Goal: Information Seeking & Learning: Learn about a topic

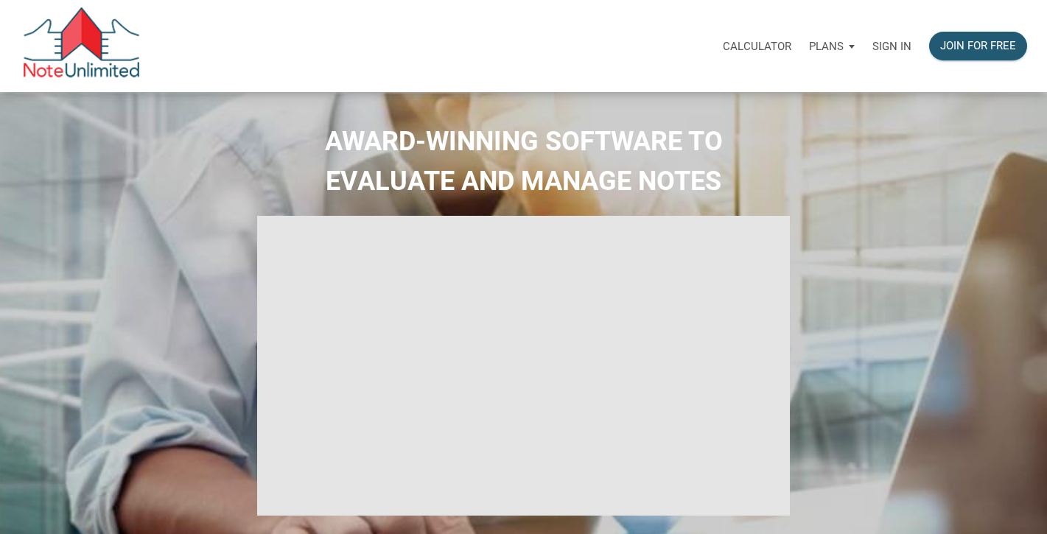
type input "Introduction to new features"
select select
click at [895, 45] on p "Sign in" at bounding box center [891, 46] width 39 height 13
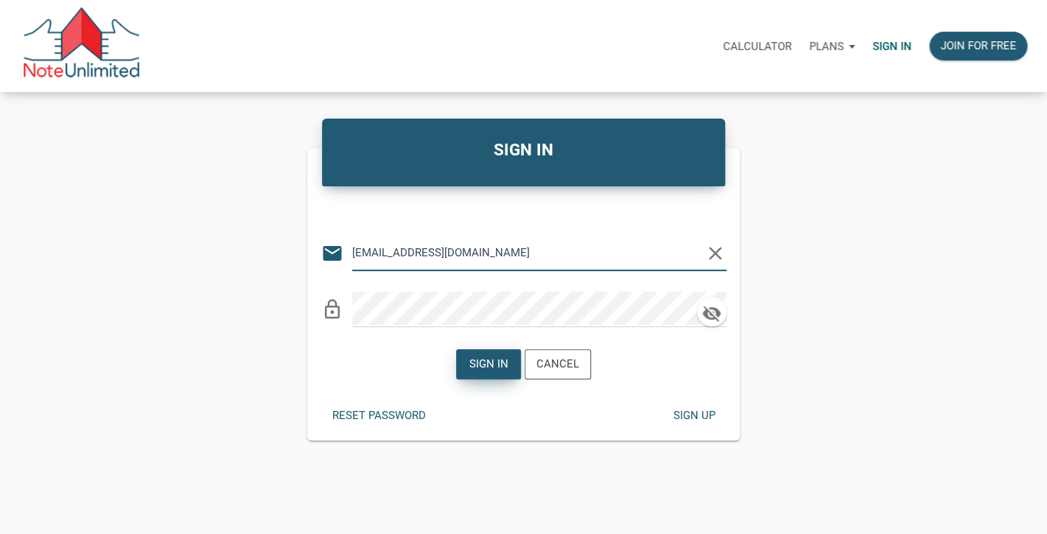
type input "[EMAIL_ADDRESS][DOMAIN_NAME]"
click at [477, 362] on div "Sign in" at bounding box center [488, 364] width 39 height 17
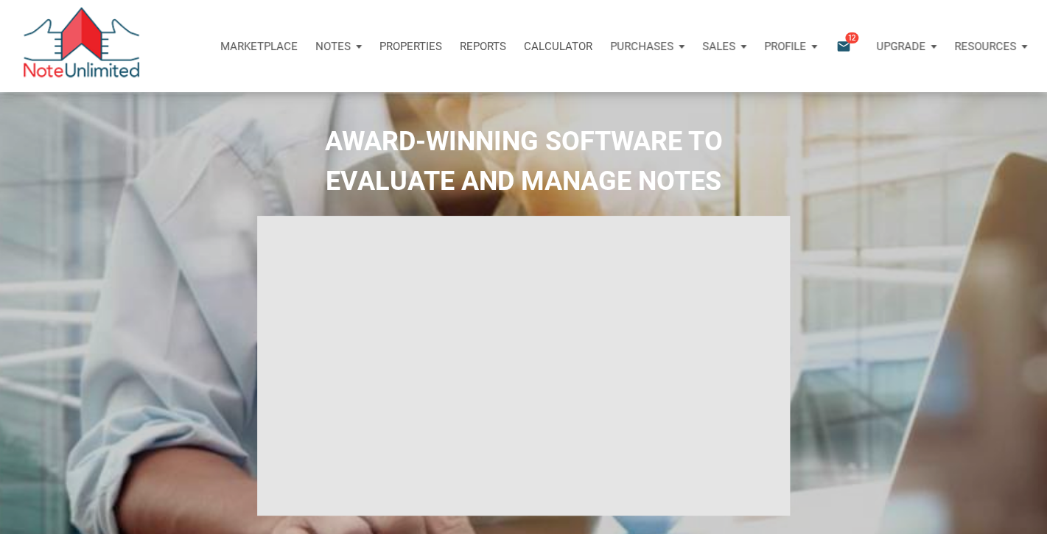
type input "Introduction to new features"
select select
click at [846, 41] on span "12" at bounding box center [851, 38] width 13 height 12
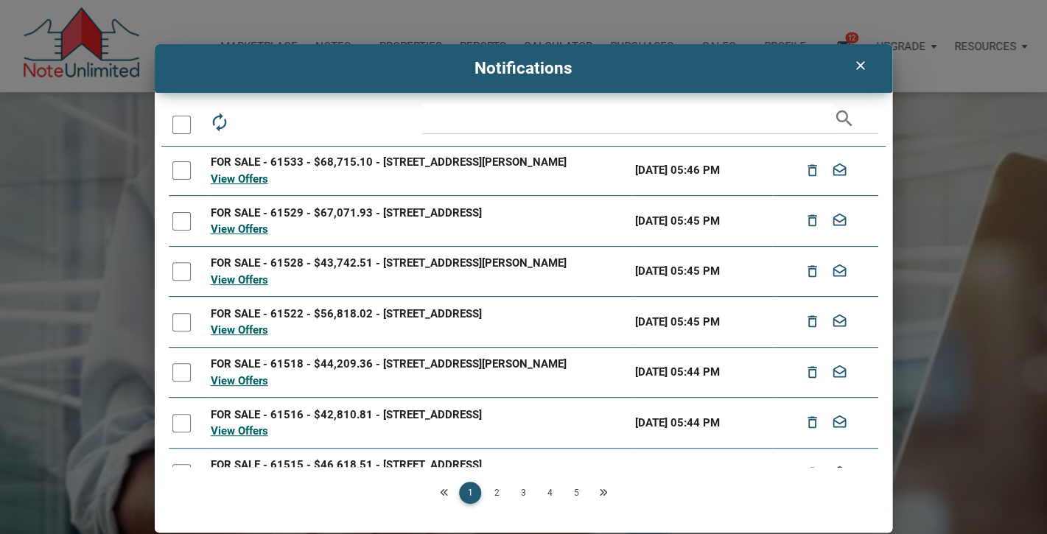
scroll to position [200, 0]
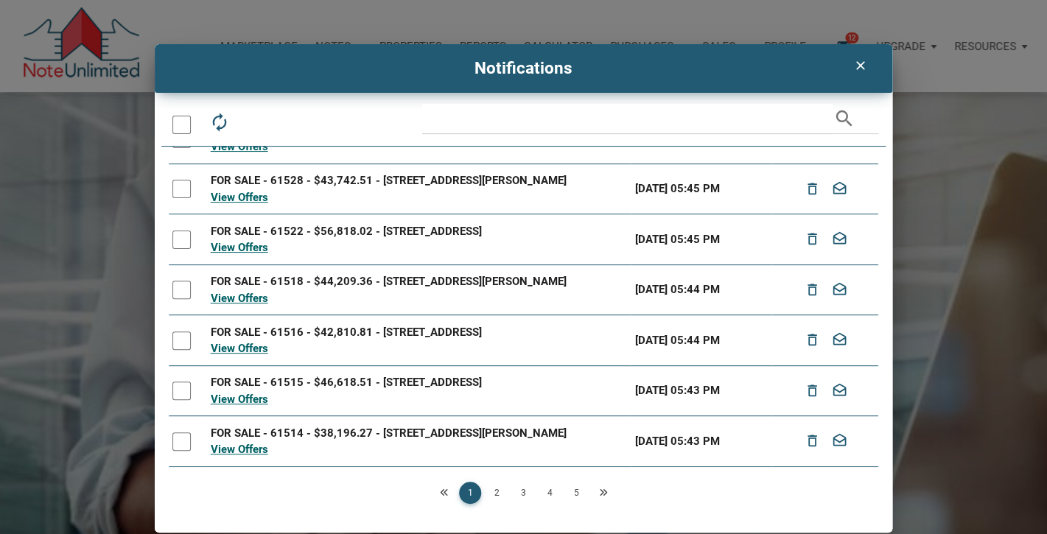
click at [179, 443] on div at bounding box center [181, 441] width 18 height 18
click at [181, 387] on div at bounding box center [181, 391] width 18 height 18
click at [185, 331] on div at bounding box center [181, 340] width 18 height 18
click at [183, 281] on div at bounding box center [181, 290] width 18 height 18
click at [182, 233] on div at bounding box center [181, 240] width 18 height 18
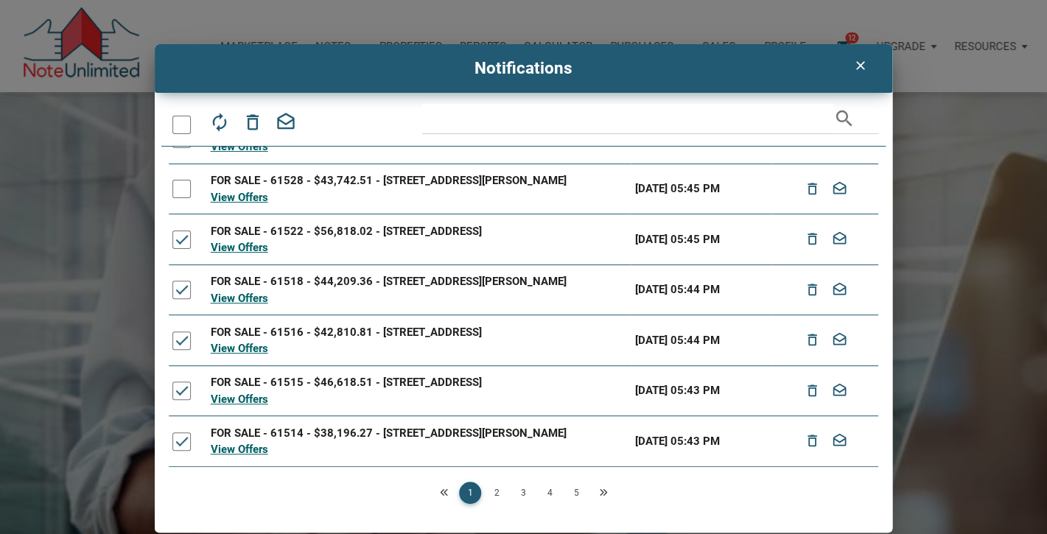
click at [181, 180] on div at bounding box center [181, 189] width 18 height 18
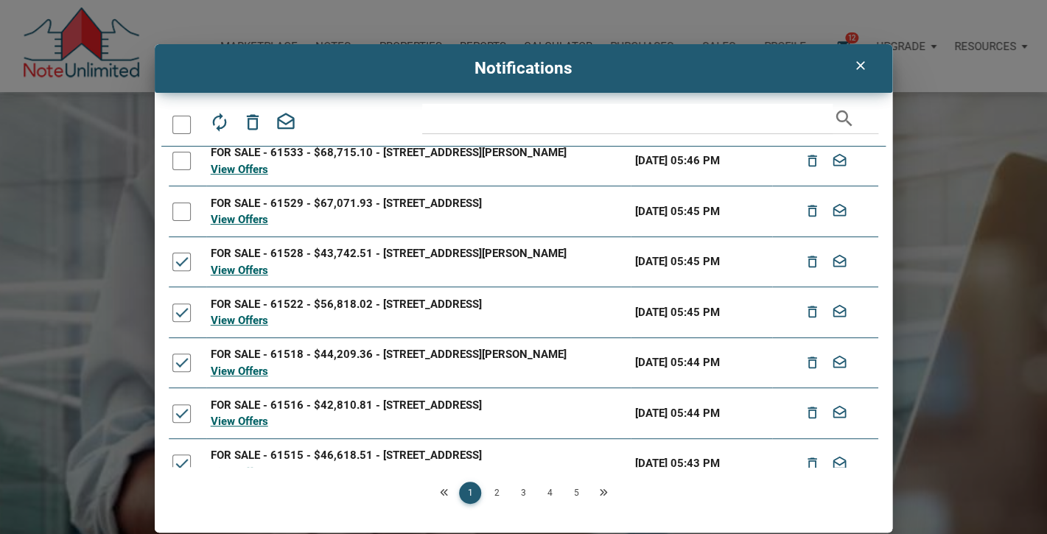
scroll to position [105, 0]
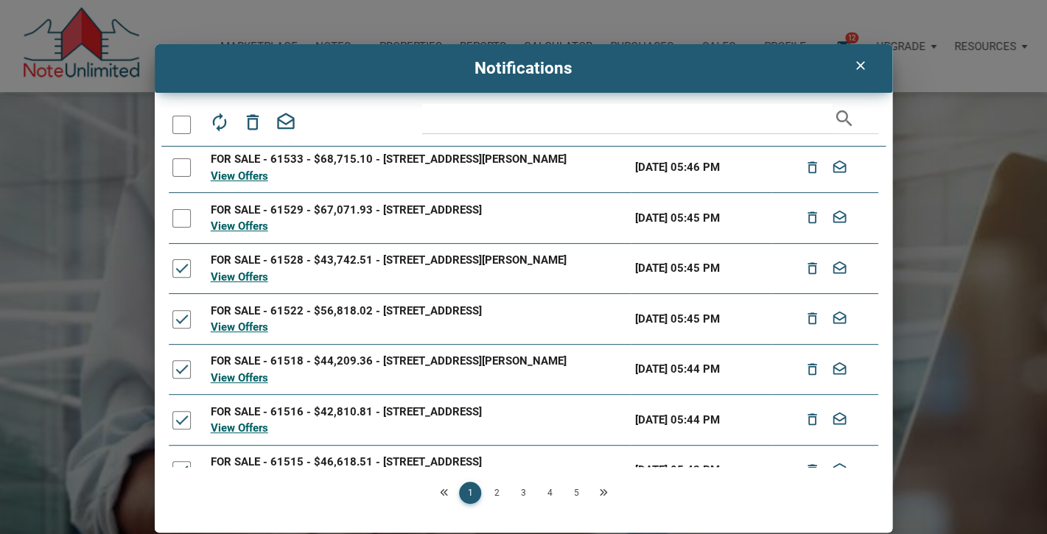
click at [181, 221] on div at bounding box center [181, 218] width 18 height 18
click at [181, 165] on div at bounding box center [181, 167] width 18 height 18
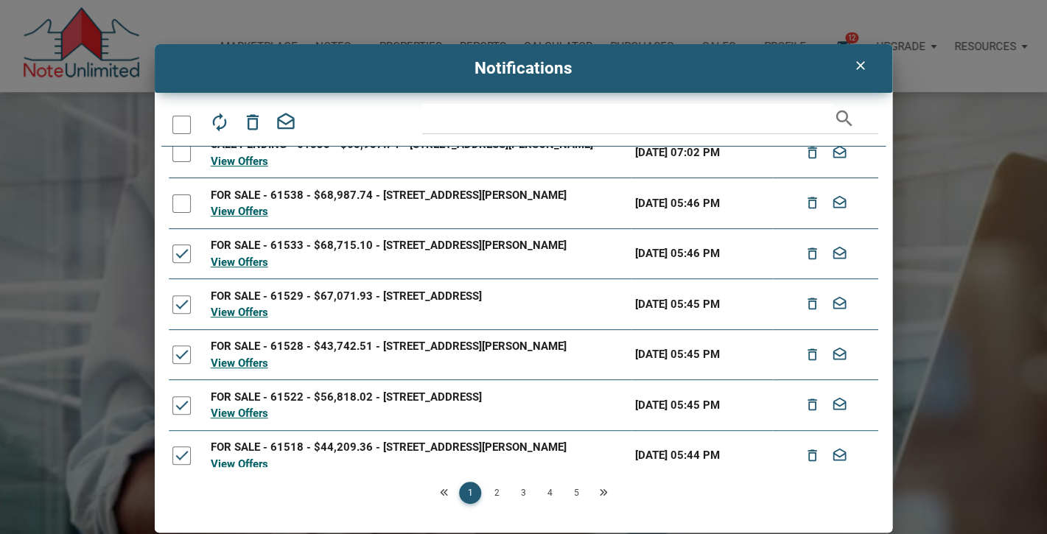
scroll to position [0, 0]
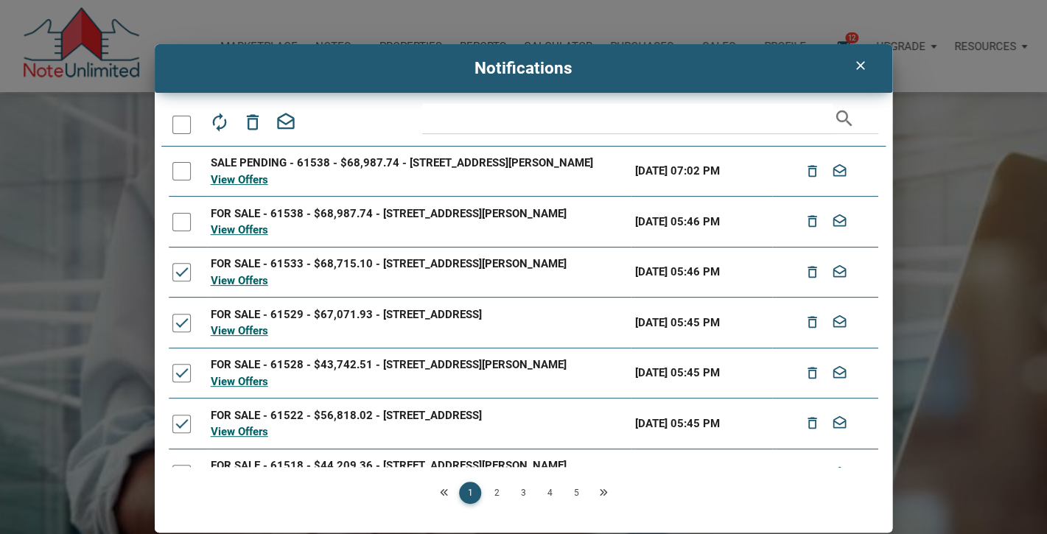
click at [181, 165] on div at bounding box center [181, 171] width 18 height 18
click at [181, 220] on div at bounding box center [181, 222] width 18 height 18
click at [287, 119] on icon "drafts" at bounding box center [285, 122] width 21 height 21
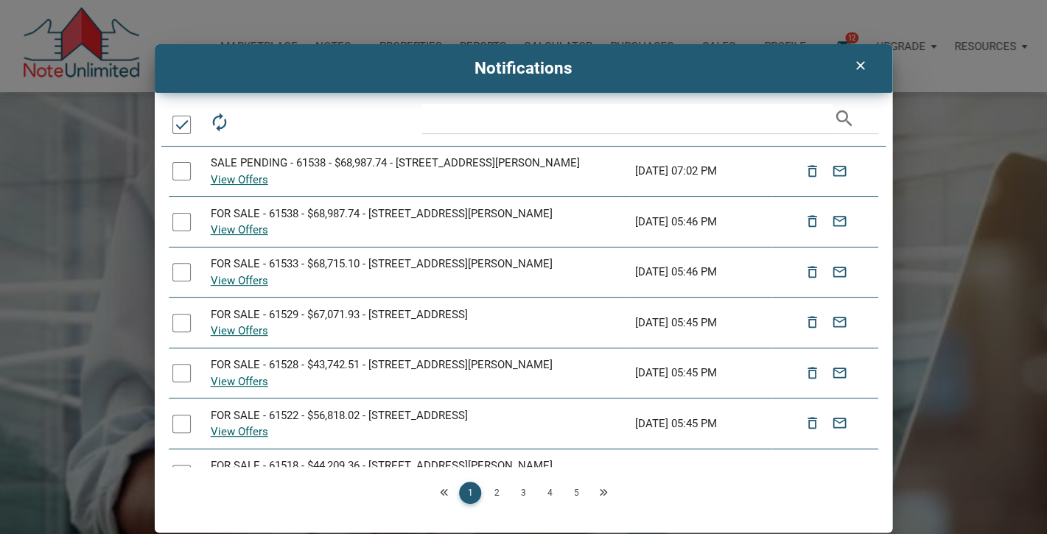
scroll to position [184, 0]
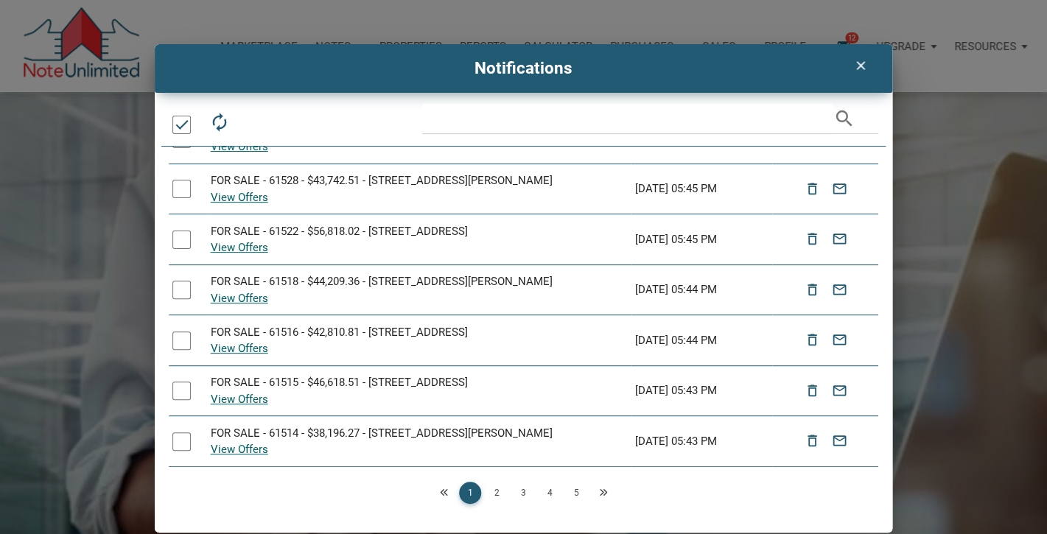
click at [860, 67] on icon "clear" at bounding box center [860, 65] width 18 height 15
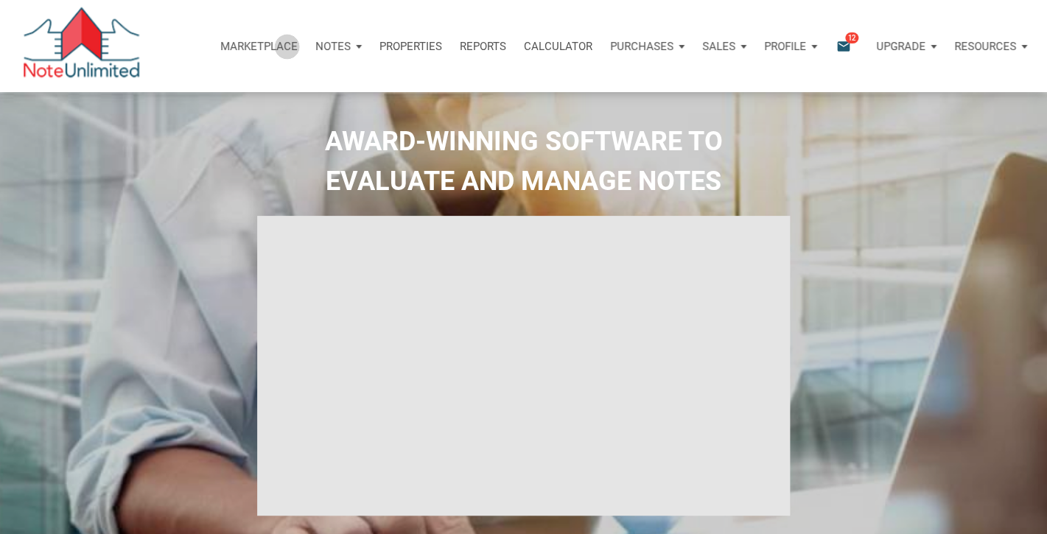
click at [282, 46] on p "Marketplace" at bounding box center [258, 46] width 77 height 13
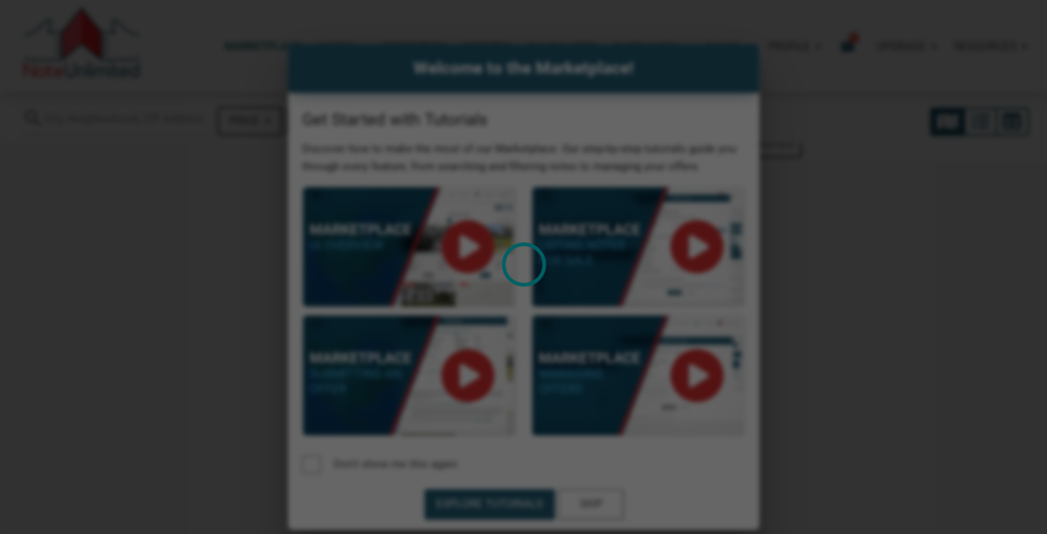
select select
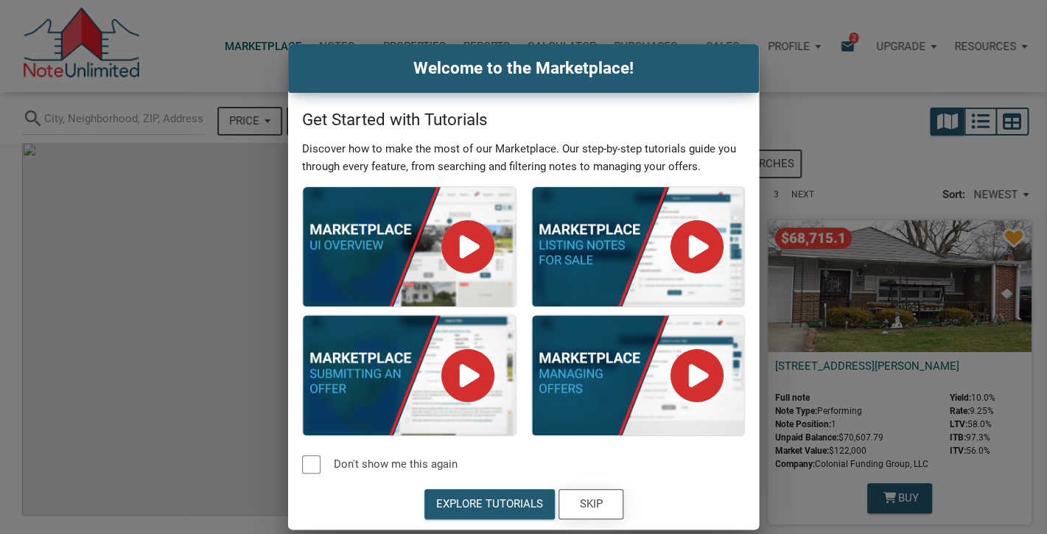
click at [593, 505] on div "Skip" at bounding box center [590, 504] width 23 height 17
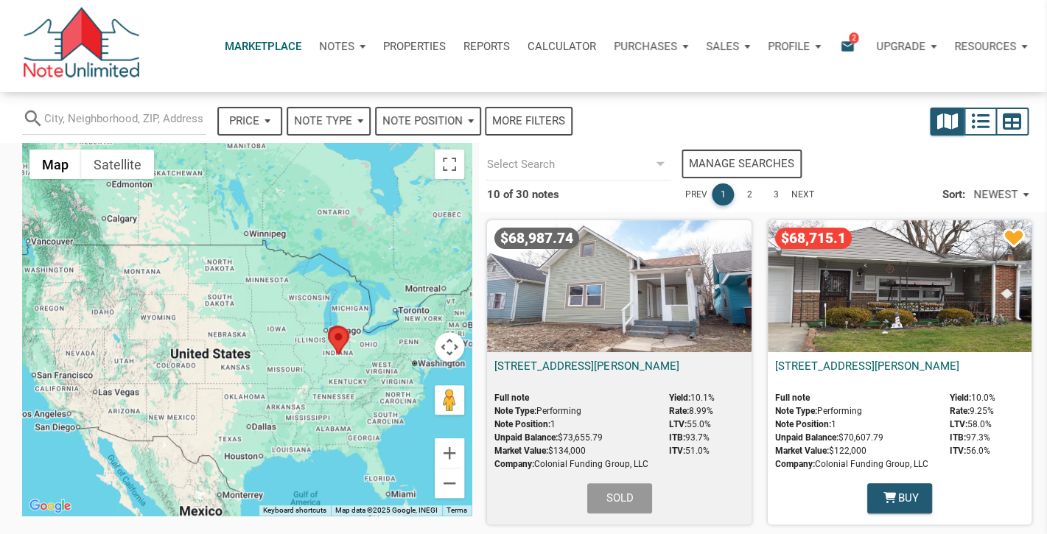
click at [631, 287] on div "$68,987.74" at bounding box center [619, 286] width 264 height 132
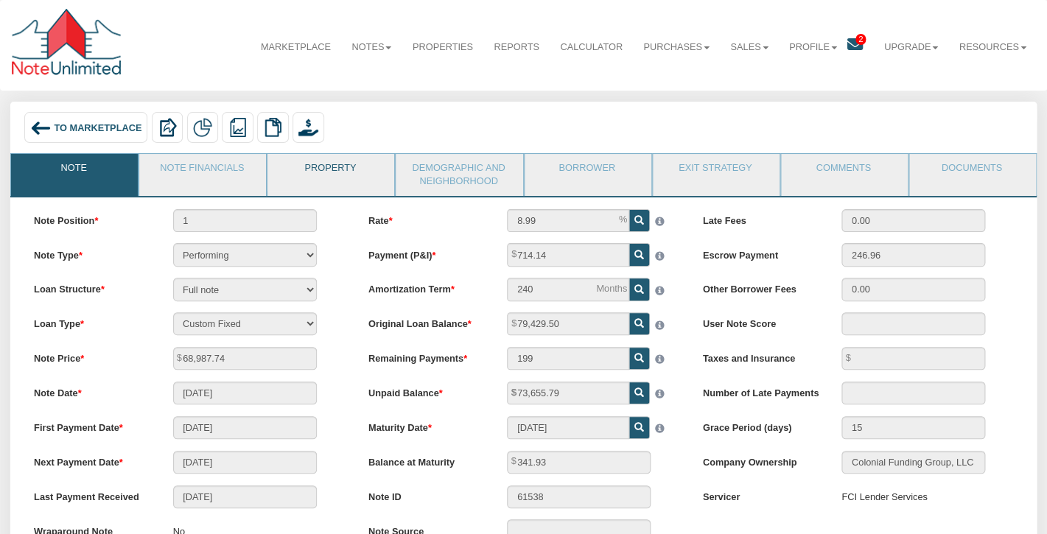
click at [348, 172] on link "Property" at bounding box center [329, 172] width 125 height 37
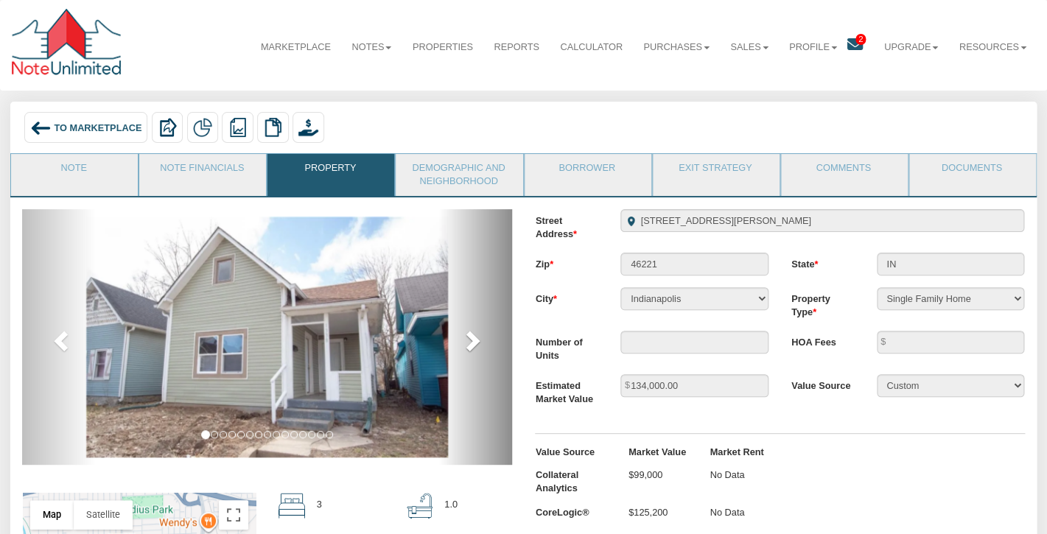
click at [480, 343] on span at bounding box center [471, 340] width 22 height 22
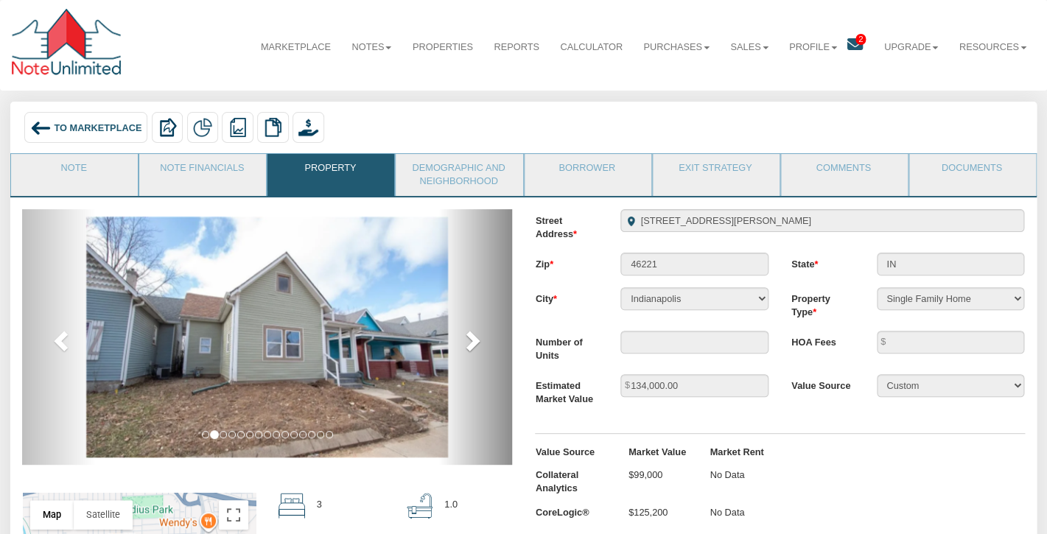
click at [480, 343] on span at bounding box center [471, 340] width 22 height 22
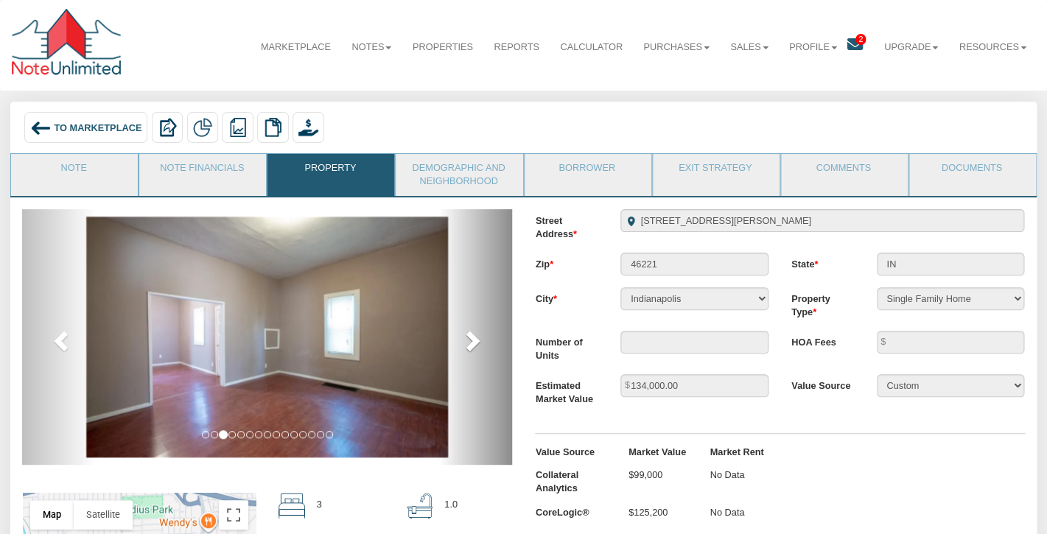
click at [480, 343] on span at bounding box center [471, 340] width 22 height 22
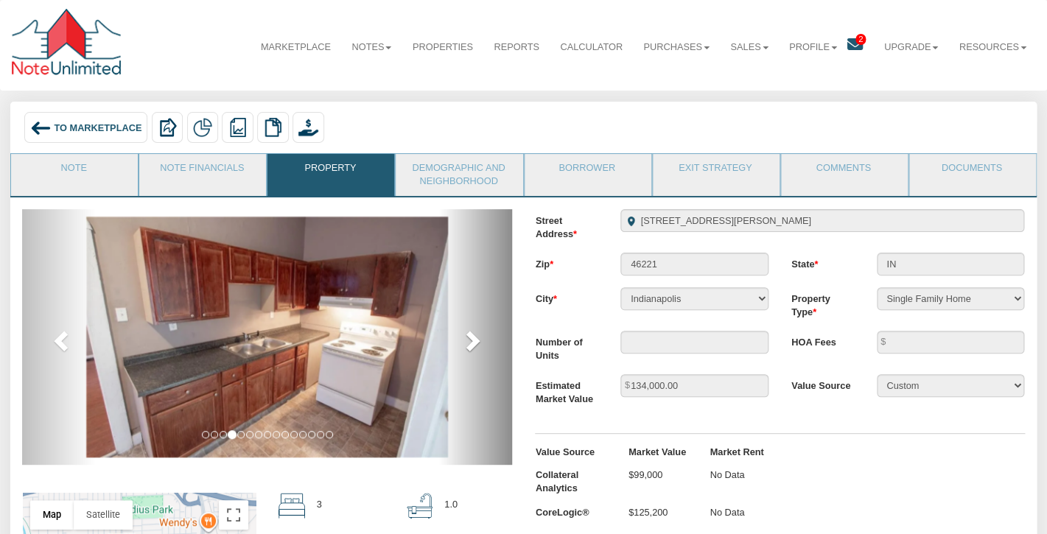
click at [480, 343] on span at bounding box center [471, 340] width 22 height 22
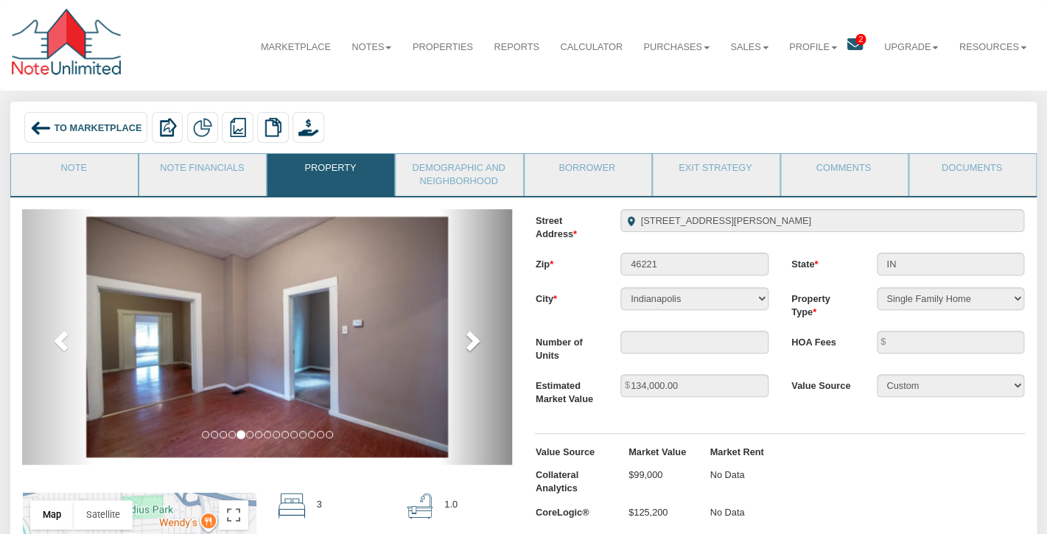
click at [480, 343] on span at bounding box center [471, 340] width 22 height 22
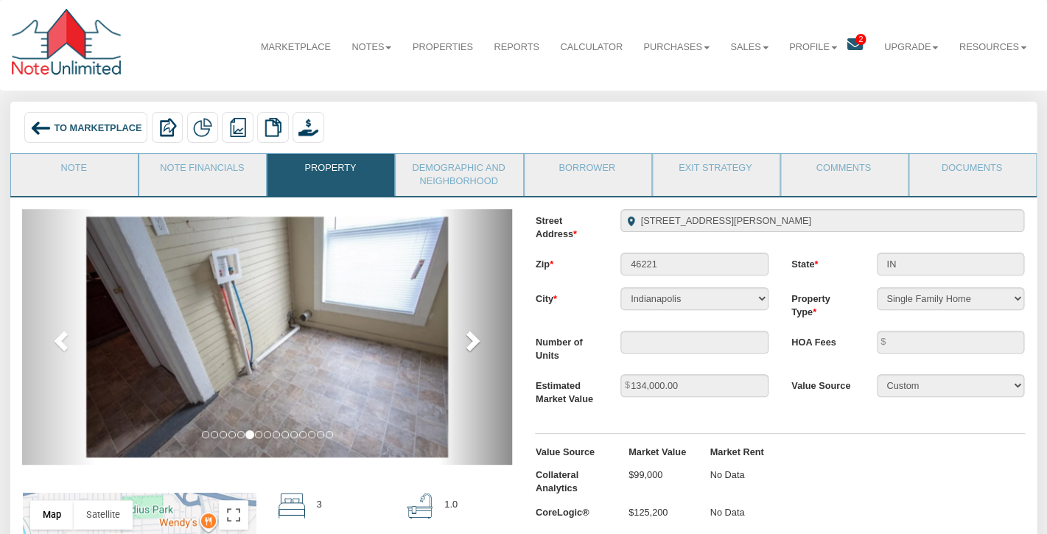
click at [480, 343] on span at bounding box center [471, 340] width 22 height 22
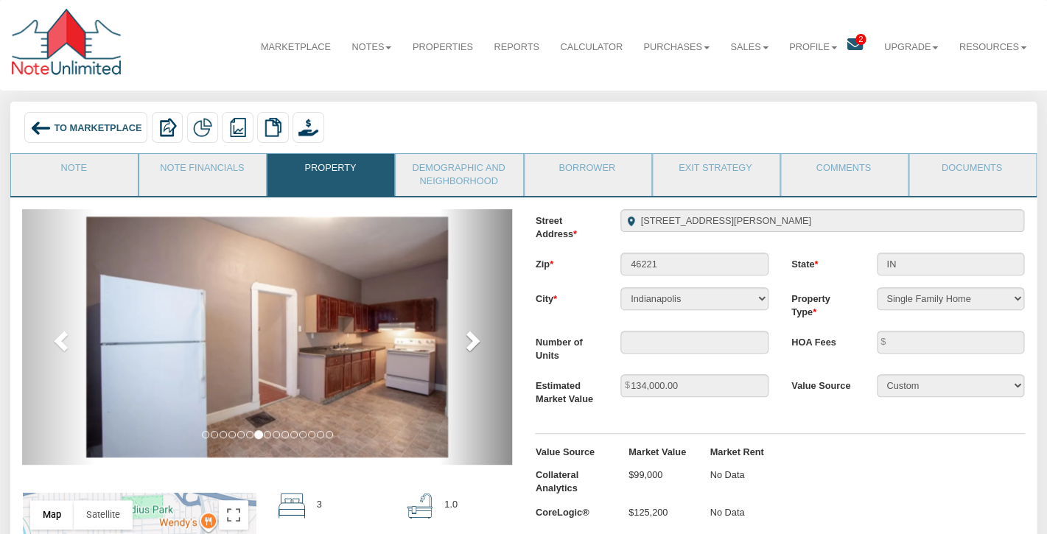
click at [480, 343] on span at bounding box center [471, 340] width 22 height 22
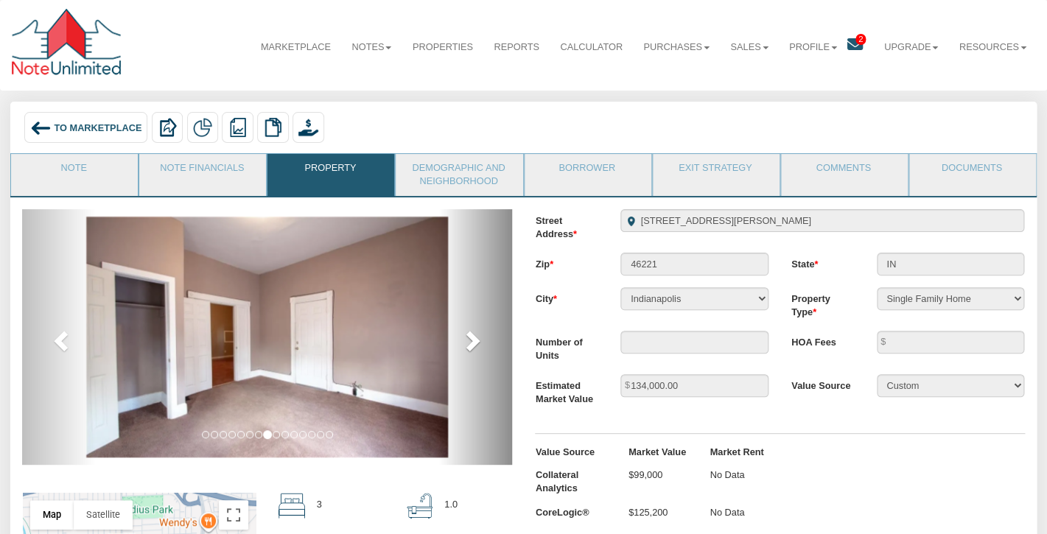
click at [480, 343] on span at bounding box center [471, 340] width 22 height 22
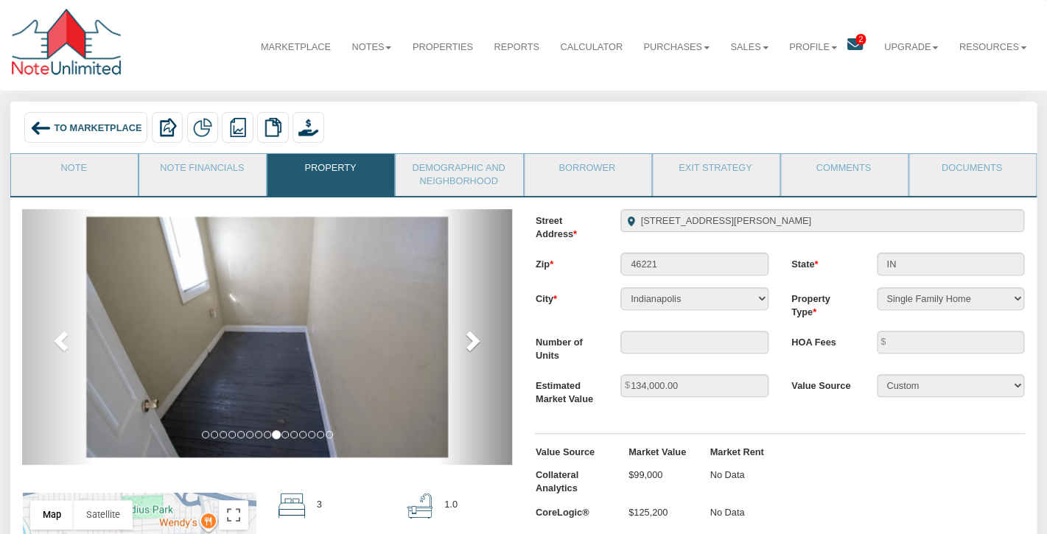
click at [480, 341] on span at bounding box center [471, 340] width 22 height 22
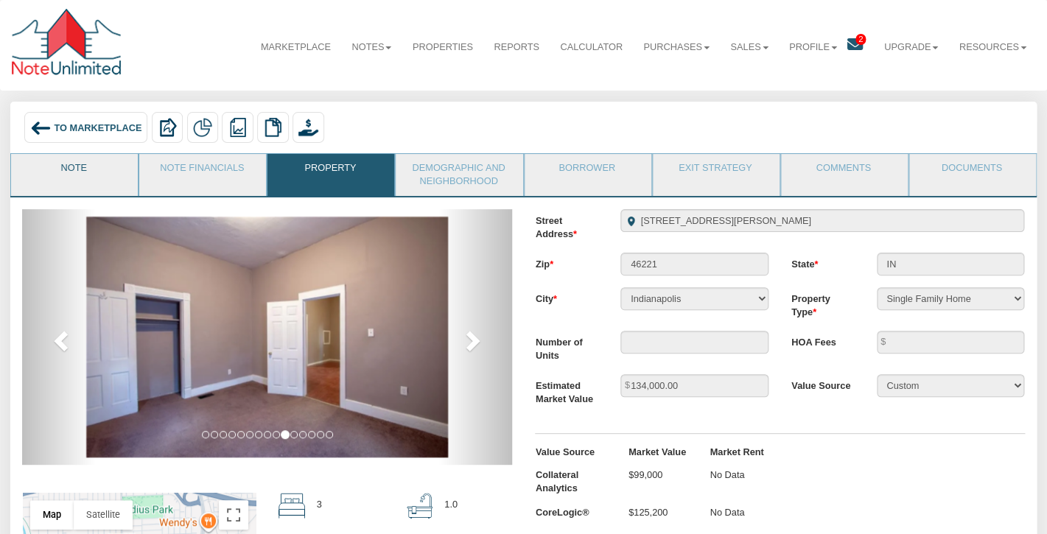
click at [69, 169] on link "Note" at bounding box center [73, 172] width 125 height 37
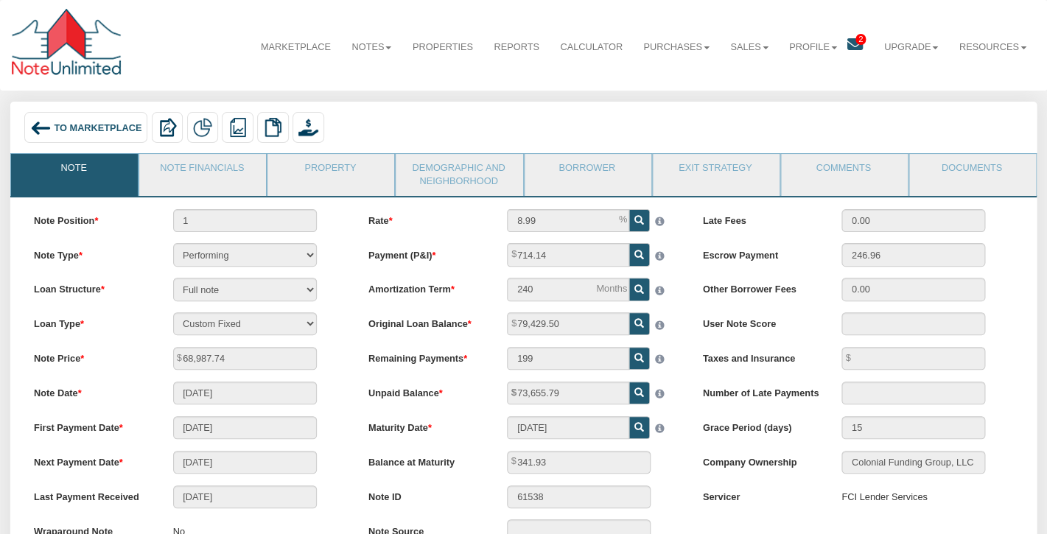
click at [69, 131] on span "To Marketplace" at bounding box center [98, 127] width 88 height 11
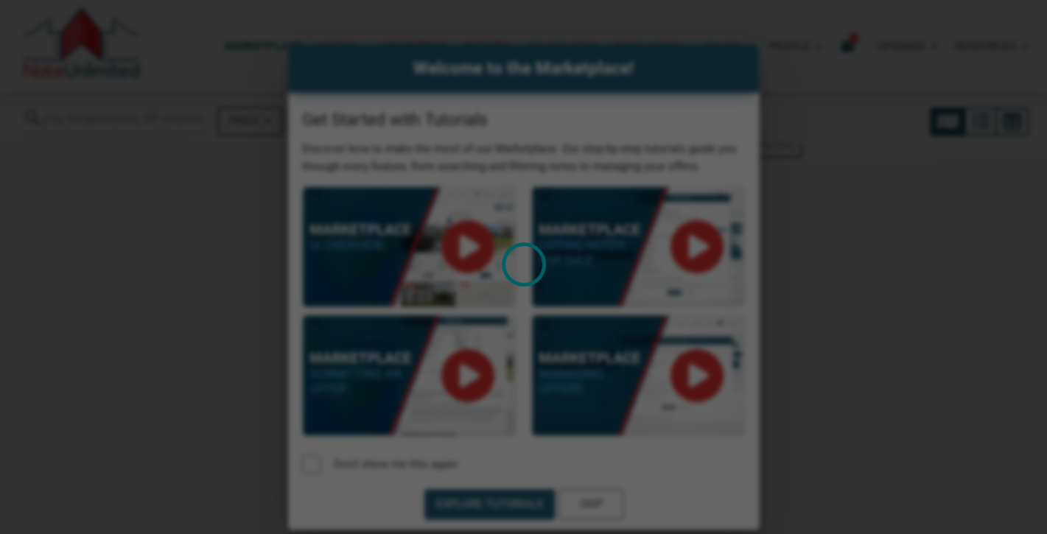
click at [595, 498] on div "Loading" at bounding box center [523, 267] width 1047 height 534
select select
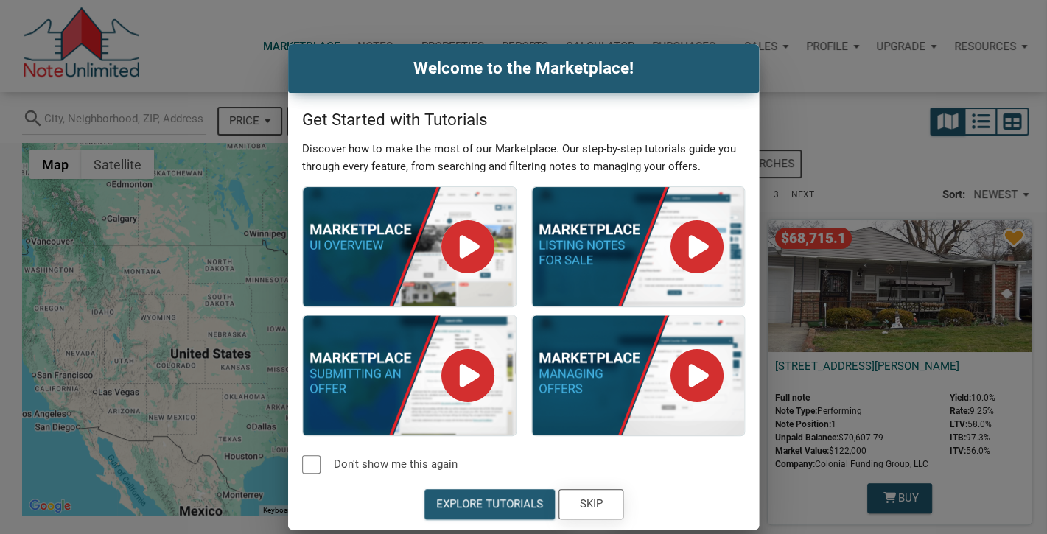
click at [595, 498] on div "Skip" at bounding box center [590, 504] width 23 height 17
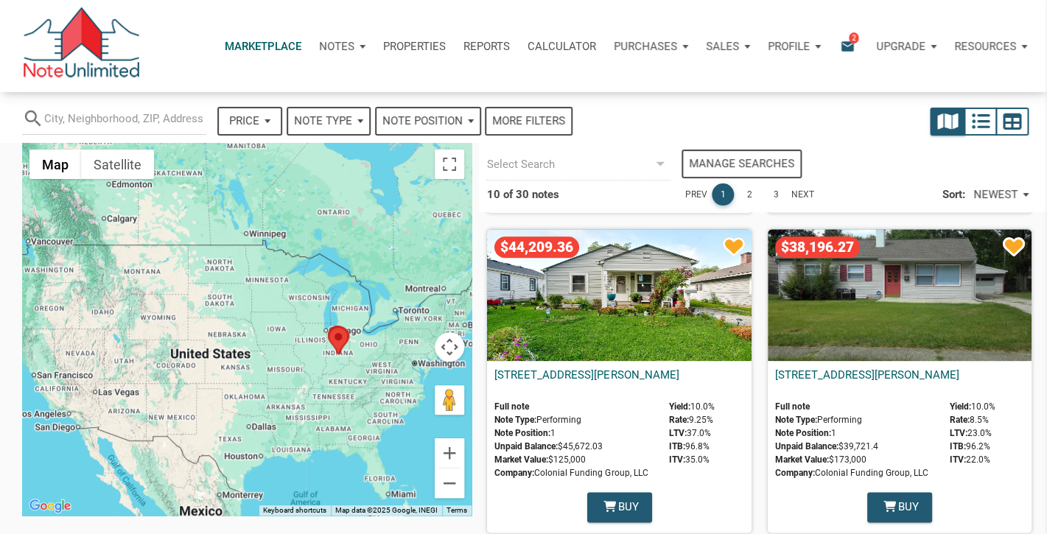
scroll to position [638, 0]
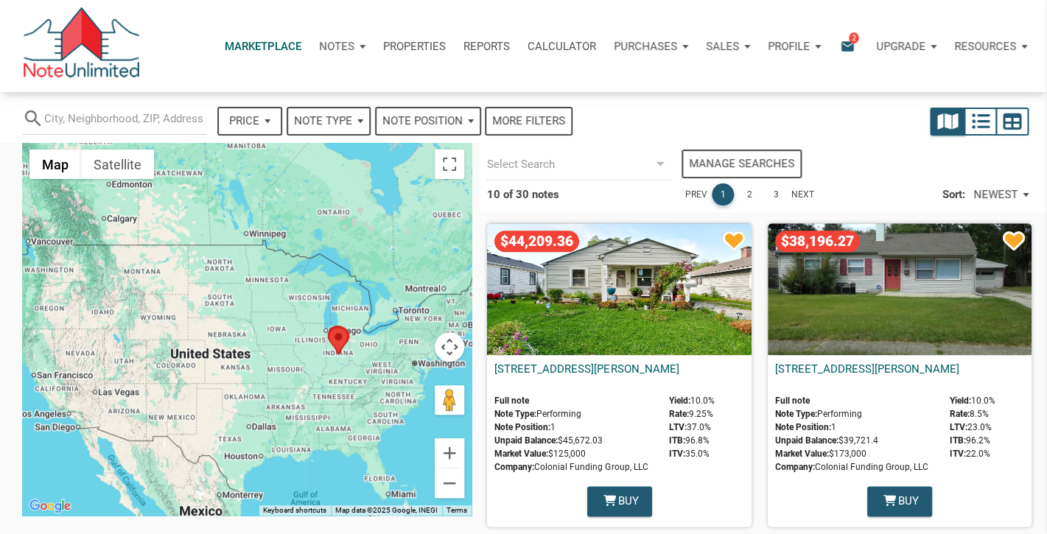
click at [907, 323] on div "$38,196.27" at bounding box center [900, 289] width 264 height 132
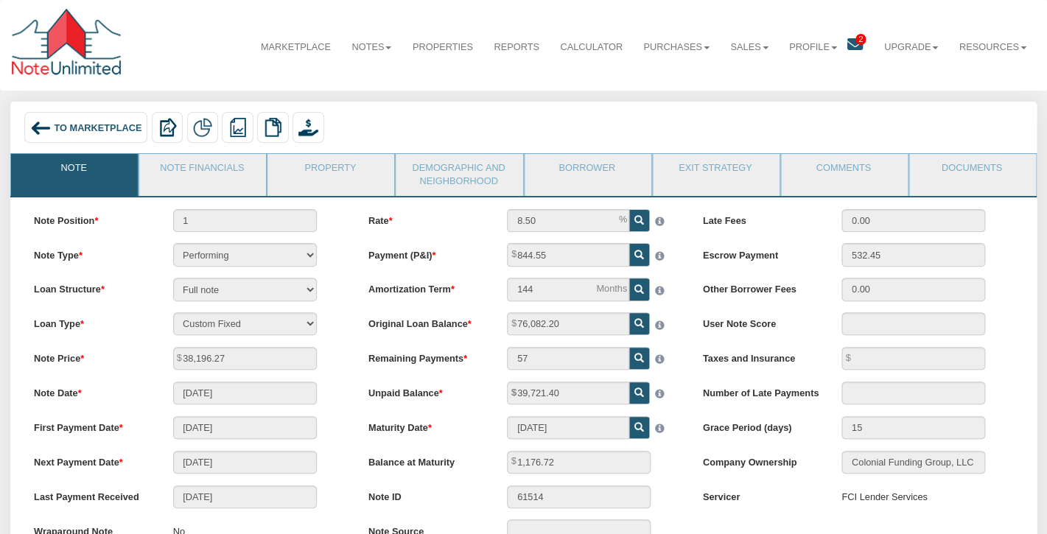
click at [853, 42] on icon at bounding box center [854, 44] width 15 height 15
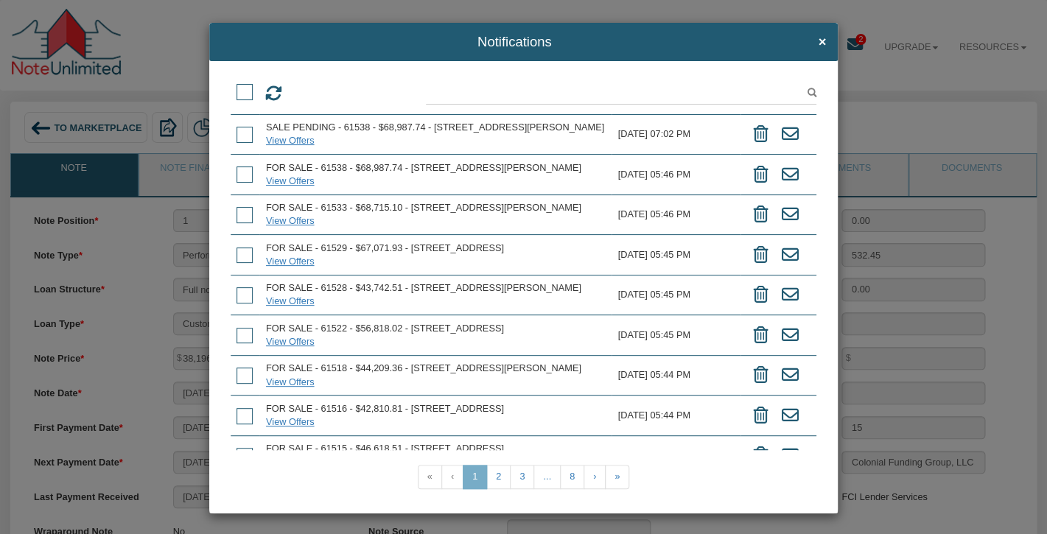
scroll to position [147, 0]
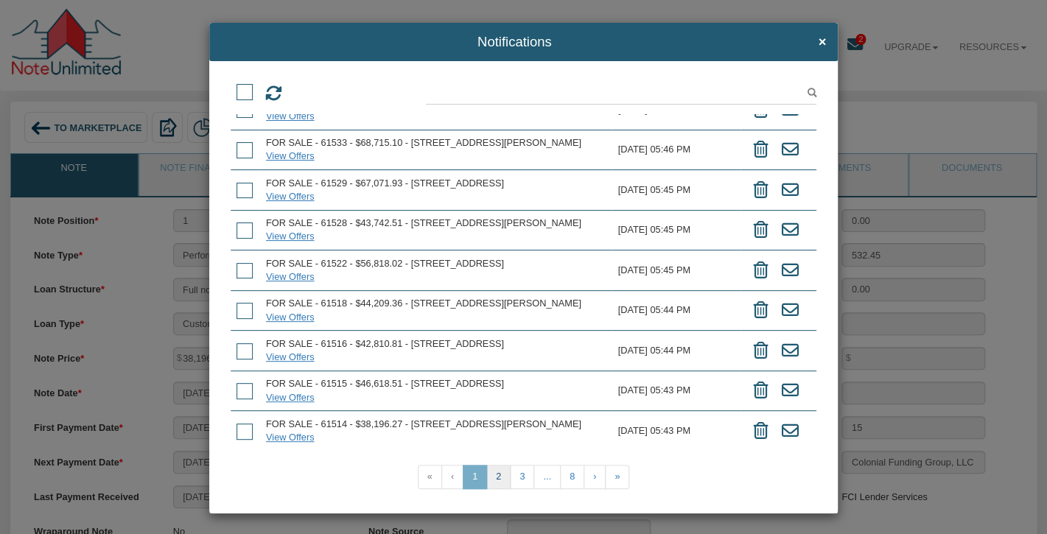
click at [492, 482] on link "2" at bounding box center [498, 477] width 24 height 24
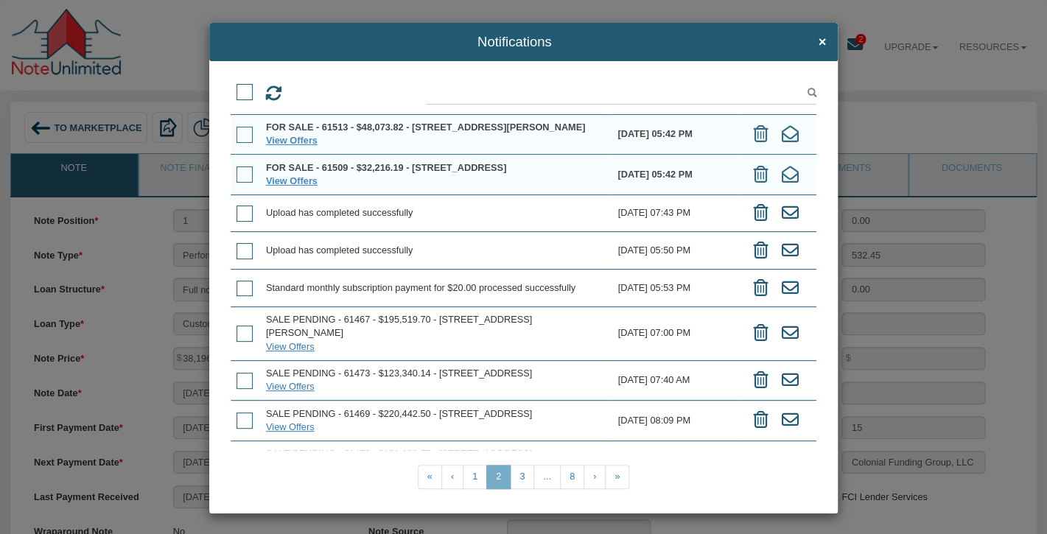
click at [243, 181] on span at bounding box center [244, 174] width 16 height 16
click at [236, 169] on input "checkbox" at bounding box center [236, 169] width 0 height 0
click at [244, 141] on span at bounding box center [244, 135] width 16 height 16
click at [236, 130] on input "checkbox" at bounding box center [236, 130] width 0 height 0
click at [331, 91] on icon at bounding box center [331, 93] width 17 height 17
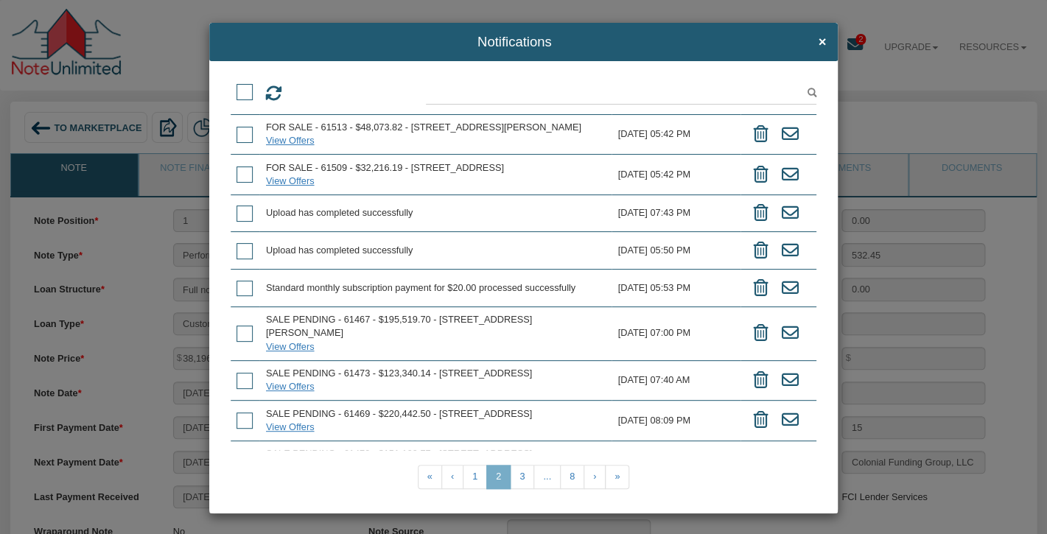
click at [815, 48] on h4 "Notifications ×" at bounding box center [523, 42] width 605 height 15
click at [822, 41] on span "×" at bounding box center [822, 42] width 8 height 15
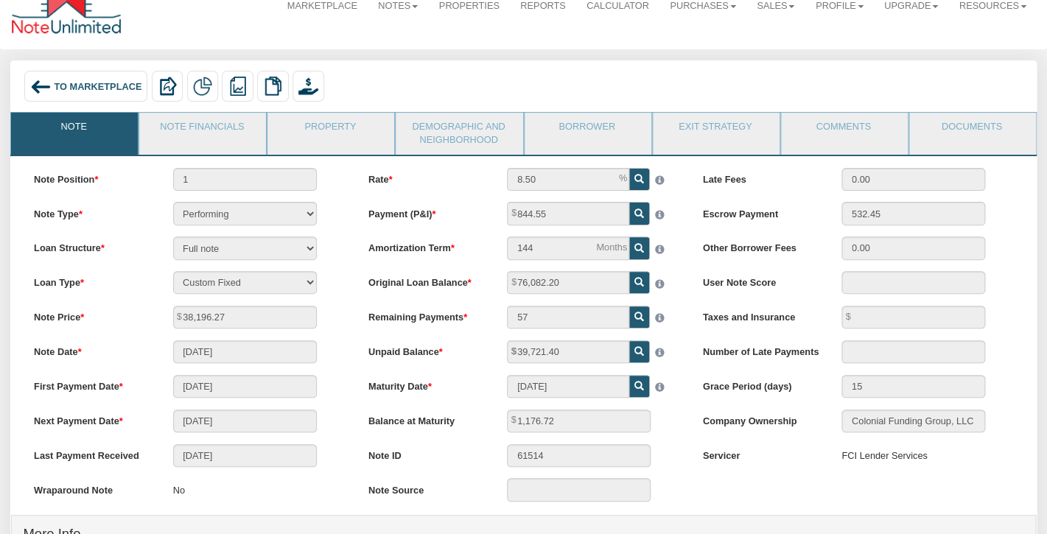
scroll to position [0, 0]
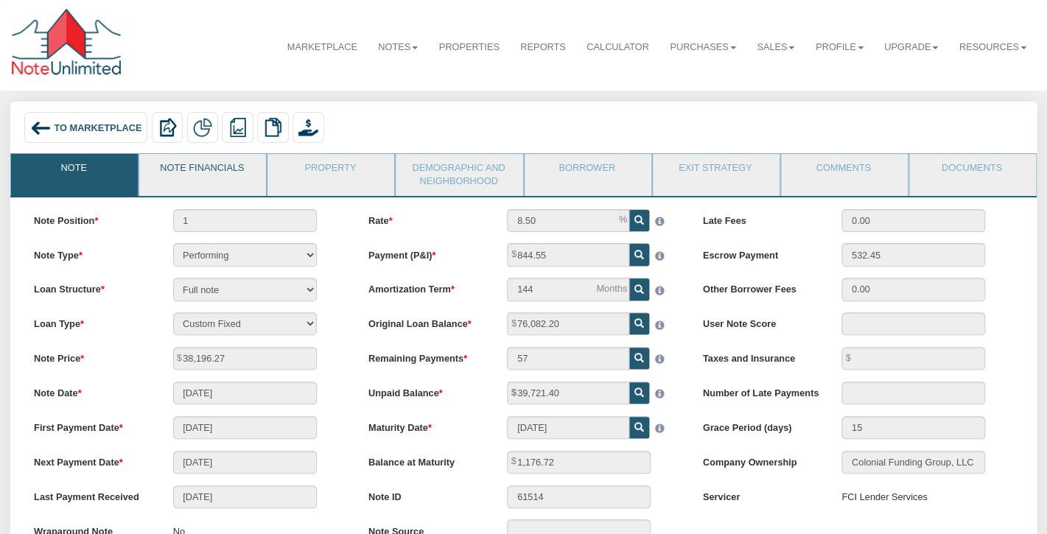
click at [209, 176] on link "Note Financials" at bounding box center [201, 172] width 125 height 37
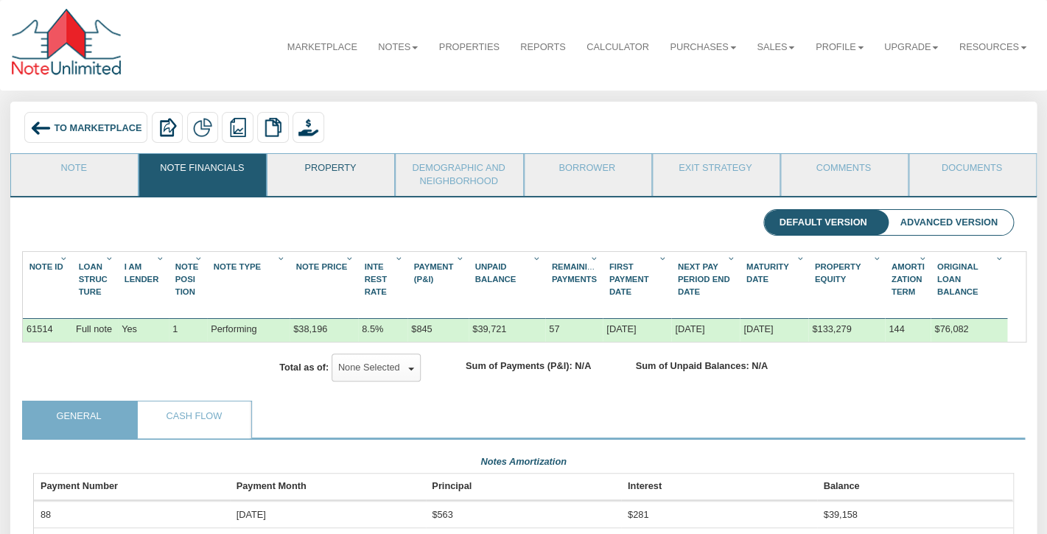
click at [337, 178] on link "Property" at bounding box center [329, 172] width 125 height 37
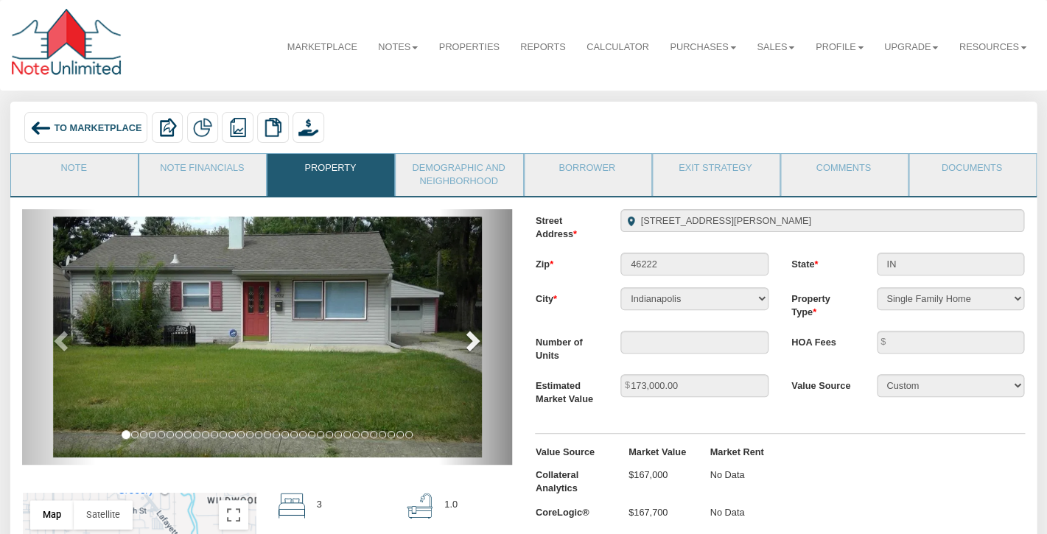
click at [474, 336] on span at bounding box center [471, 340] width 22 height 22
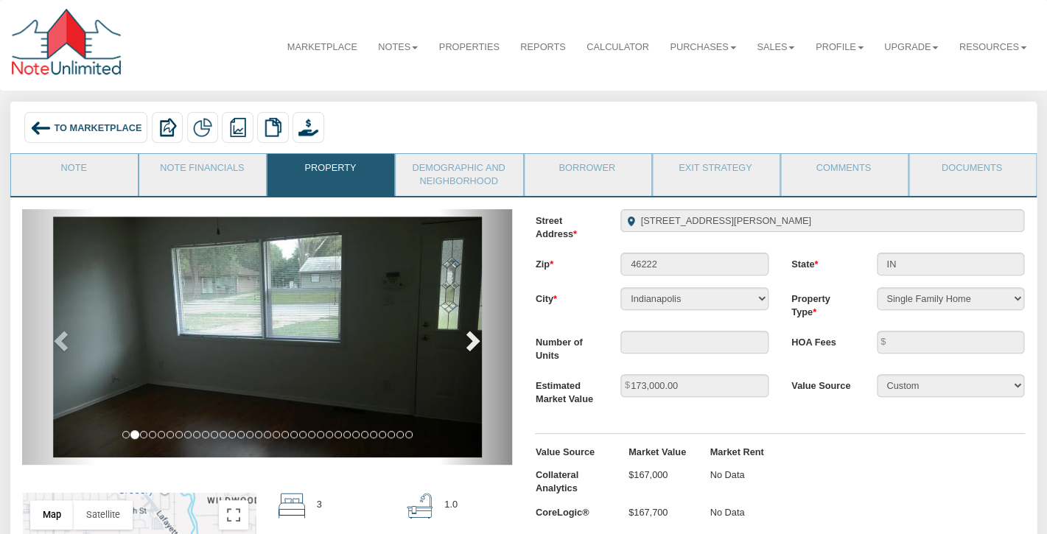
click at [474, 336] on span at bounding box center [471, 340] width 22 height 22
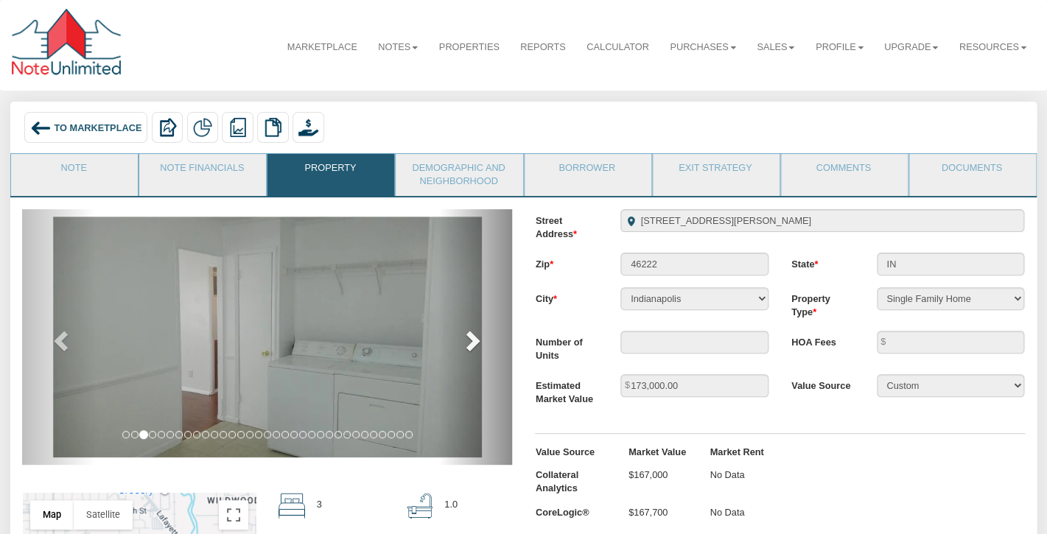
click at [474, 336] on span at bounding box center [471, 340] width 22 height 22
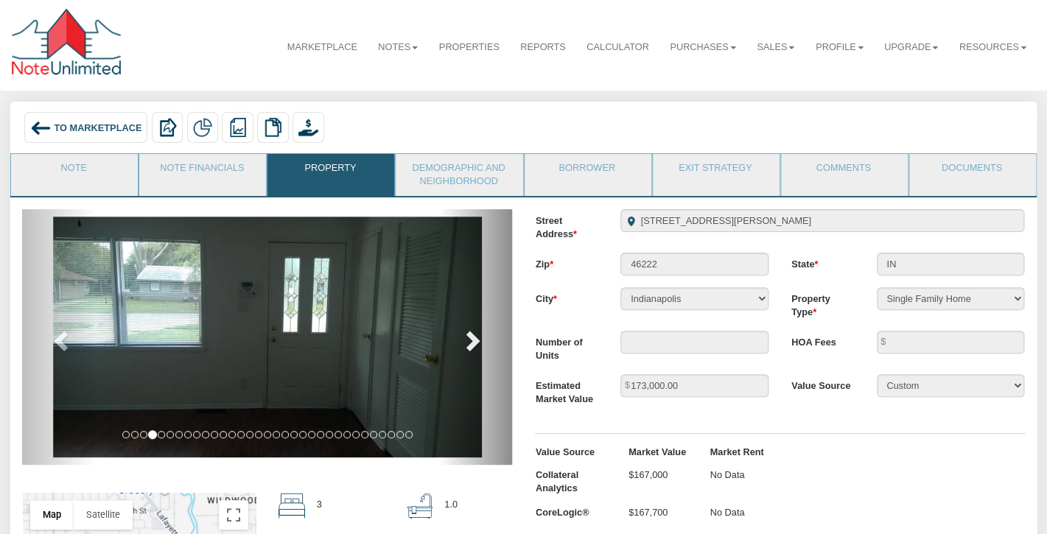
click at [474, 336] on span at bounding box center [471, 340] width 22 height 22
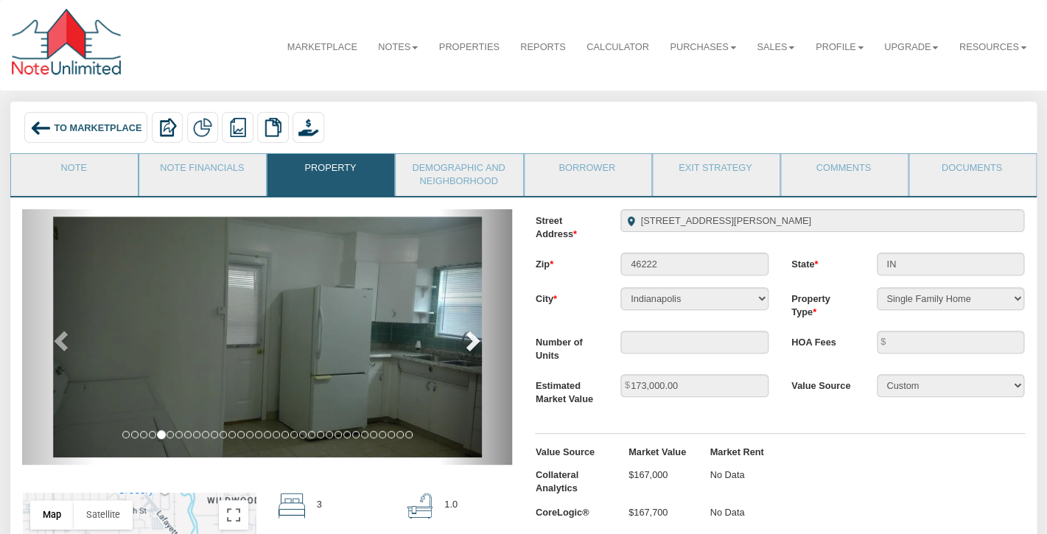
click at [474, 336] on span at bounding box center [471, 340] width 22 height 22
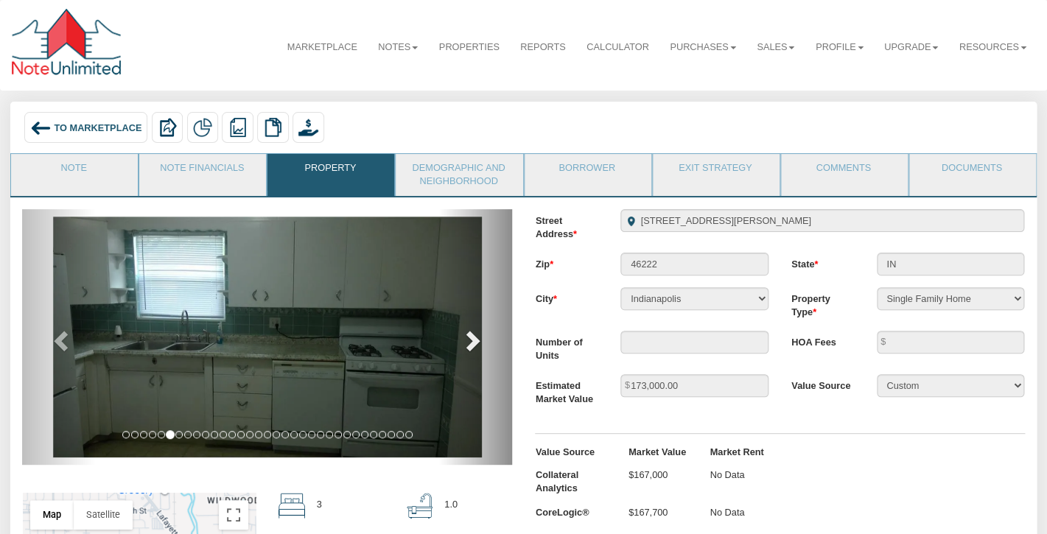
click at [474, 336] on span at bounding box center [471, 340] width 22 height 22
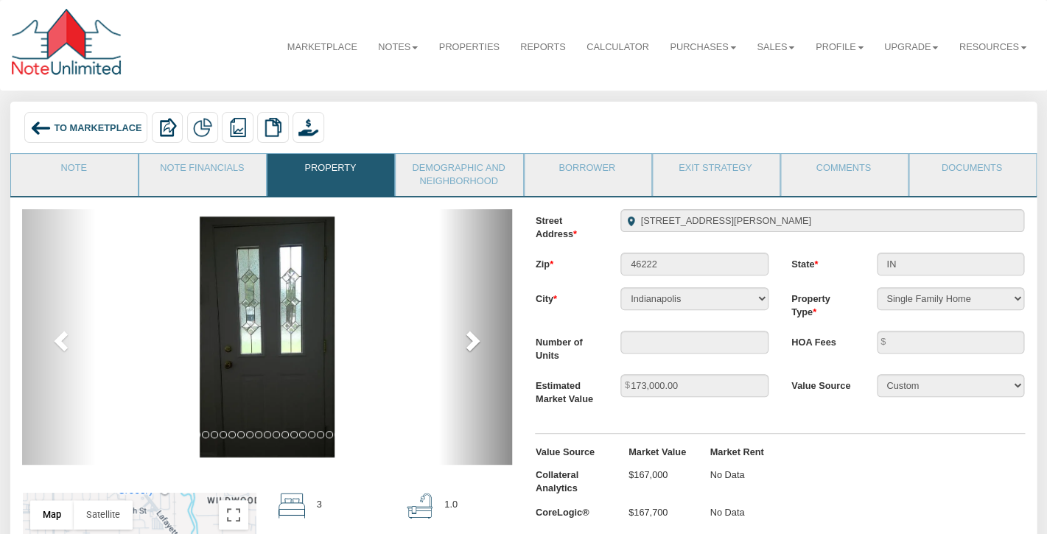
click at [474, 336] on span at bounding box center [471, 340] width 22 height 22
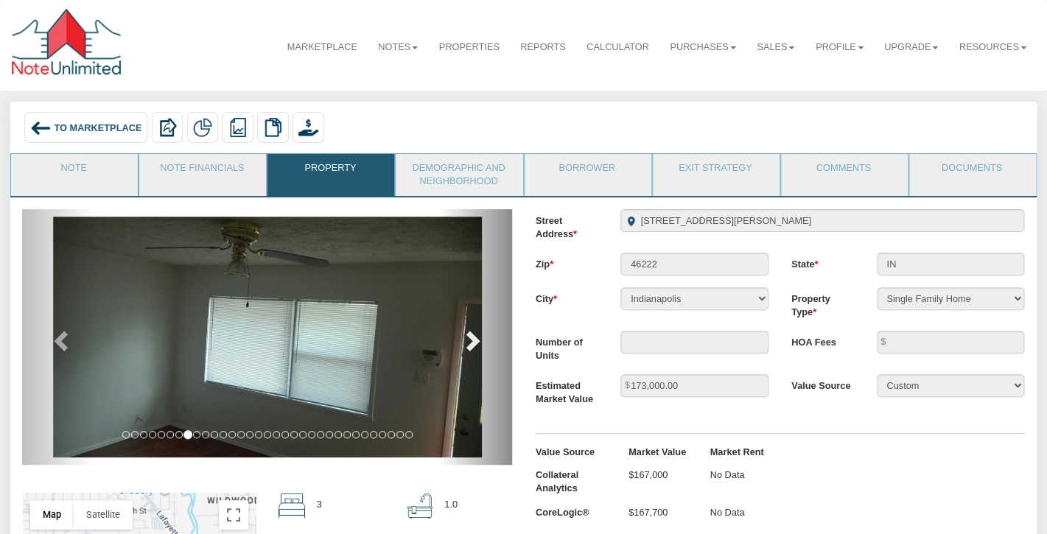
click at [474, 336] on span at bounding box center [471, 340] width 22 height 22
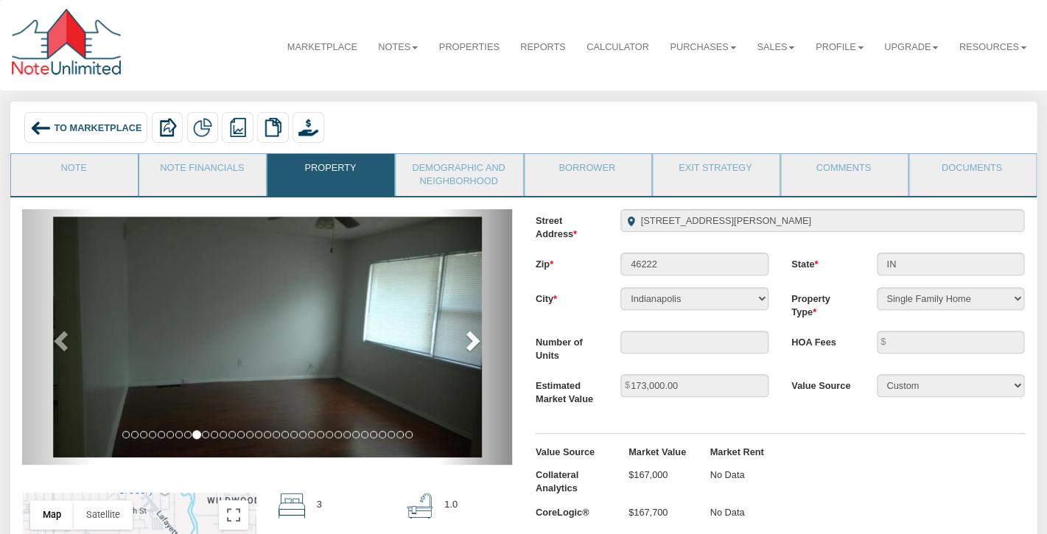
click at [474, 336] on span at bounding box center [471, 340] width 22 height 22
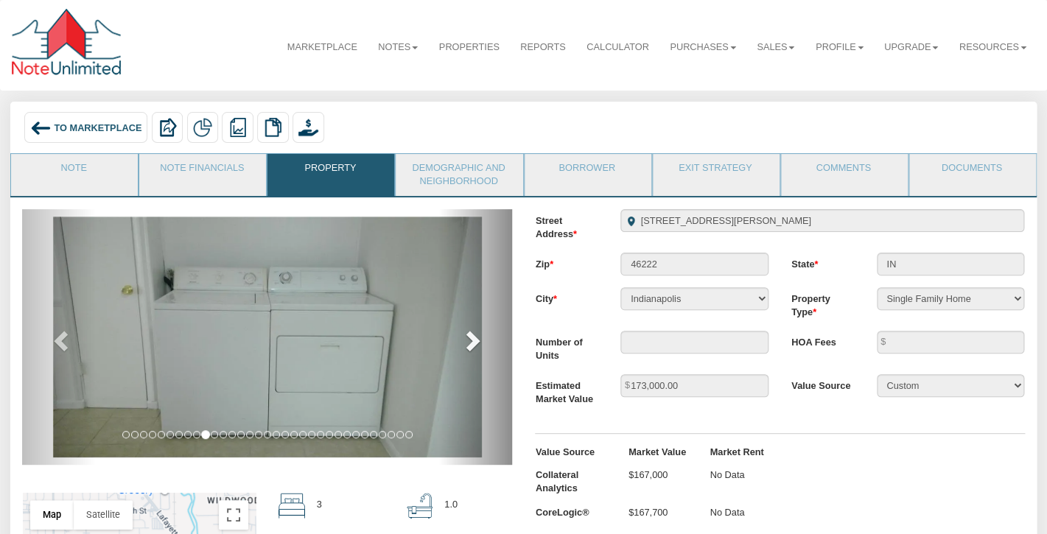
click at [474, 336] on span at bounding box center [471, 340] width 22 height 22
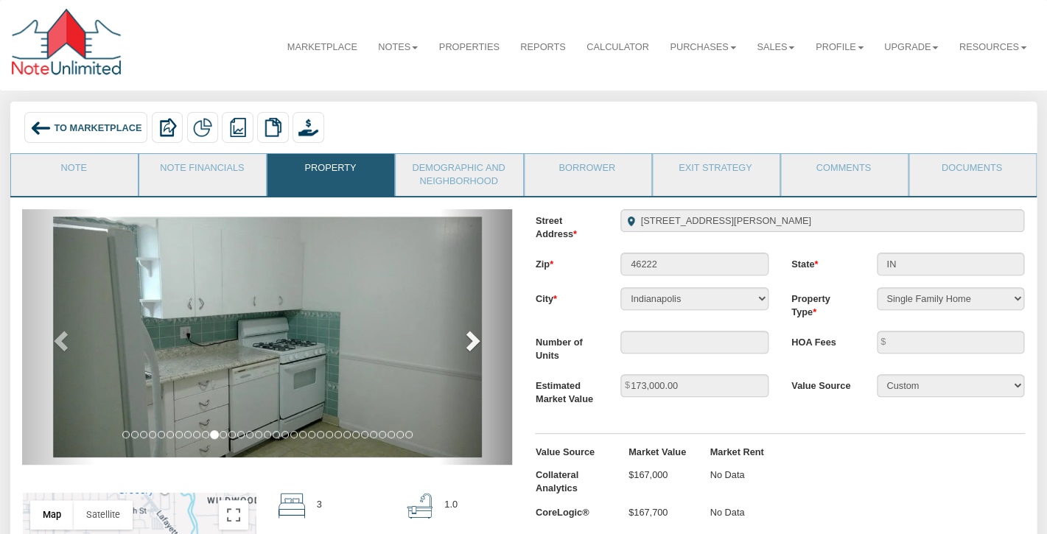
click at [474, 336] on span at bounding box center [471, 340] width 22 height 22
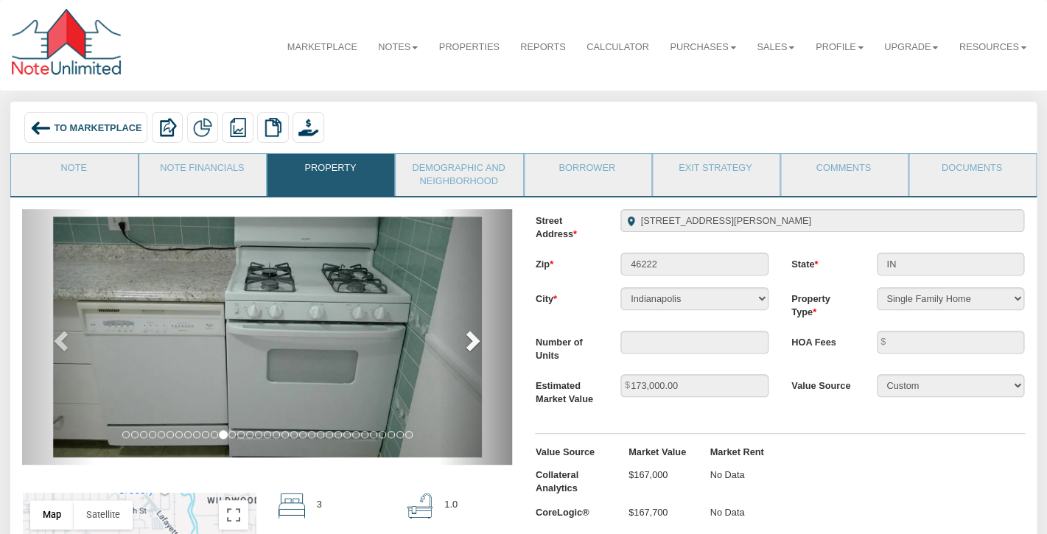
click at [474, 336] on span at bounding box center [471, 340] width 22 height 22
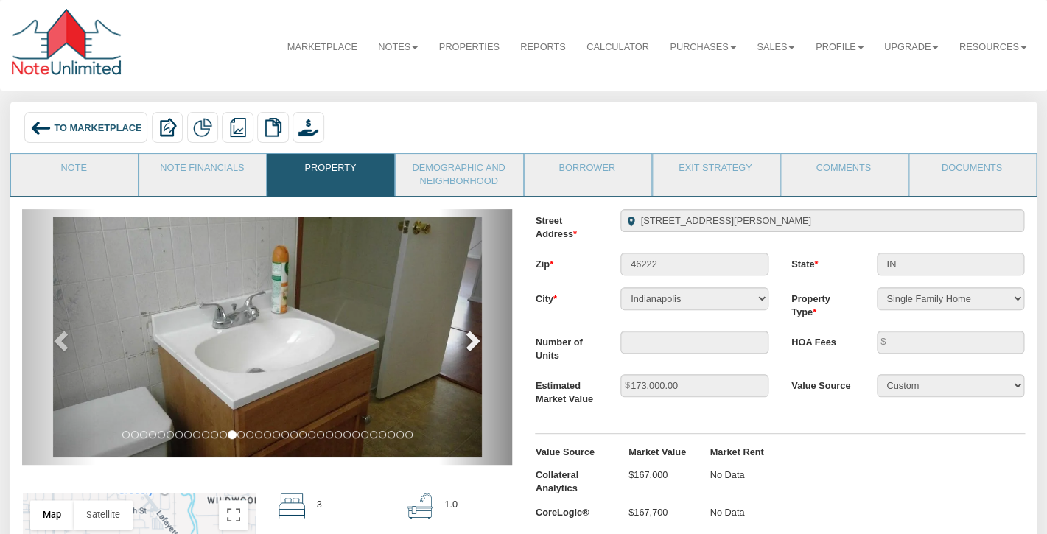
click at [474, 336] on span at bounding box center [471, 340] width 22 height 22
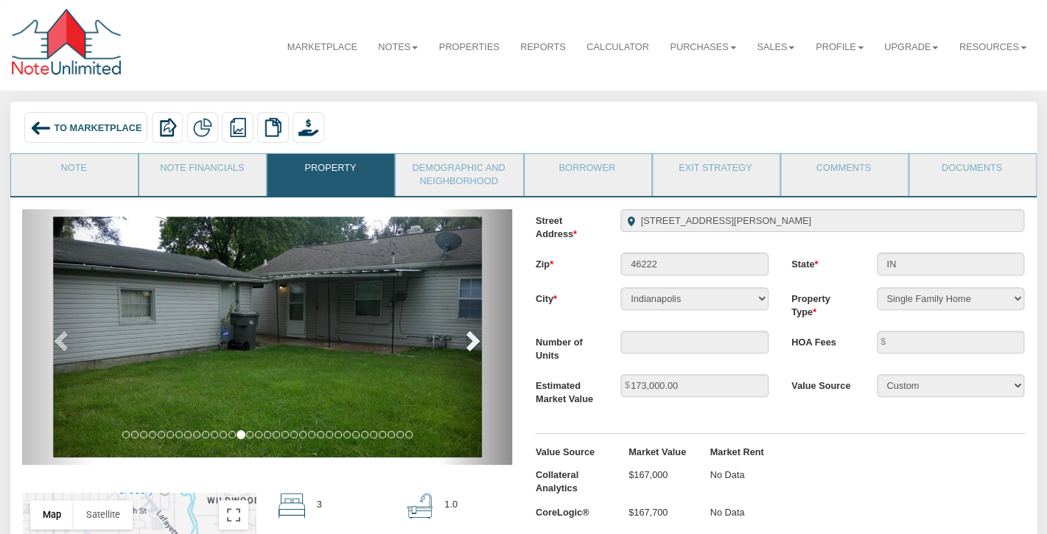
click at [474, 336] on span at bounding box center [471, 340] width 22 height 22
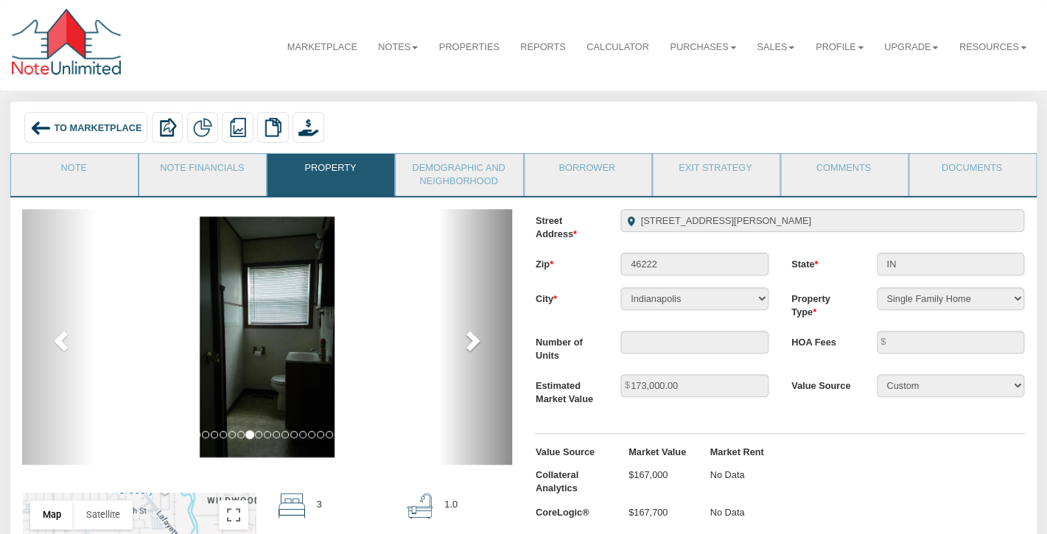
click at [474, 336] on span at bounding box center [471, 340] width 22 height 22
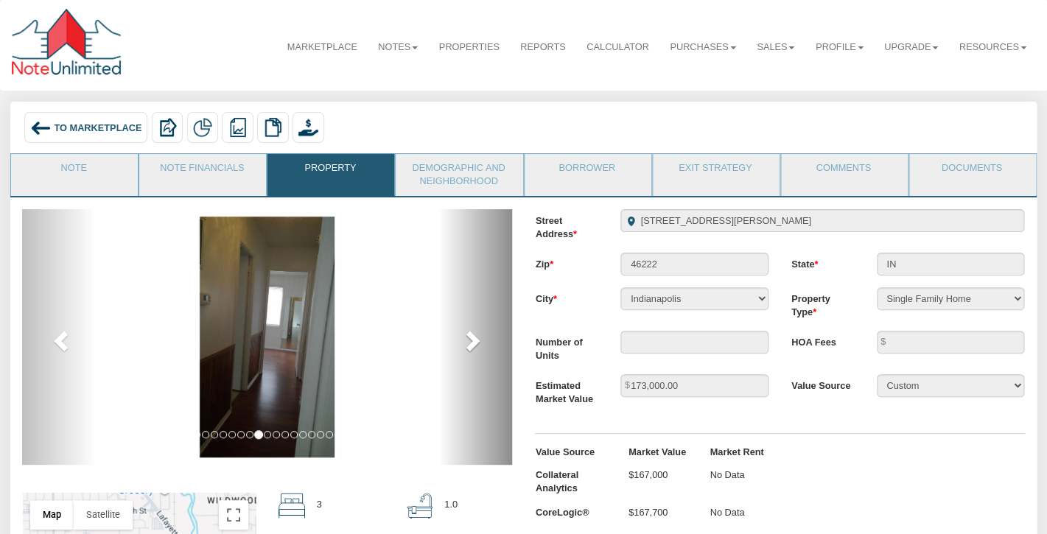
click at [474, 336] on span at bounding box center [471, 340] width 22 height 22
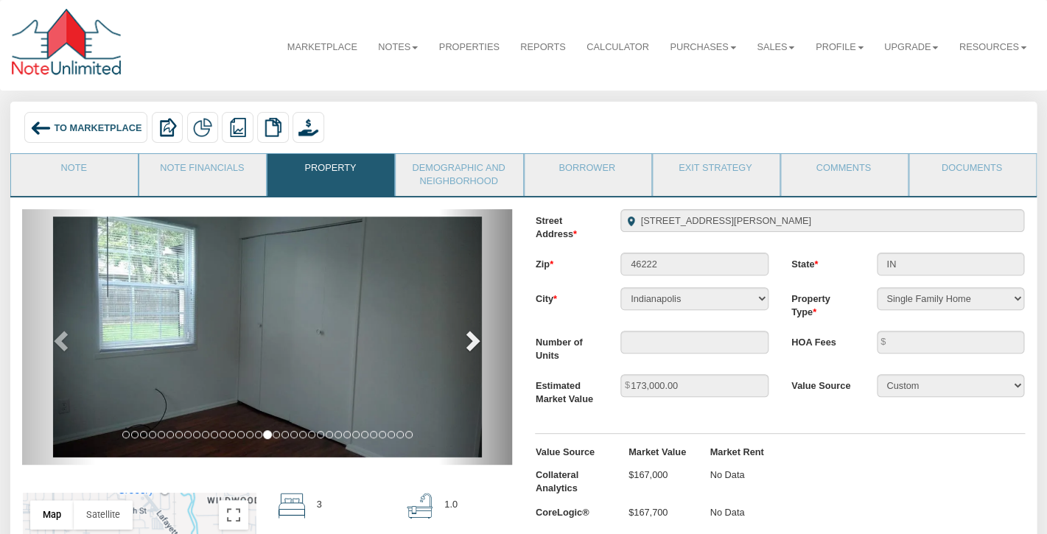
click at [474, 336] on span at bounding box center [471, 340] width 22 height 22
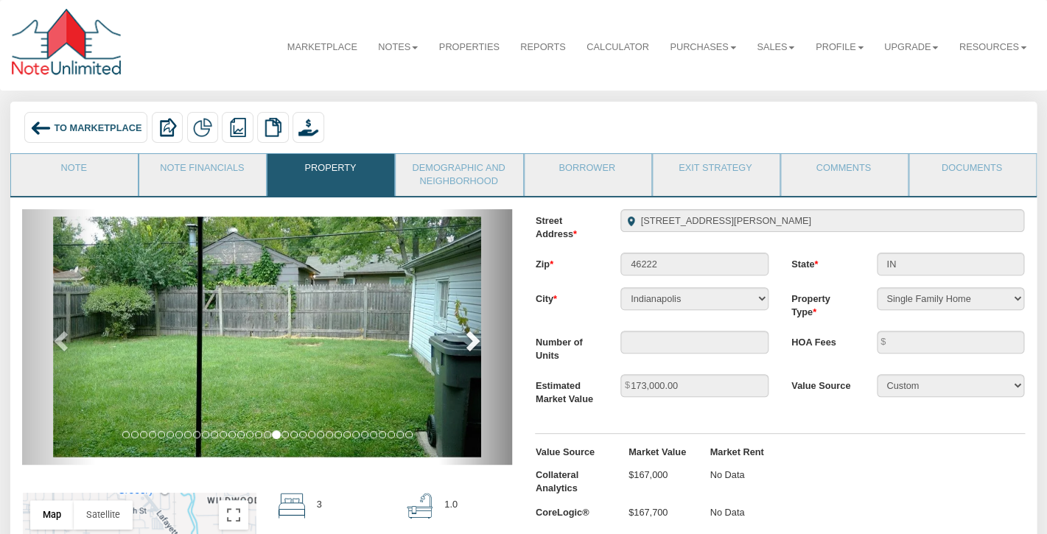
click at [474, 336] on span at bounding box center [471, 340] width 22 height 22
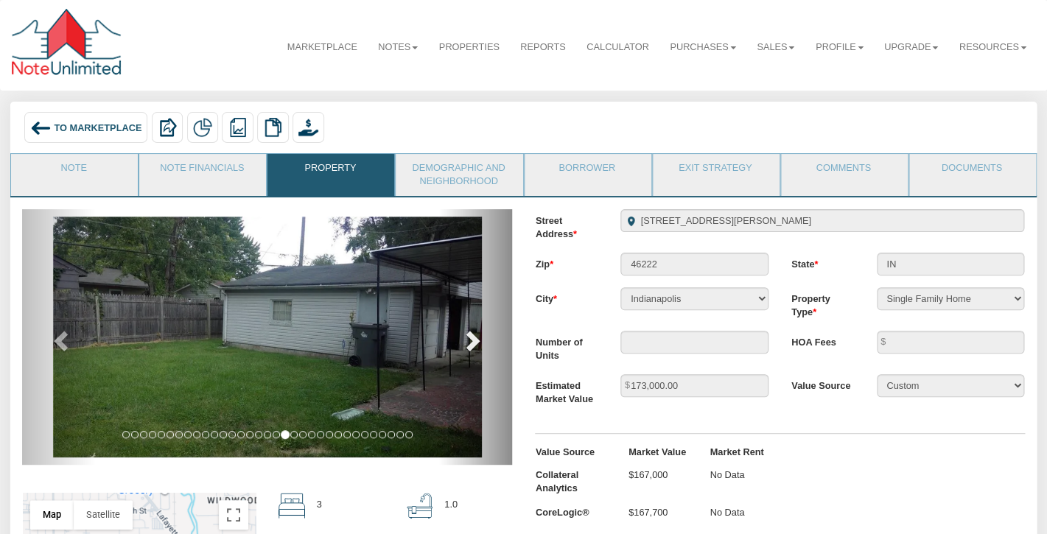
click at [474, 336] on span at bounding box center [471, 340] width 22 height 22
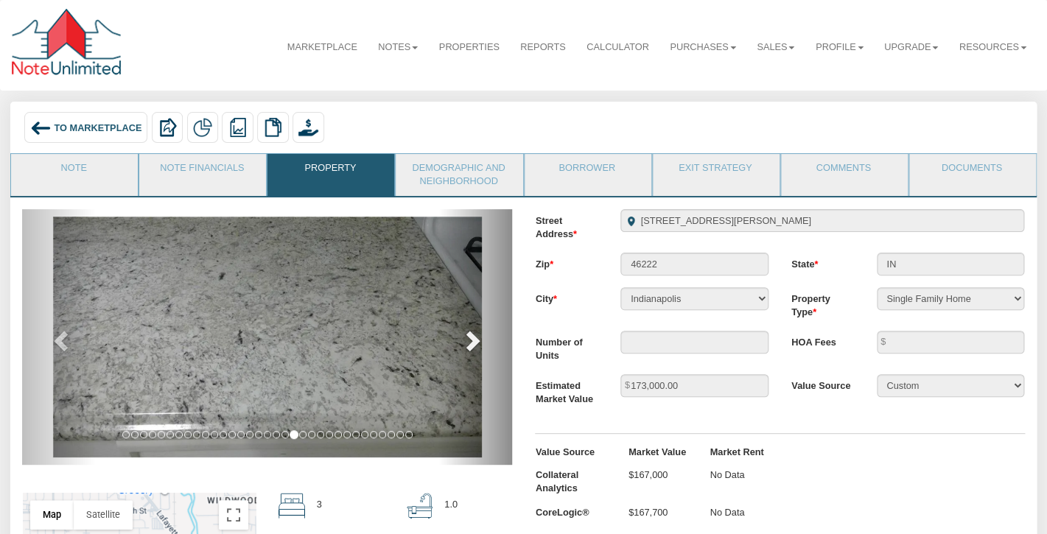
click at [474, 336] on span at bounding box center [471, 340] width 22 height 22
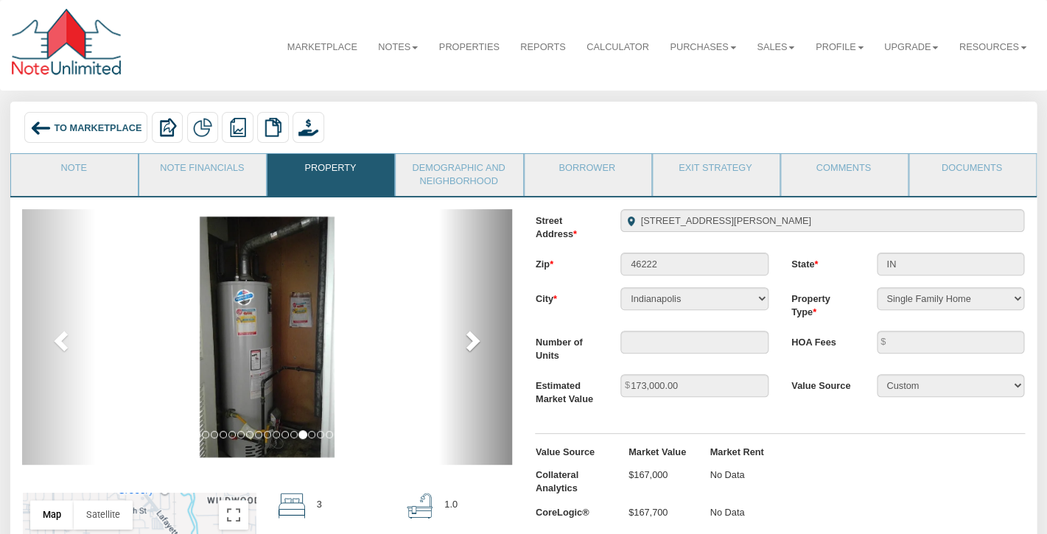
click at [474, 336] on span at bounding box center [471, 340] width 22 height 22
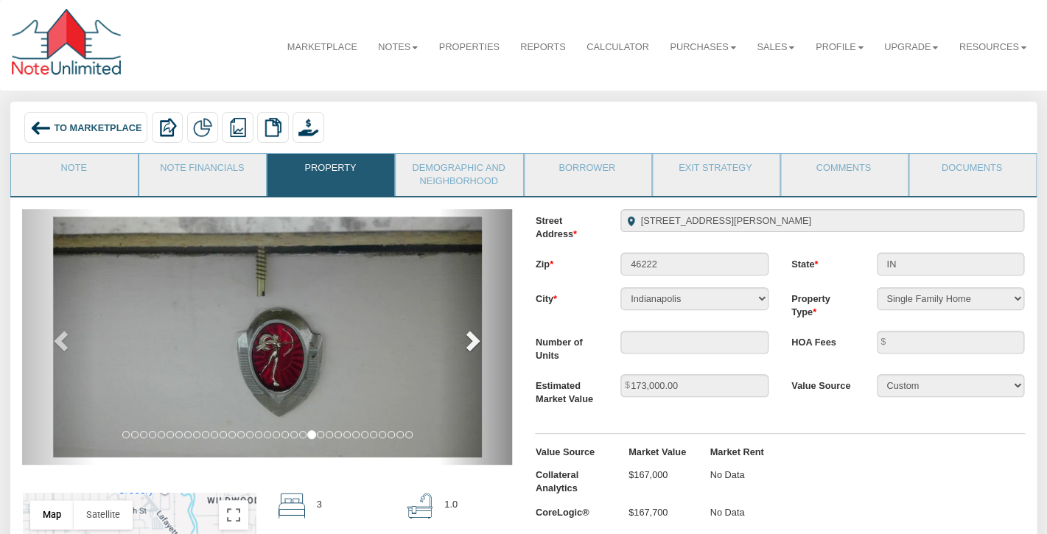
click at [474, 336] on span at bounding box center [471, 340] width 22 height 22
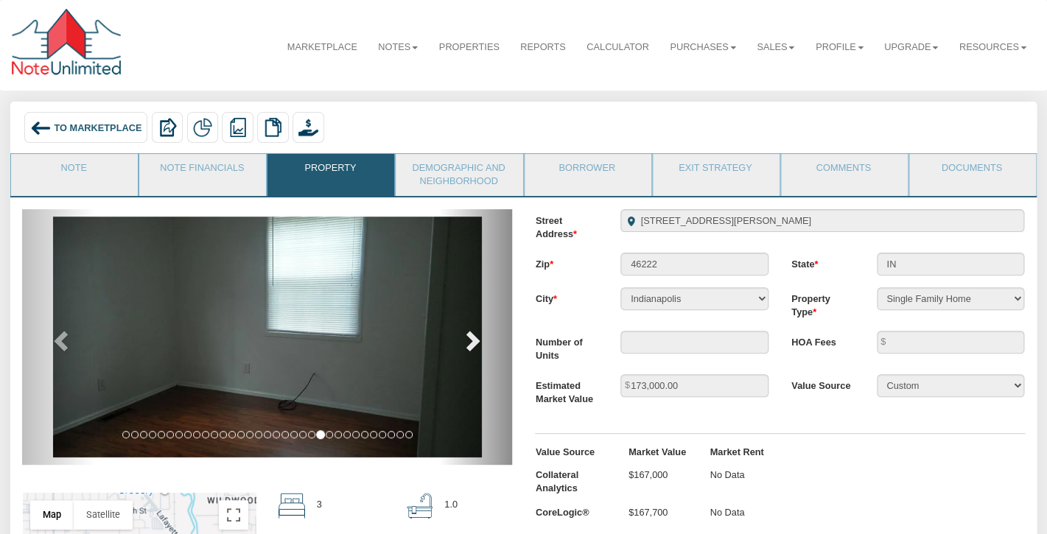
click at [474, 336] on span at bounding box center [471, 340] width 22 height 22
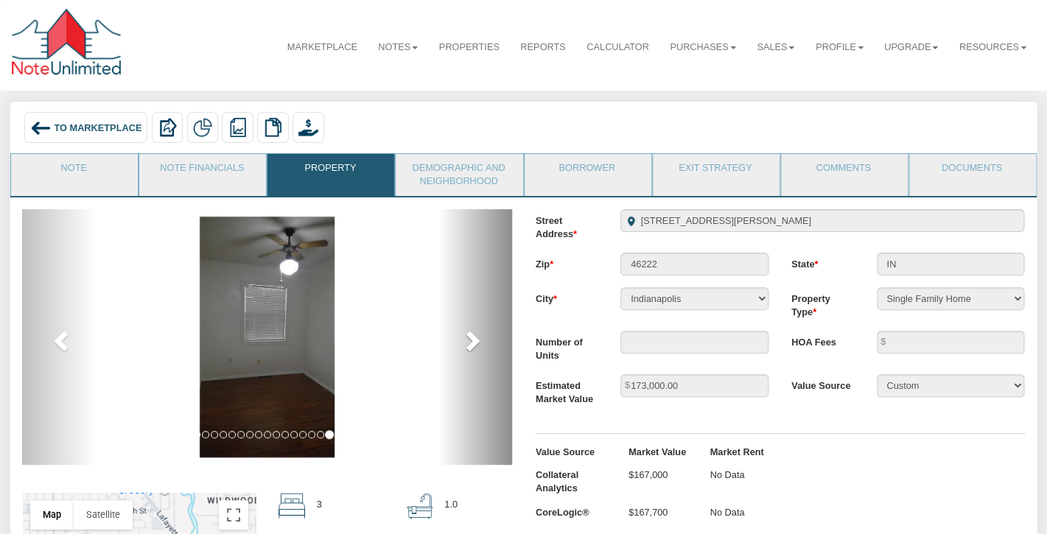
click at [474, 336] on span at bounding box center [471, 340] width 22 height 22
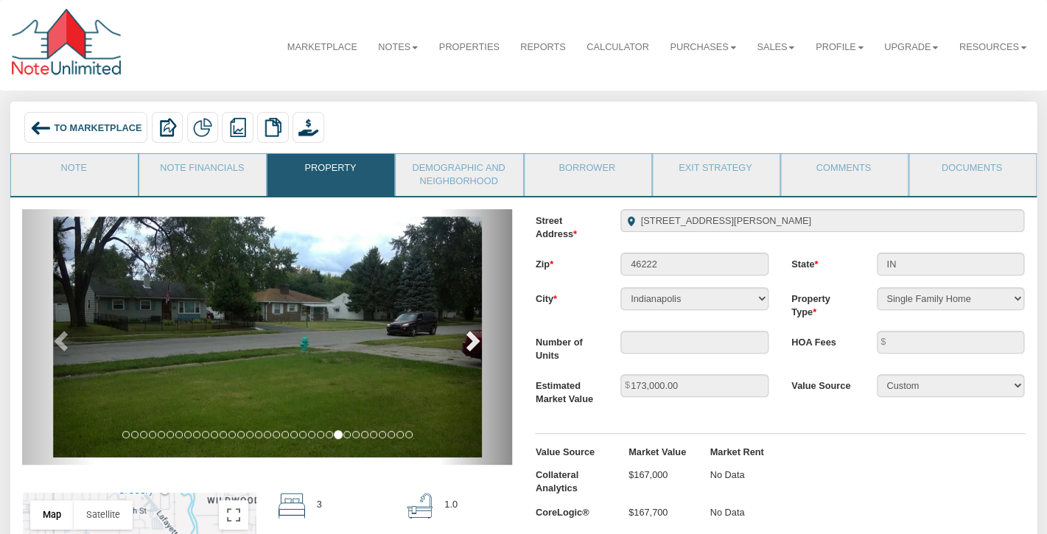
click at [474, 336] on span at bounding box center [471, 340] width 22 height 22
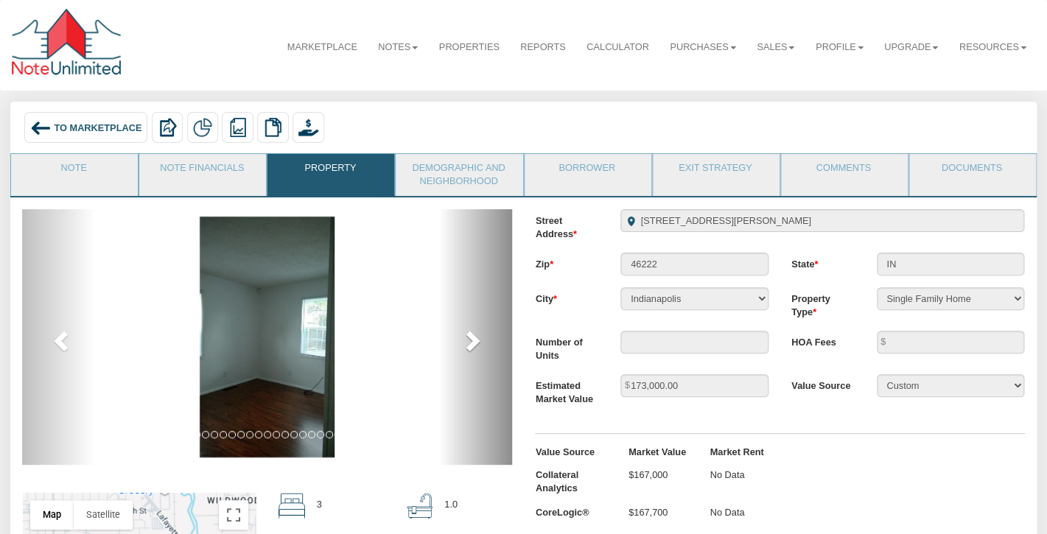
click at [474, 336] on span at bounding box center [471, 340] width 22 height 22
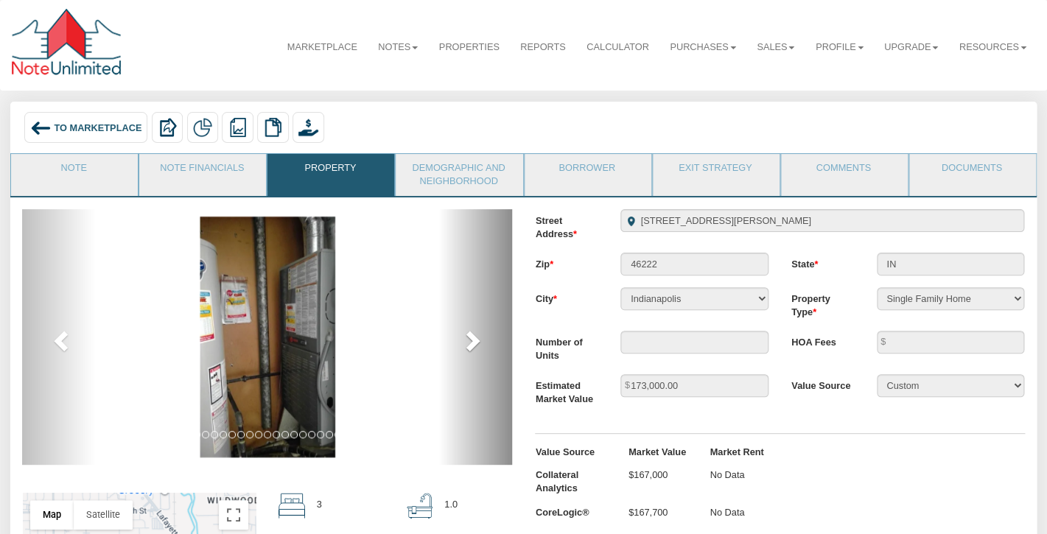
click at [474, 336] on span at bounding box center [471, 340] width 22 height 22
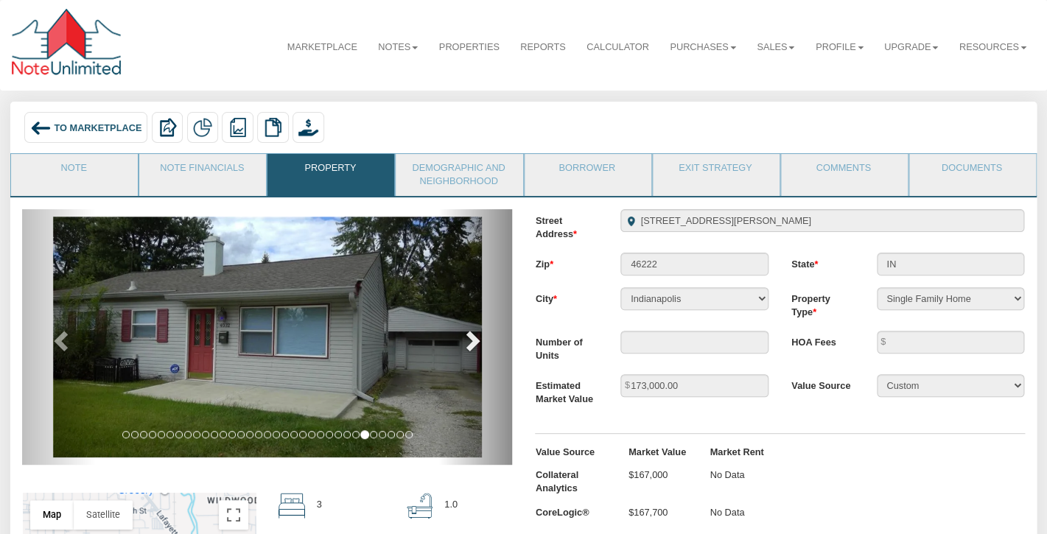
click at [474, 336] on span at bounding box center [471, 340] width 22 height 22
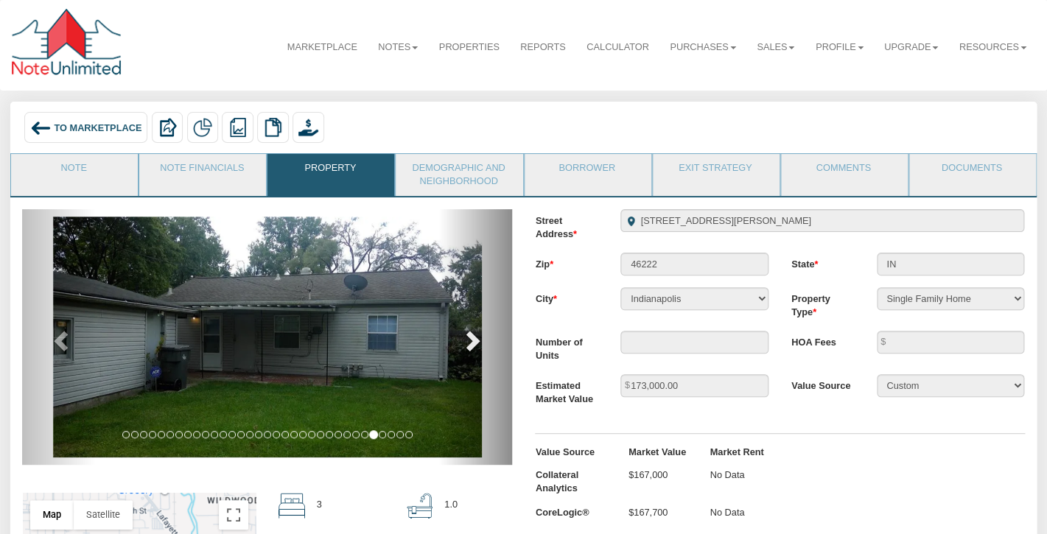
click at [474, 339] on span at bounding box center [471, 340] width 22 height 22
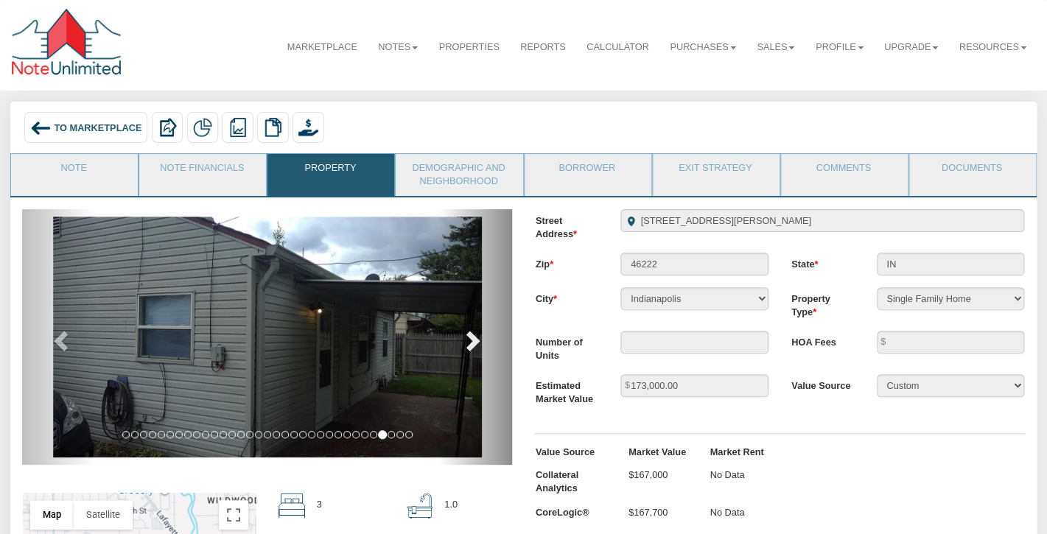
click at [474, 339] on span at bounding box center [471, 340] width 22 height 22
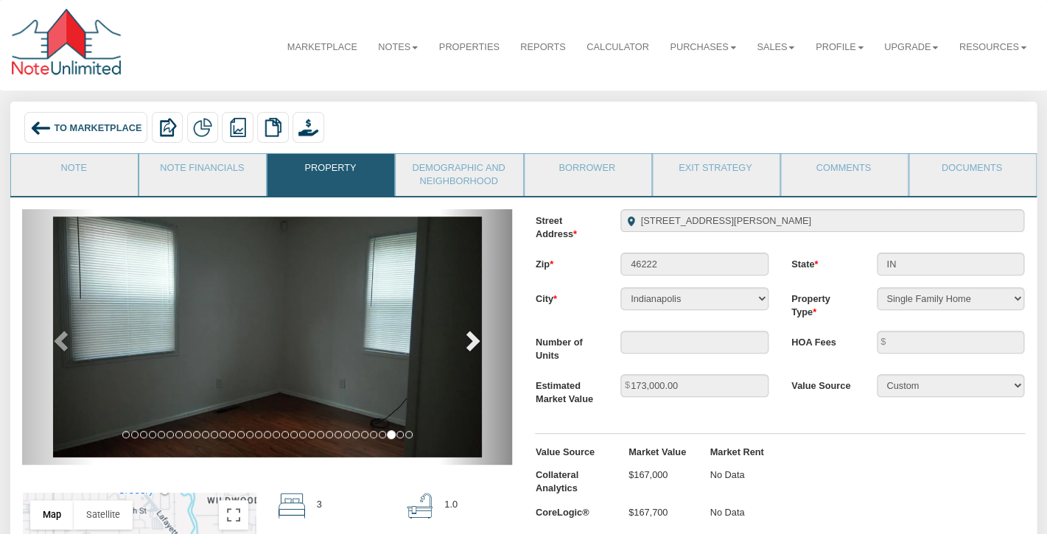
click at [474, 339] on span at bounding box center [471, 340] width 22 height 22
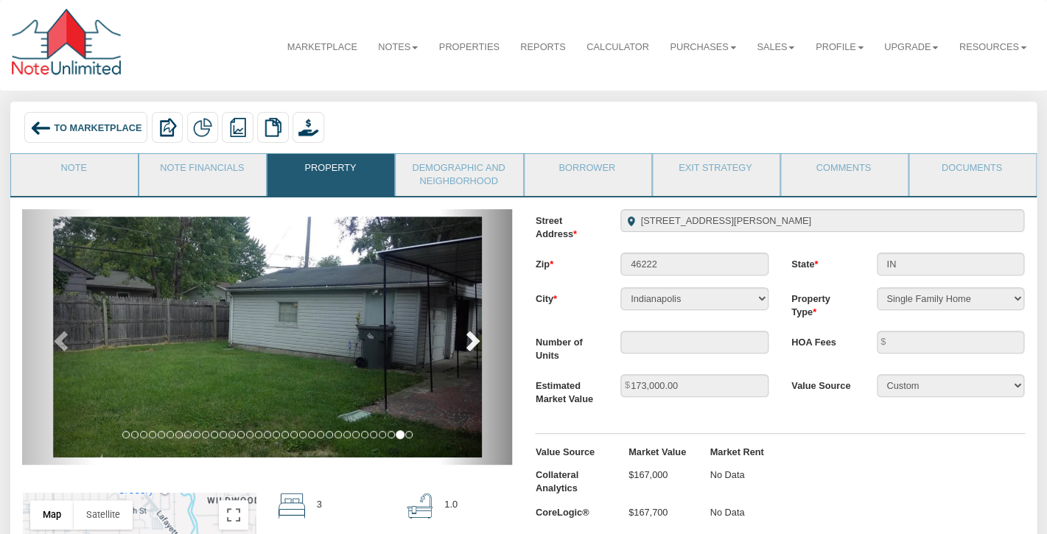
click at [474, 339] on span at bounding box center [471, 340] width 22 height 22
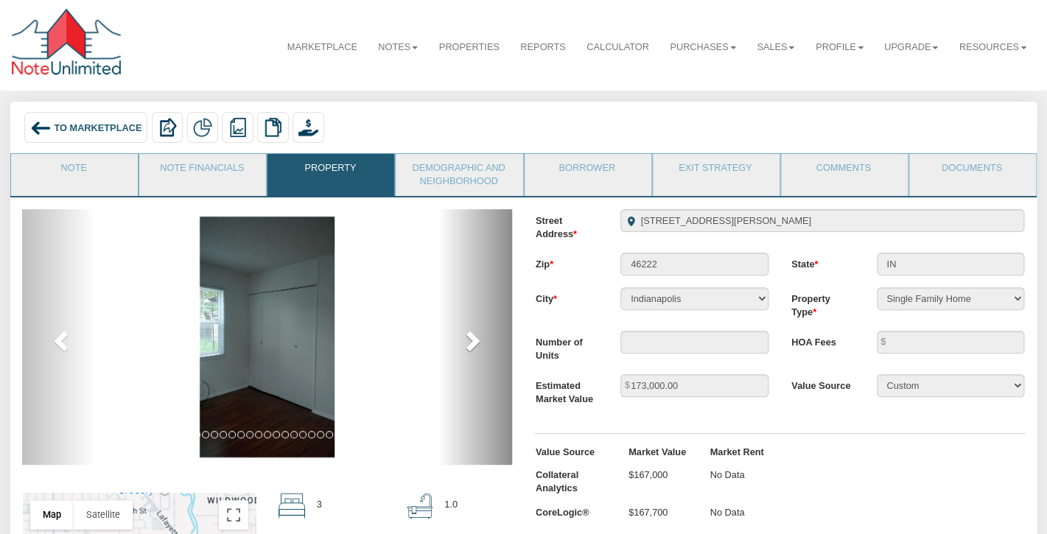
click at [474, 339] on span at bounding box center [471, 340] width 22 height 22
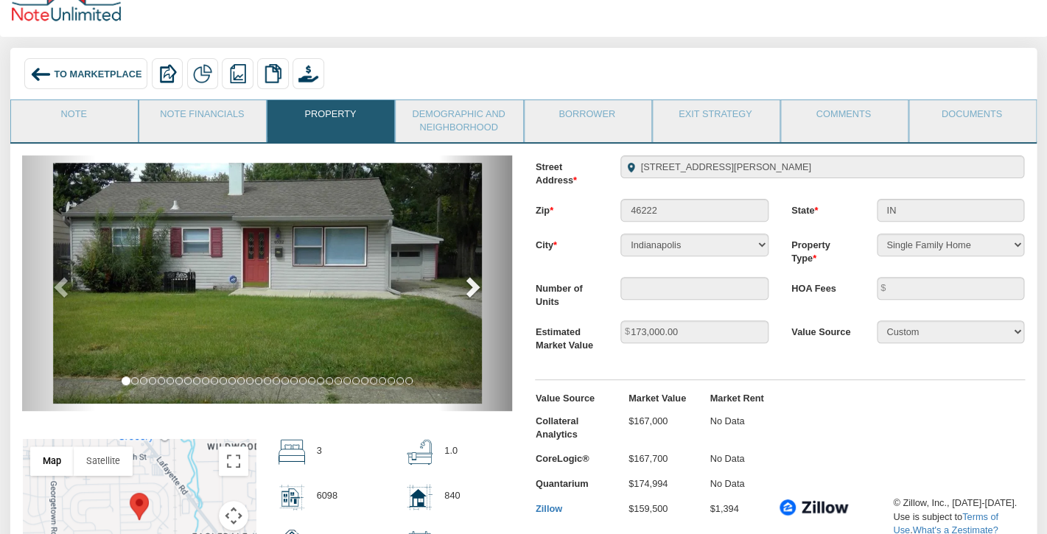
scroll to position [51, 0]
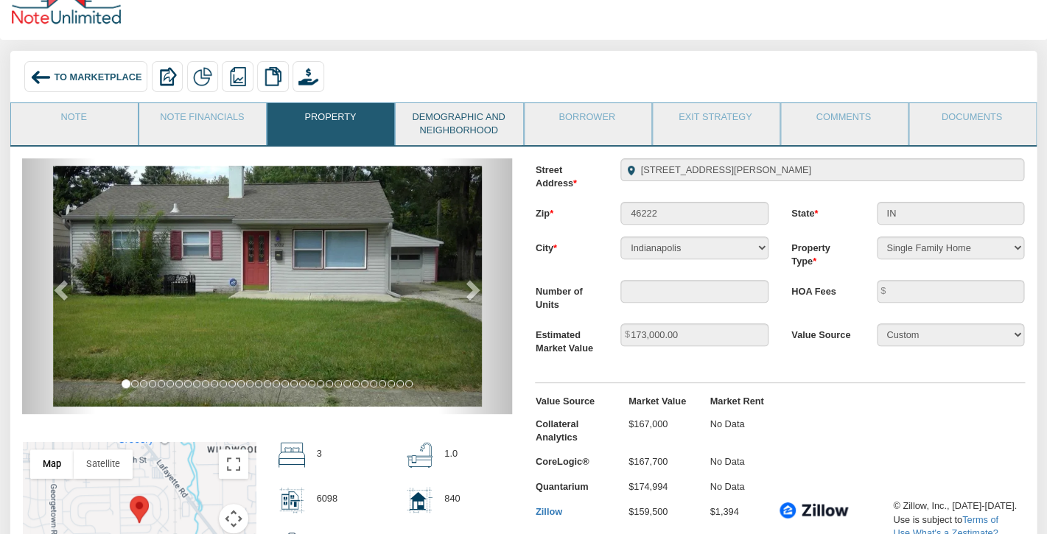
click at [463, 111] on link "Demographic and Neighborhood" at bounding box center [458, 124] width 125 height 42
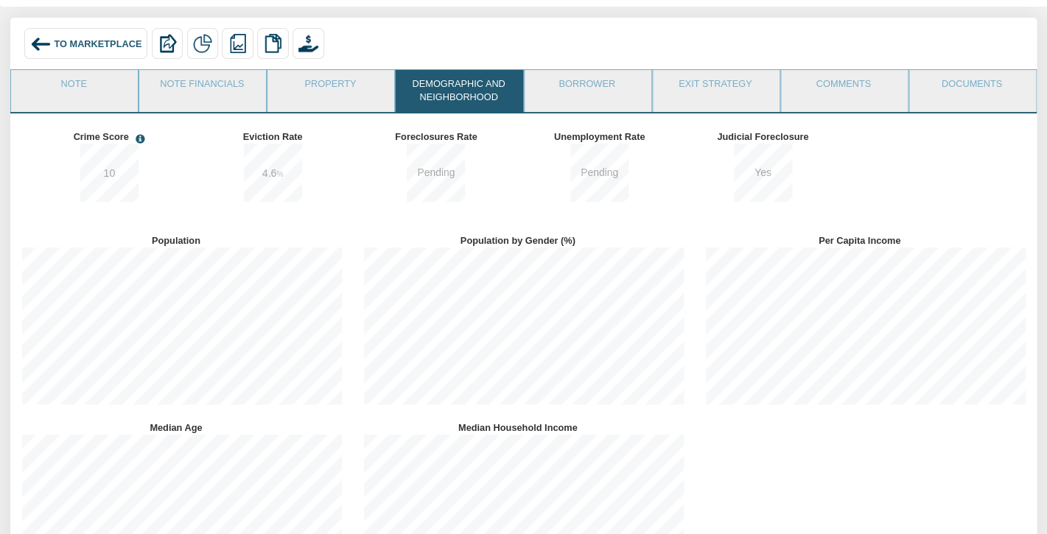
scroll to position [85, 0]
click at [589, 87] on link "Borrower" at bounding box center [586, 87] width 125 height 37
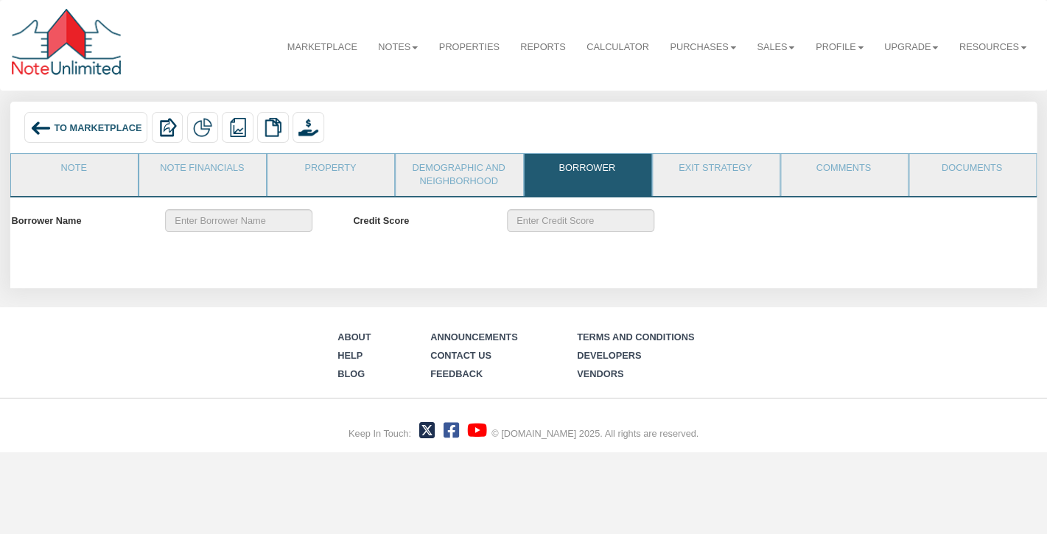
scroll to position [0, 0]
click at [446, 172] on link "Demographic and Neighborhood" at bounding box center [458, 175] width 125 height 42
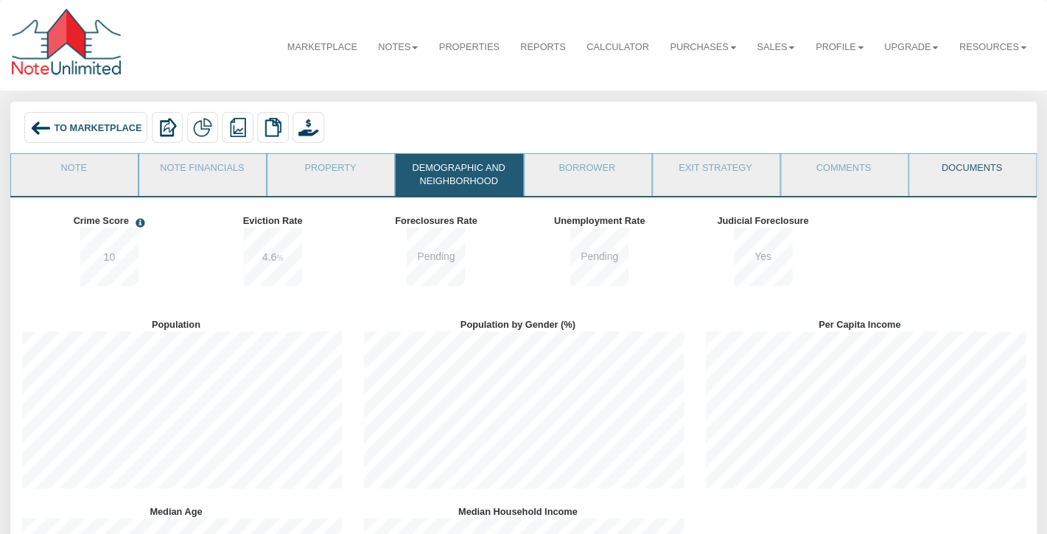
click at [933, 164] on link "Documents" at bounding box center [971, 172] width 125 height 37
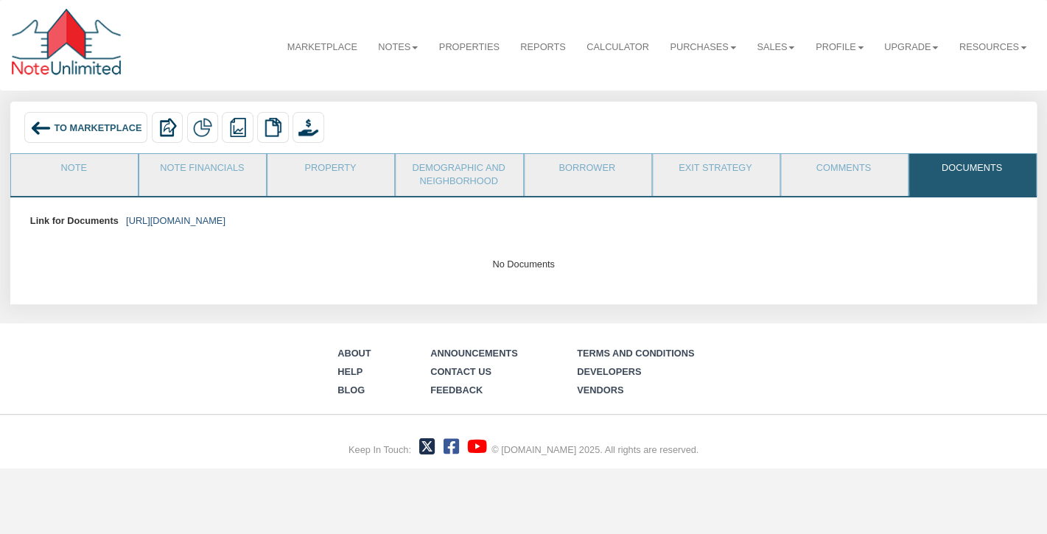
click at [225, 220] on link "https://colonialfundinggroup.sharepoint.com/:f:/s/operationsteam/EhpGdtcSdwVKii…" at bounding box center [175, 220] width 99 height 11
click at [85, 122] on span "To Marketplace" at bounding box center [98, 127] width 88 height 11
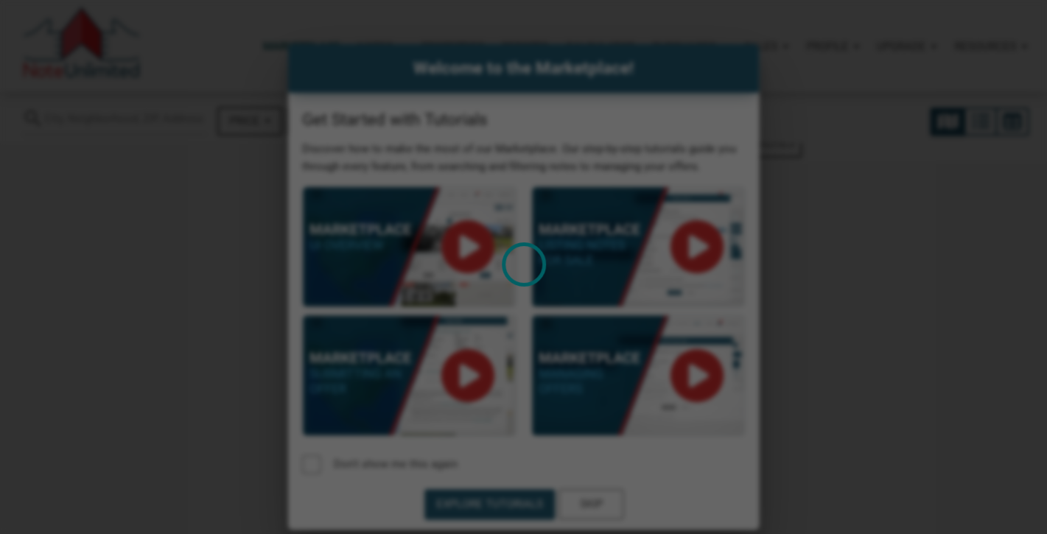
select select
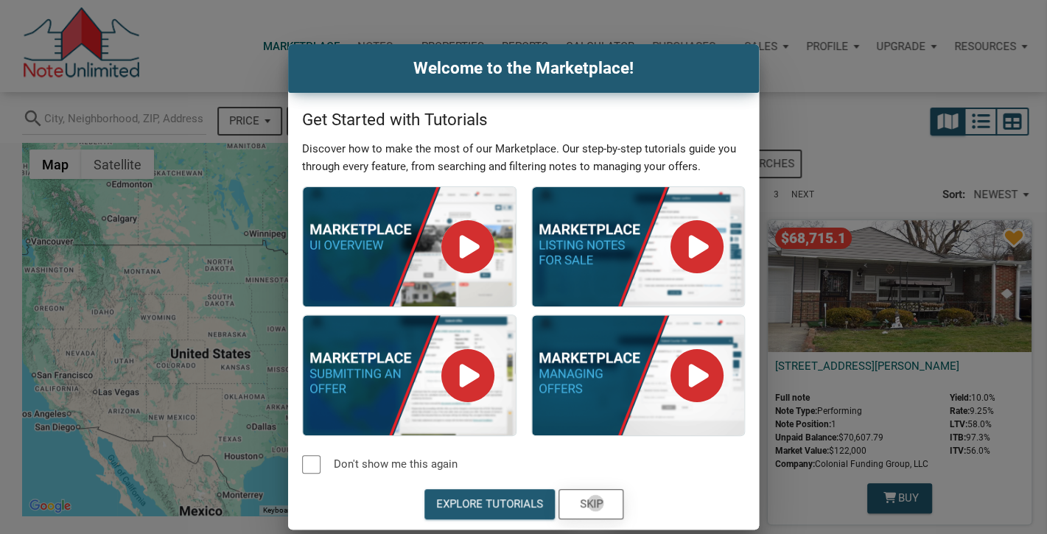
click at [594, 503] on div "Skip" at bounding box center [590, 504] width 23 height 17
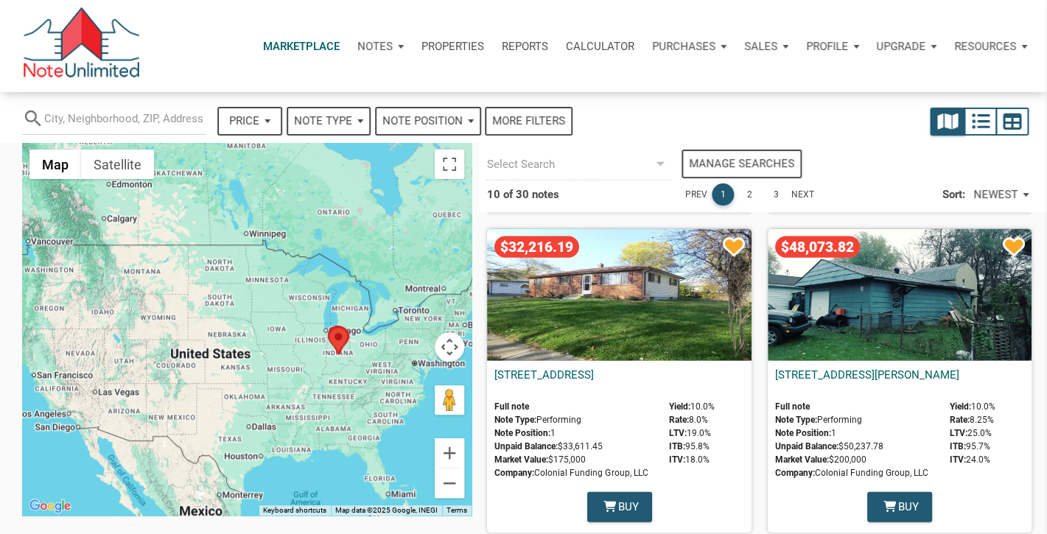
scroll to position [1271, 0]
click at [619, 282] on div "$32,216.19" at bounding box center [619, 296] width 264 height 132
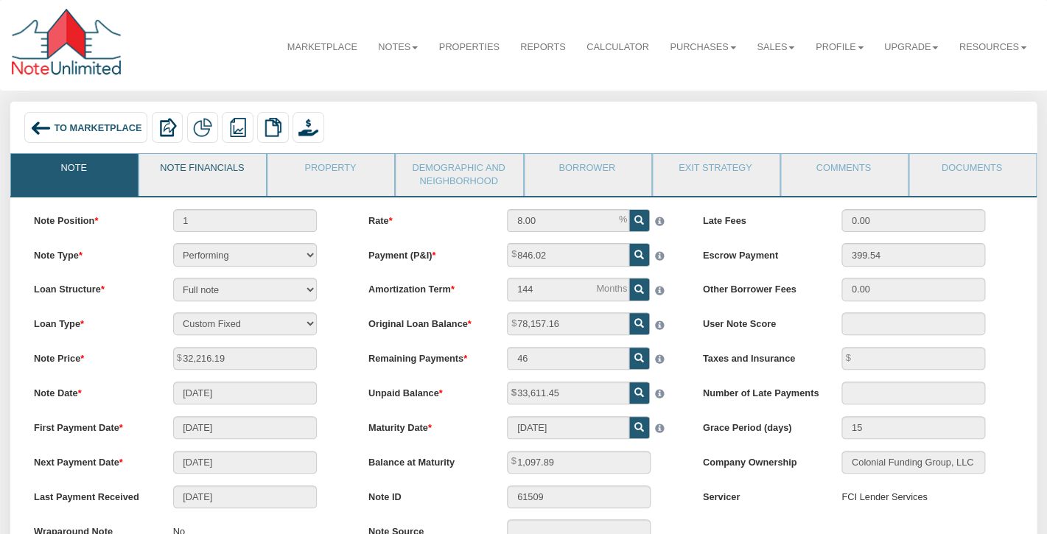
click at [217, 173] on link "Note Financials" at bounding box center [201, 172] width 125 height 37
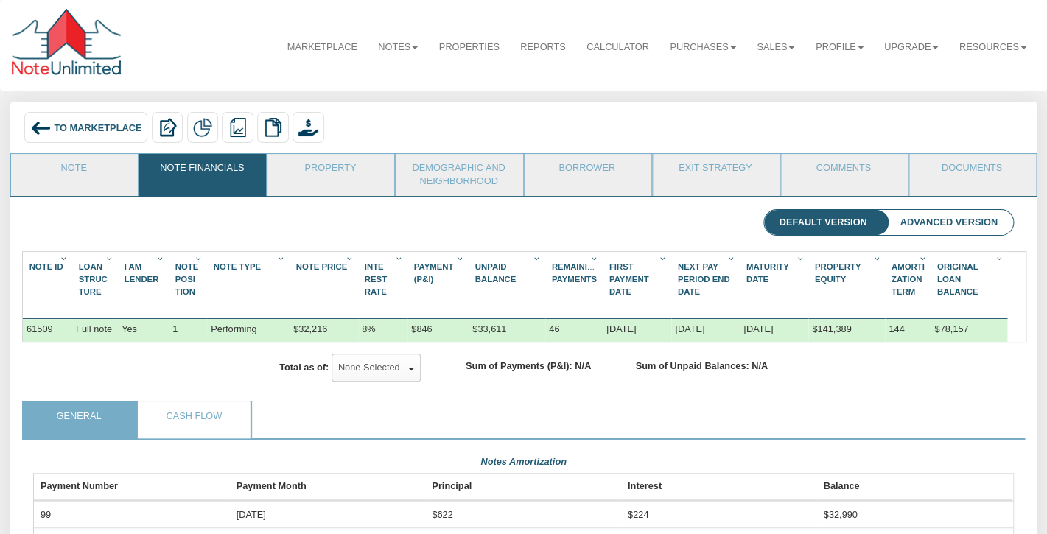
scroll to position [1, 0]
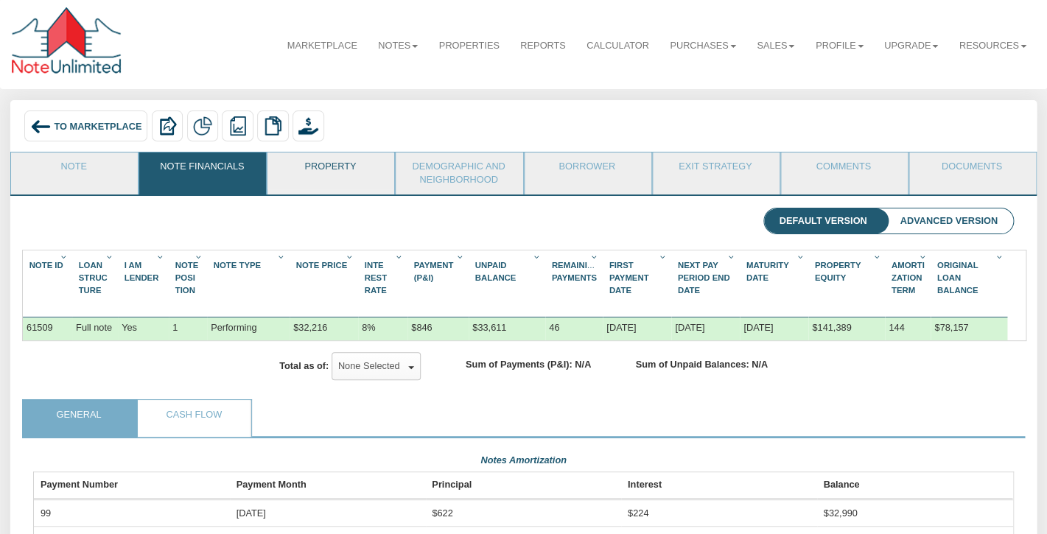
click at [330, 167] on link "Property" at bounding box center [329, 170] width 125 height 37
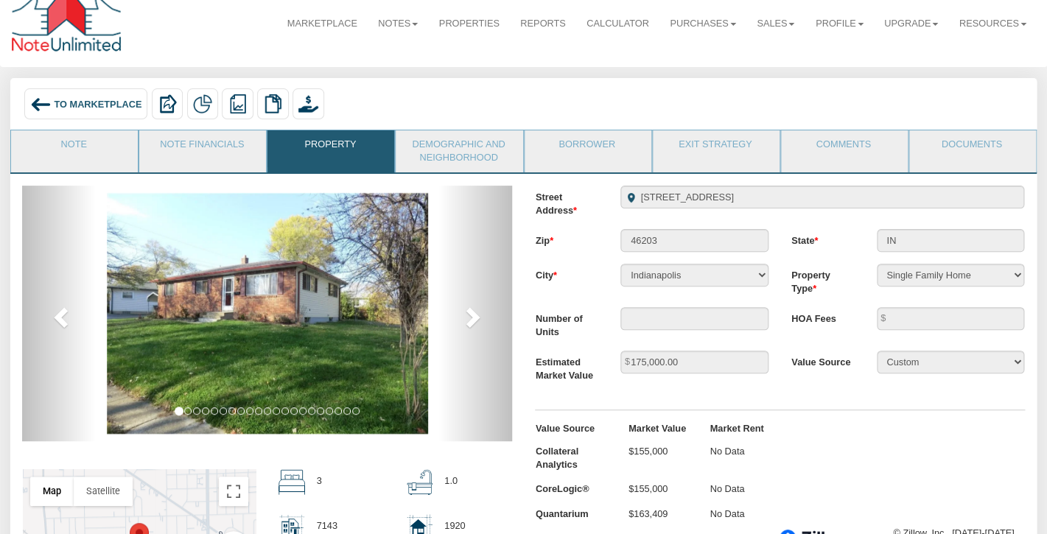
scroll to position [0, 0]
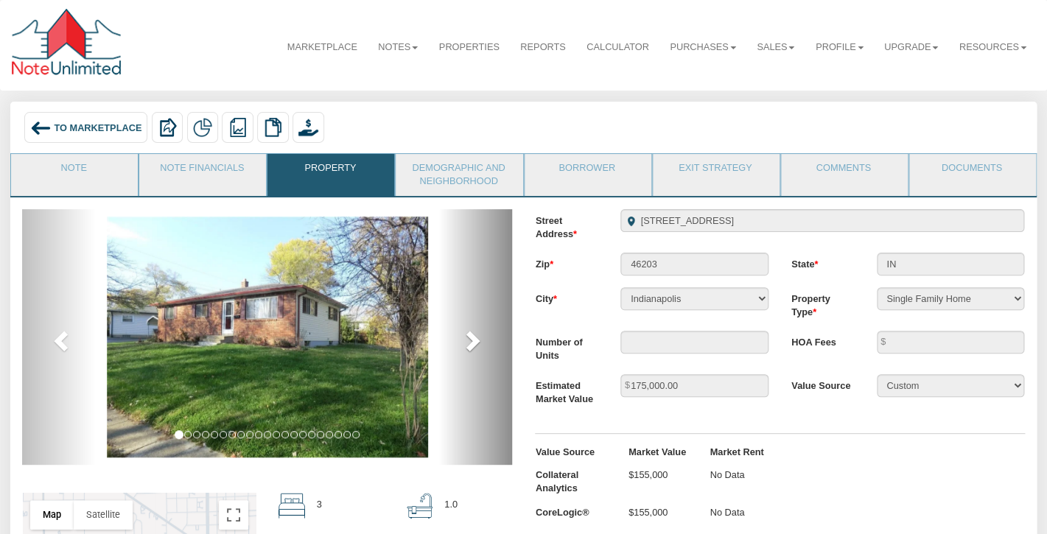
click at [471, 343] on span at bounding box center [471, 340] width 22 height 22
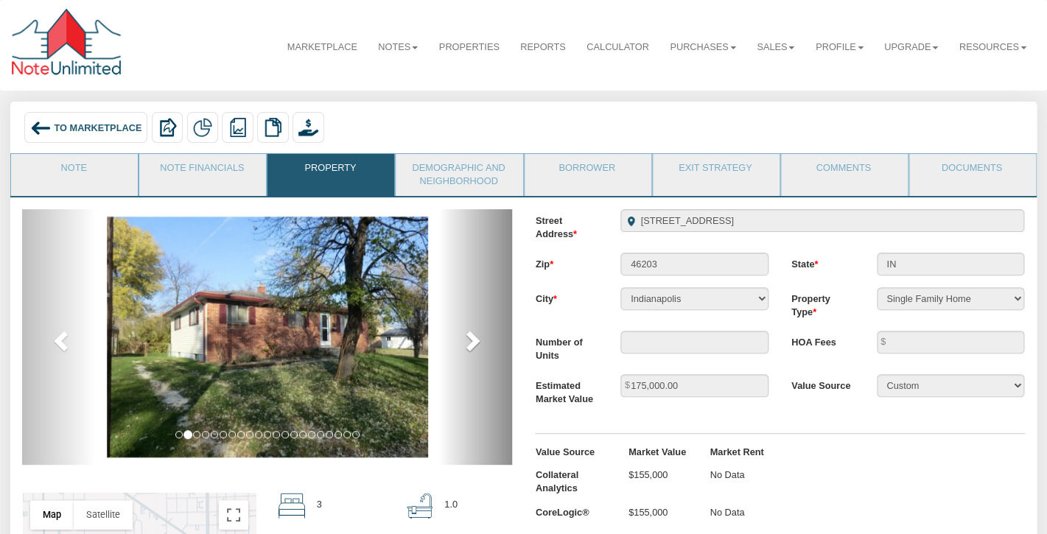
click at [471, 343] on span at bounding box center [471, 340] width 22 height 22
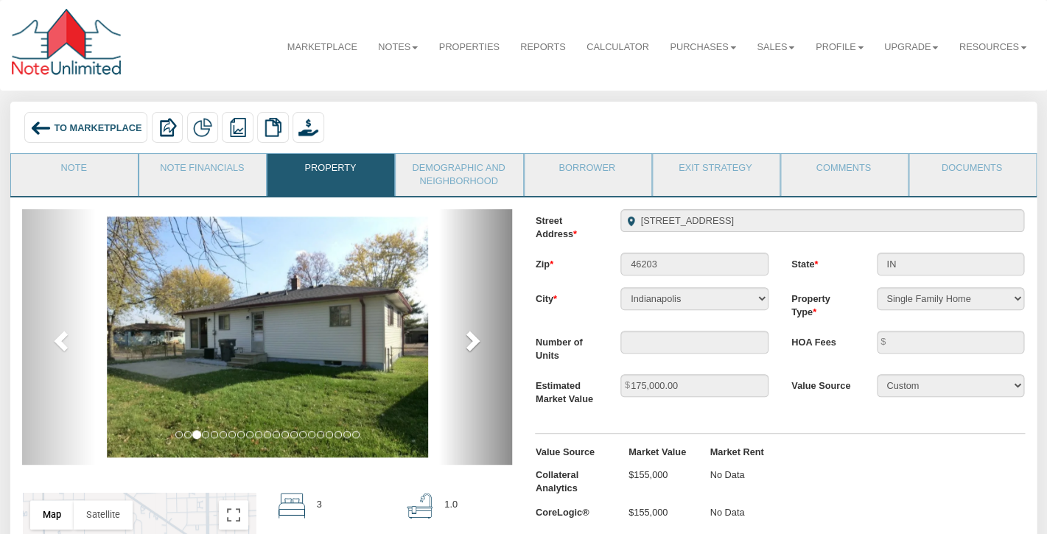
click at [471, 343] on span at bounding box center [471, 340] width 22 height 22
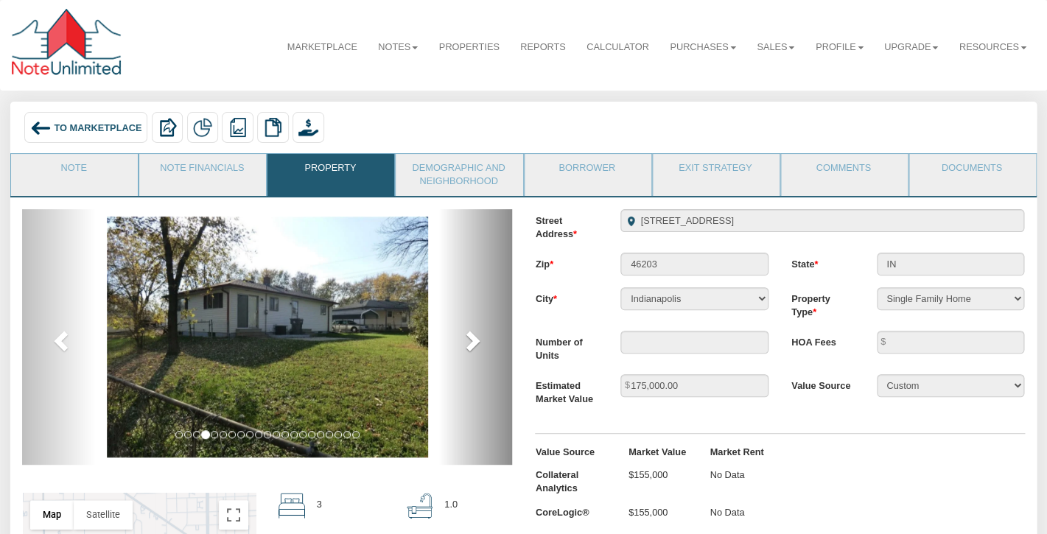
click at [471, 343] on span at bounding box center [471, 340] width 22 height 22
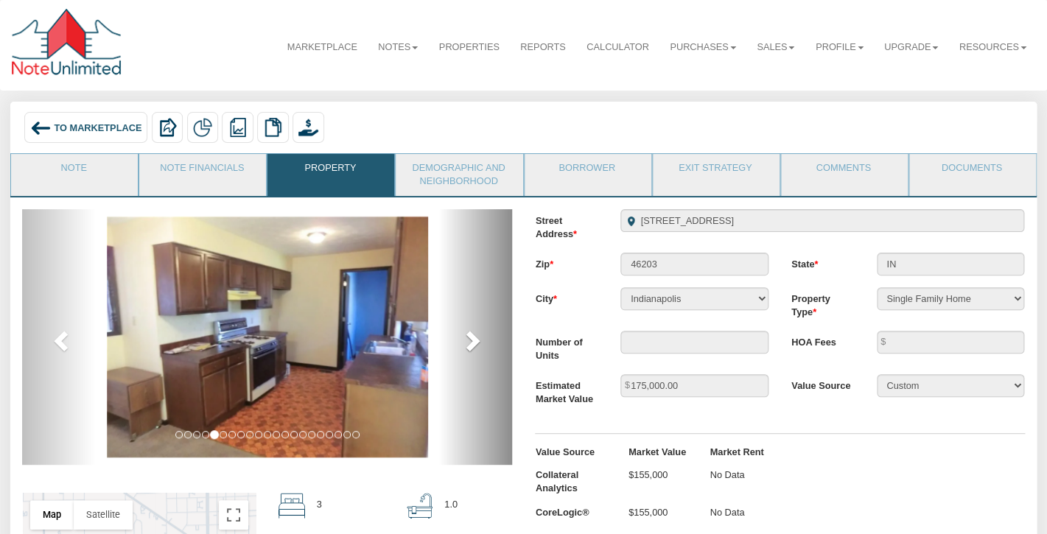
click at [471, 343] on span at bounding box center [471, 340] width 22 height 22
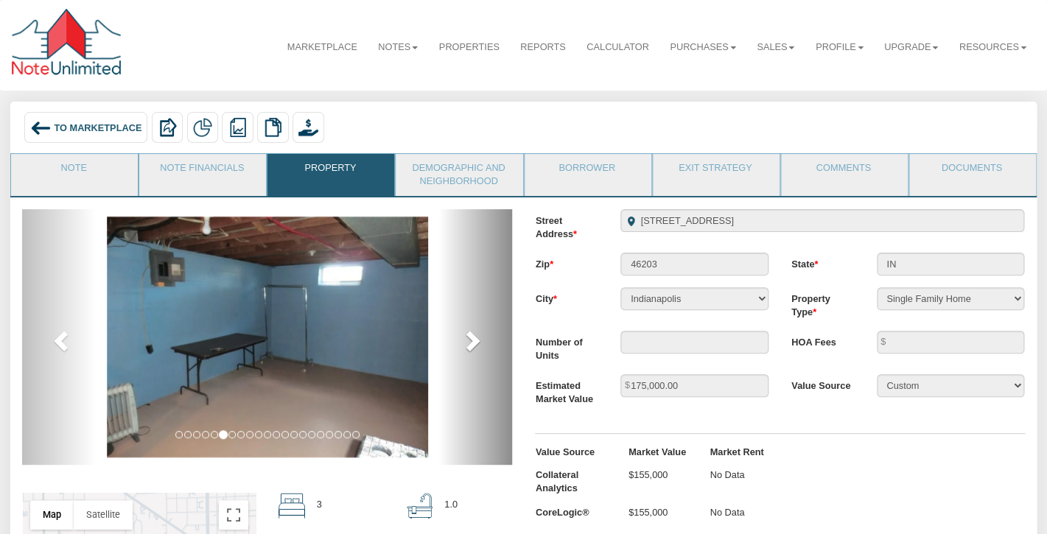
click at [471, 343] on span at bounding box center [471, 340] width 22 height 22
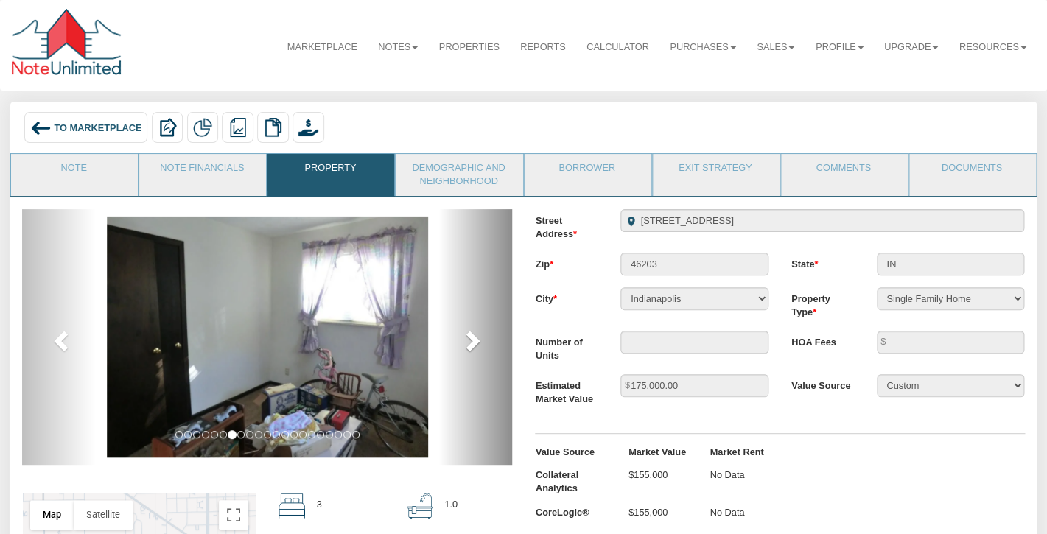
click at [471, 343] on span at bounding box center [471, 340] width 22 height 22
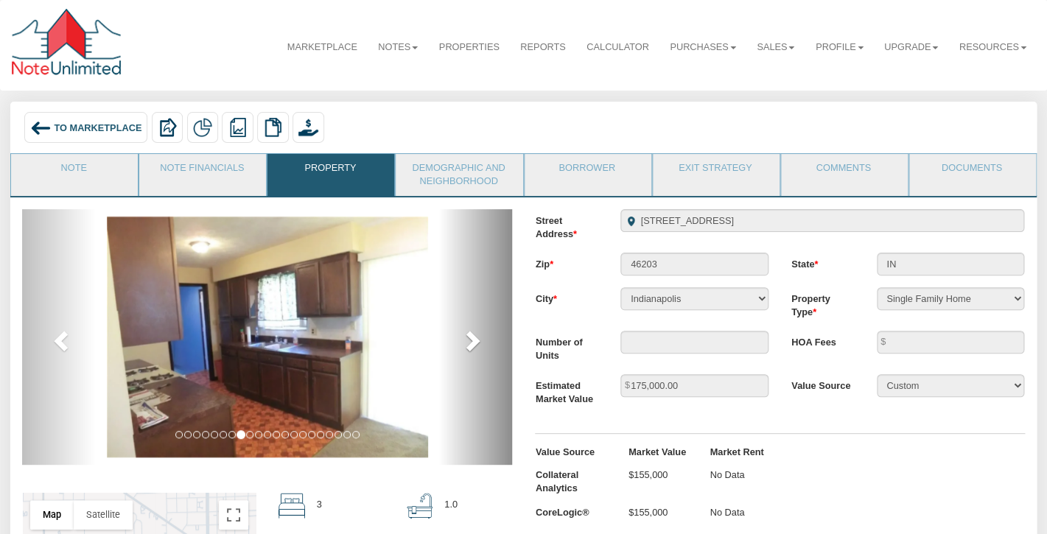
click at [471, 343] on span at bounding box center [471, 340] width 22 height 22
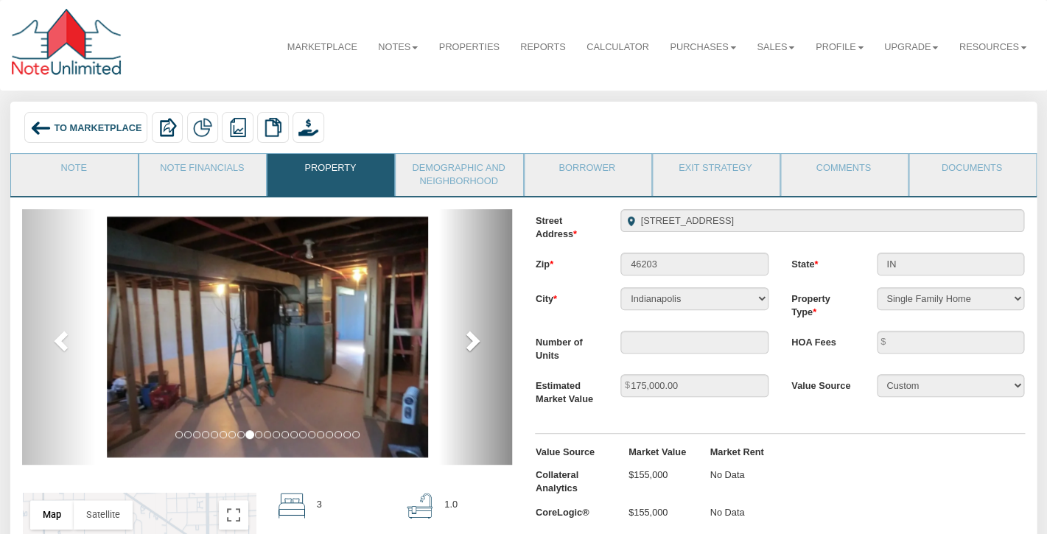
click at [471, 343] on span at bounding box center [471, 340] width 22 height 22
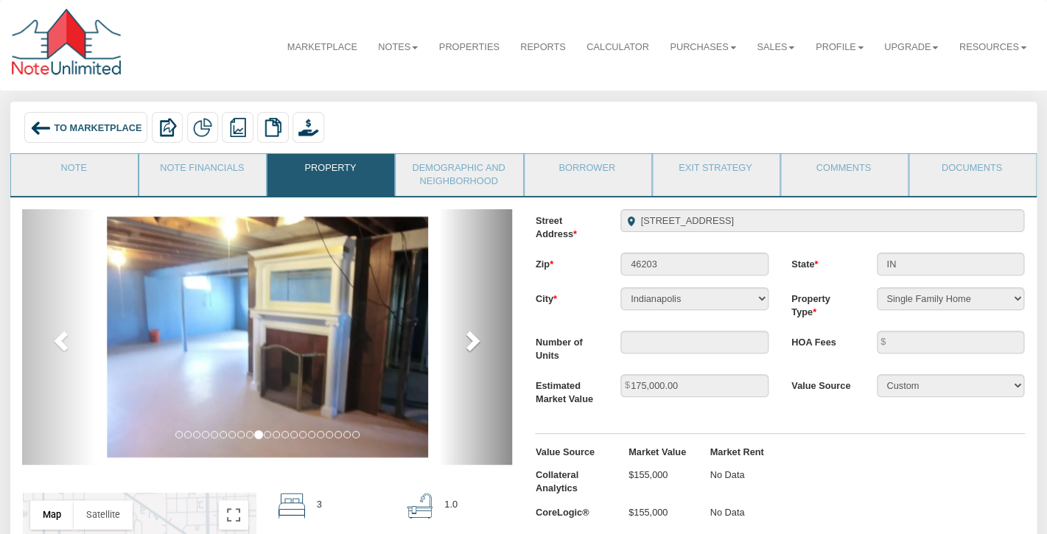
click at [471, 343] on span at bounding box center [471, 340] width 22 height 22
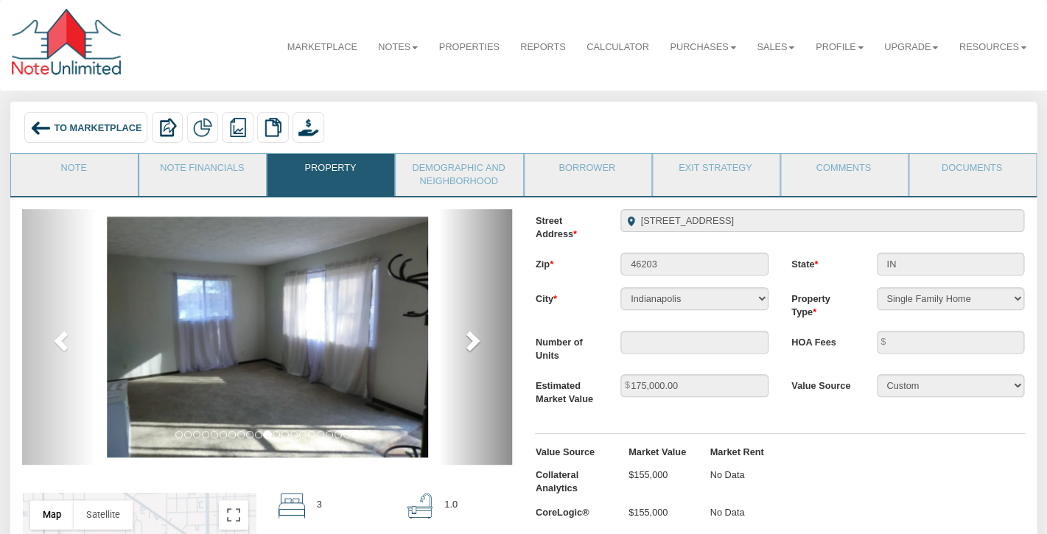
click at [471, 343] on span at bounding box center [471, 340] width 22 height 22
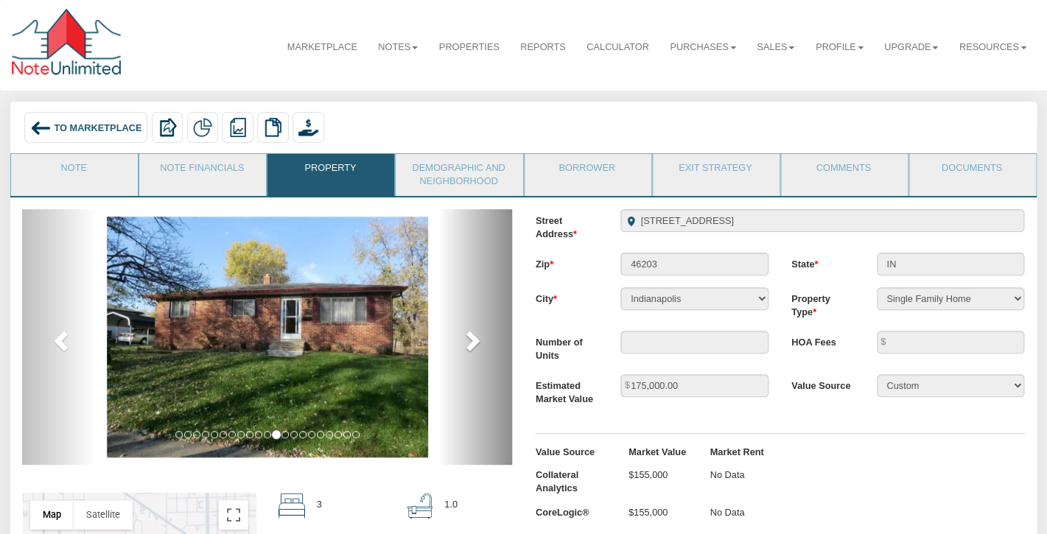
click at [471, 343] on span at bounding box center [471, 340] width 22 height 22
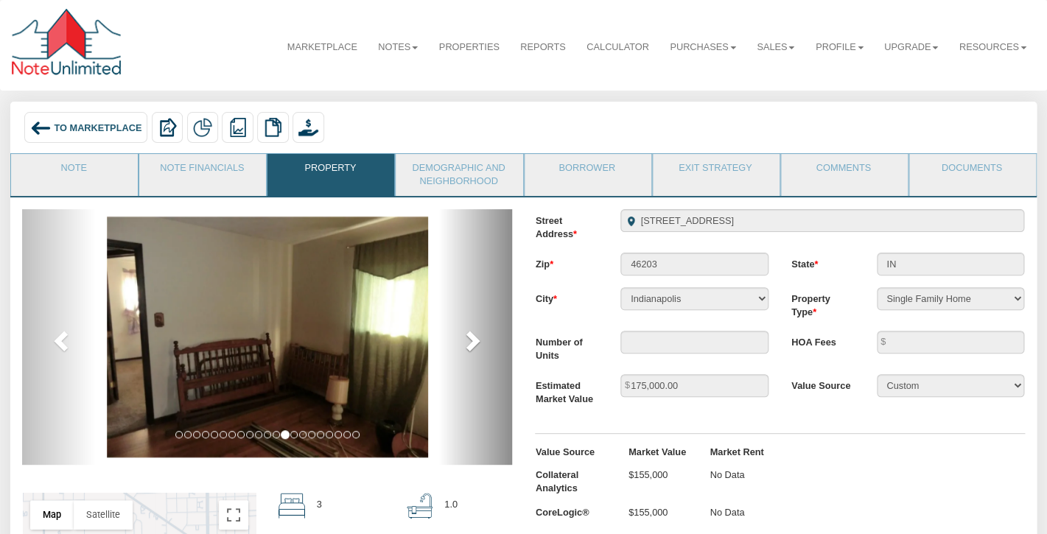
click at [471, 343] on span at bounding box center [471, 340] width 22 height 22
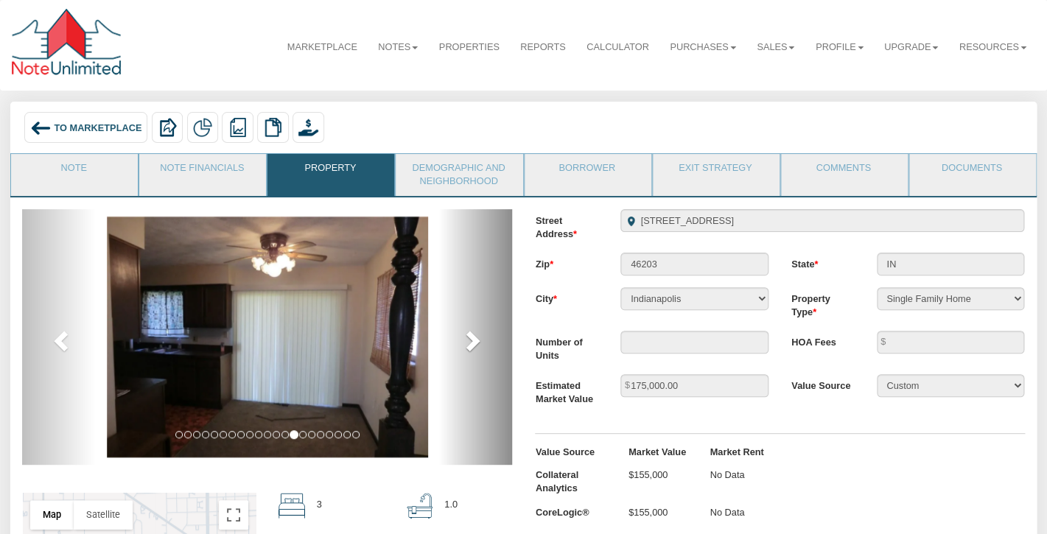
click at [471, 343] on span at bounding box center [471, 340] width 22 height 22
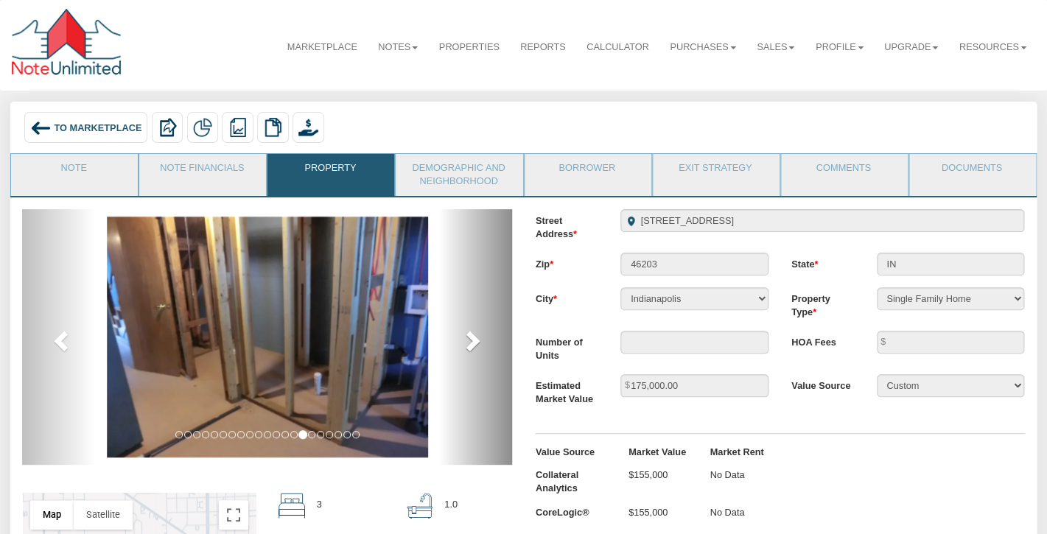
click at [471, 343] on span at bounding box center [471, 340] width 22 height 22
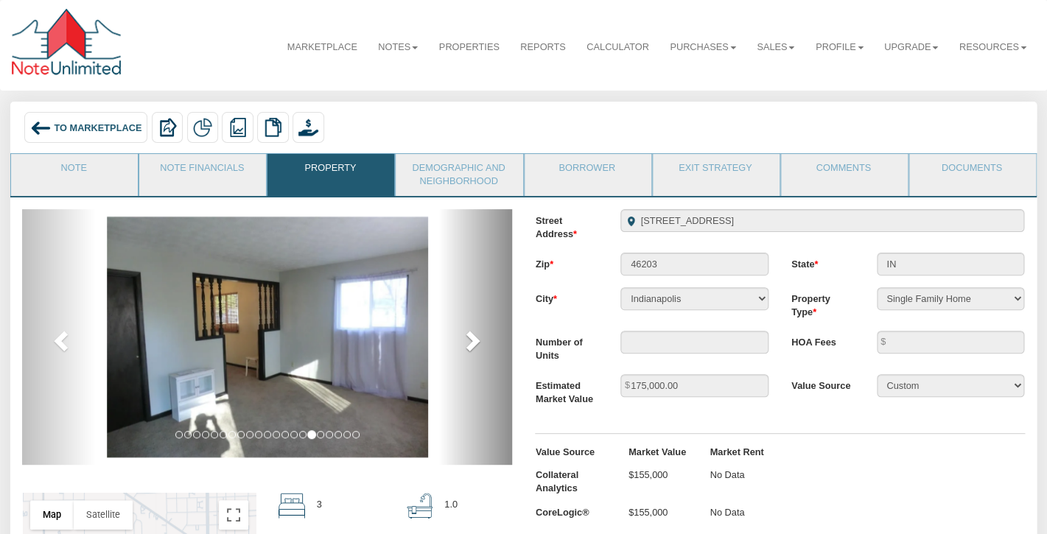
click at [471, 343] on span at bounding box center [471, 340] width 22 height 22
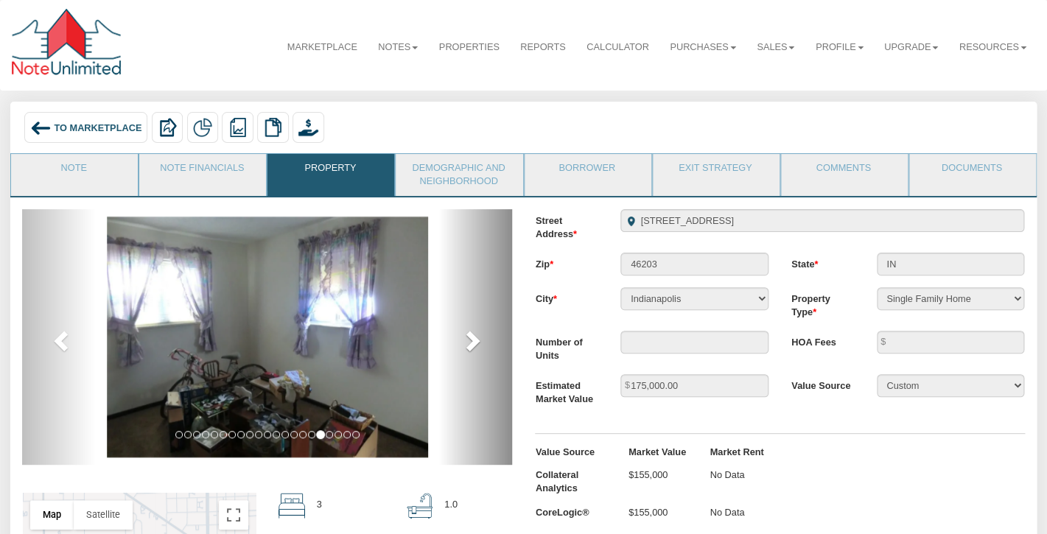
click at [471, 343] on span at bounding box center [471, 340] width 22 height 22
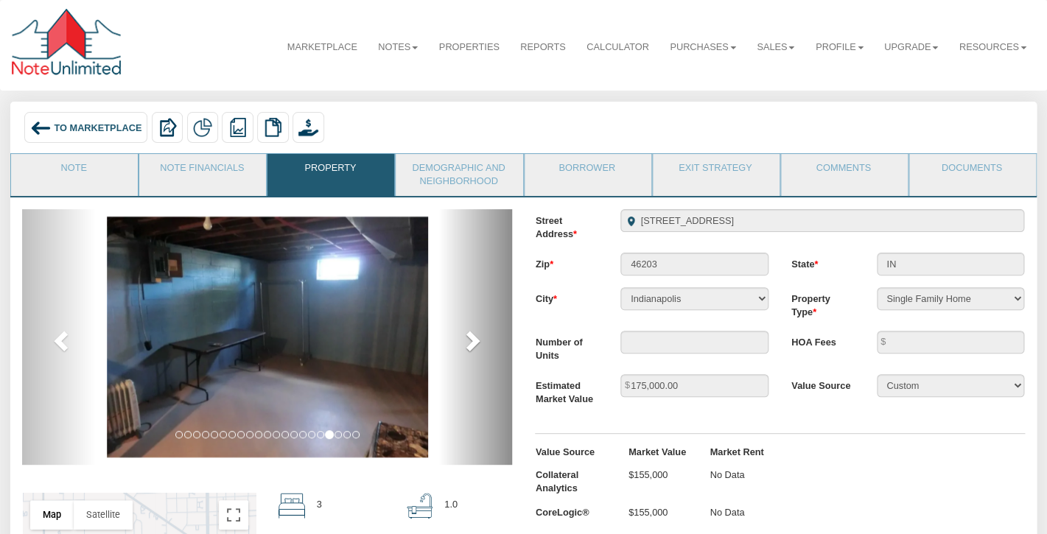
click at [471, 343] on span at bounding box center [471, 340] width 22 height 22
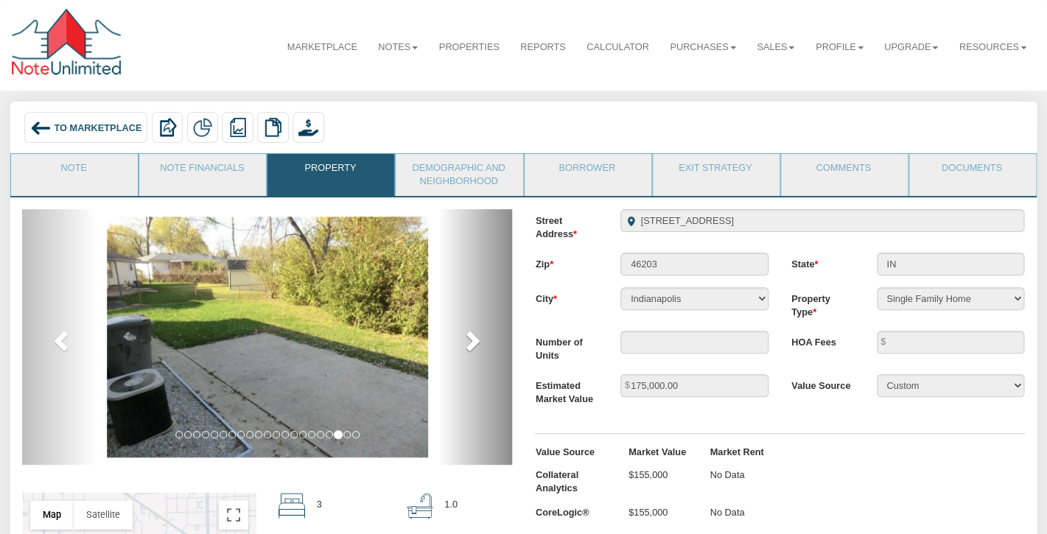
click at [471, 343] on span at bounding box center [471, 340] width 22 height 22
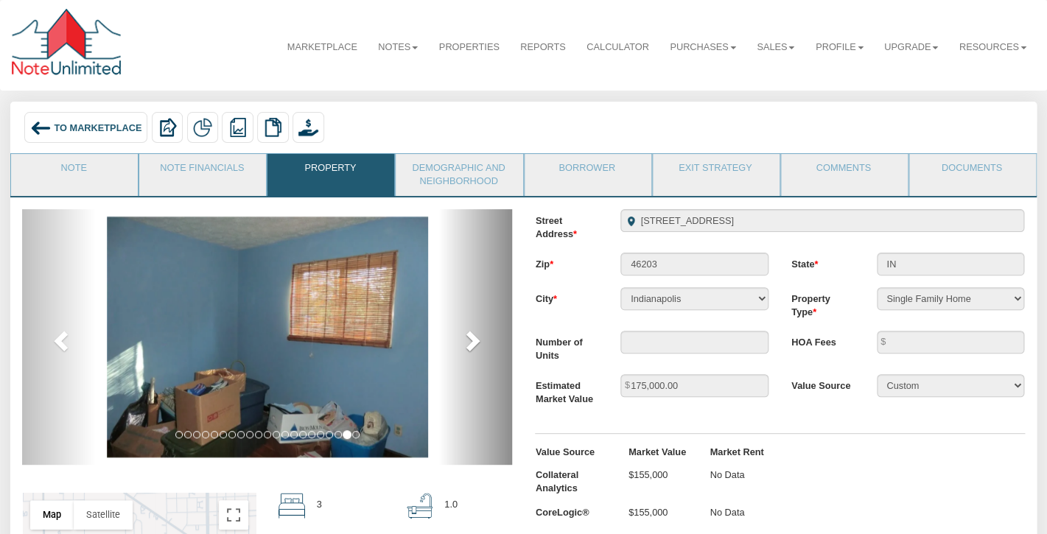
click at [471, 343] on span at bounding box center [471, 340] width 22 height 22
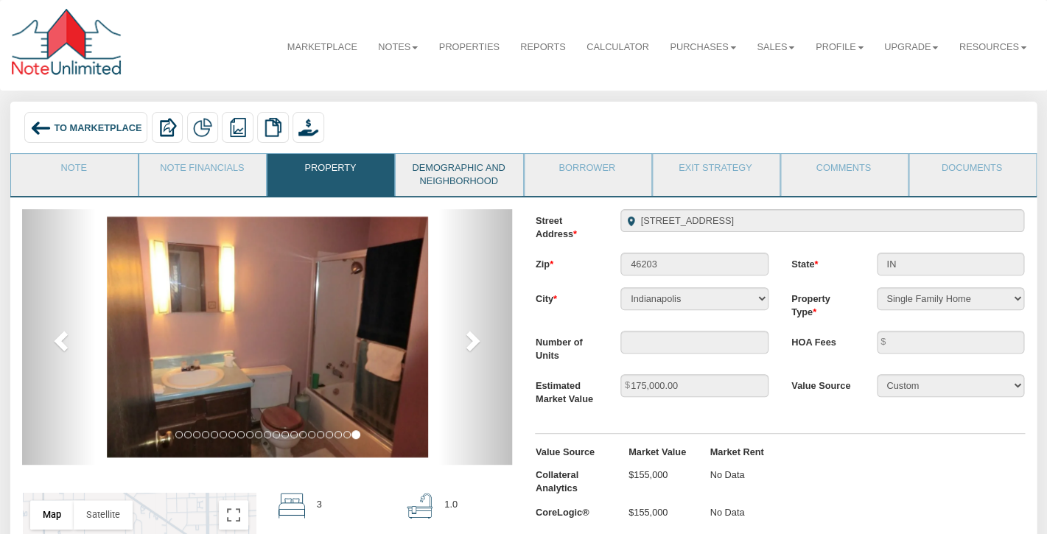
click at [462, 187] on link "Demographic and Neighborhood" at bounding box center [458, 175] width 125 height 42
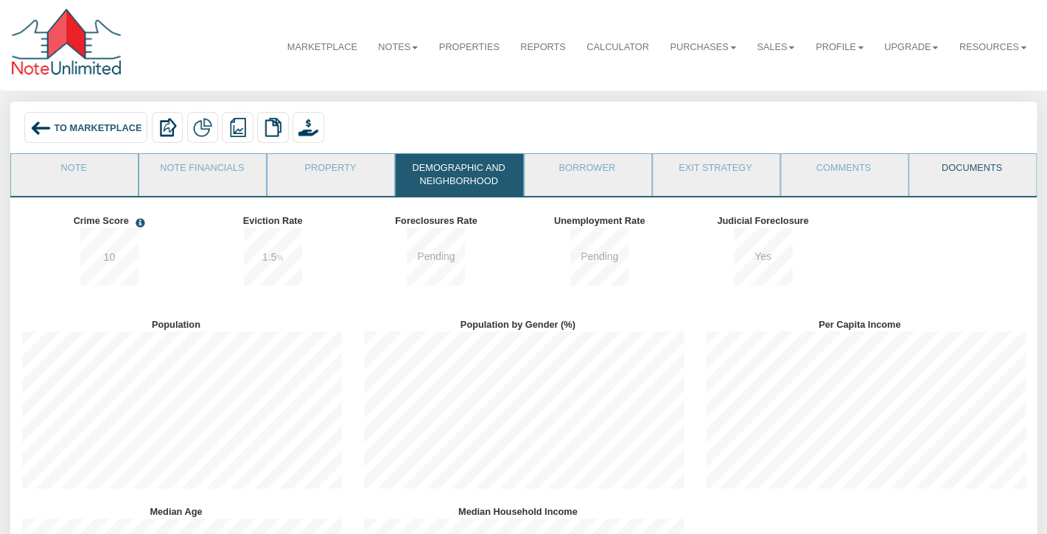
click at [948, 166] on link "Documents" at bounding box center [971, 172] width 125 height 37
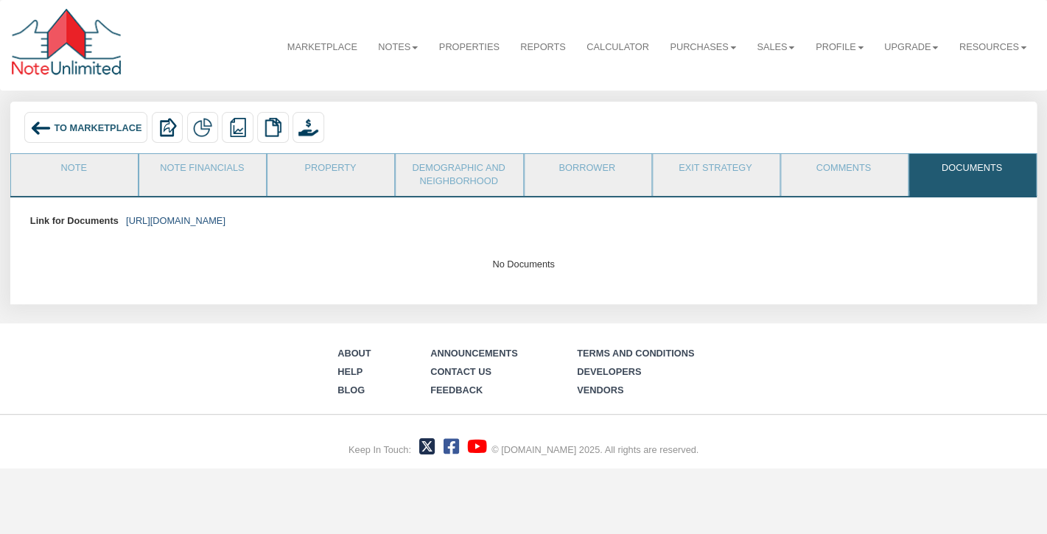
click at [225, 222] on link "https://colonialfundinggroup.sharepoint.com/:f:/s/operationsteam/EgeNnwmtDTBFl-…" at bounding box center [175, 220] width 99 height 11
click at [102, 172] on link "Note" at bounding box center [73, 172] width 125 height 37
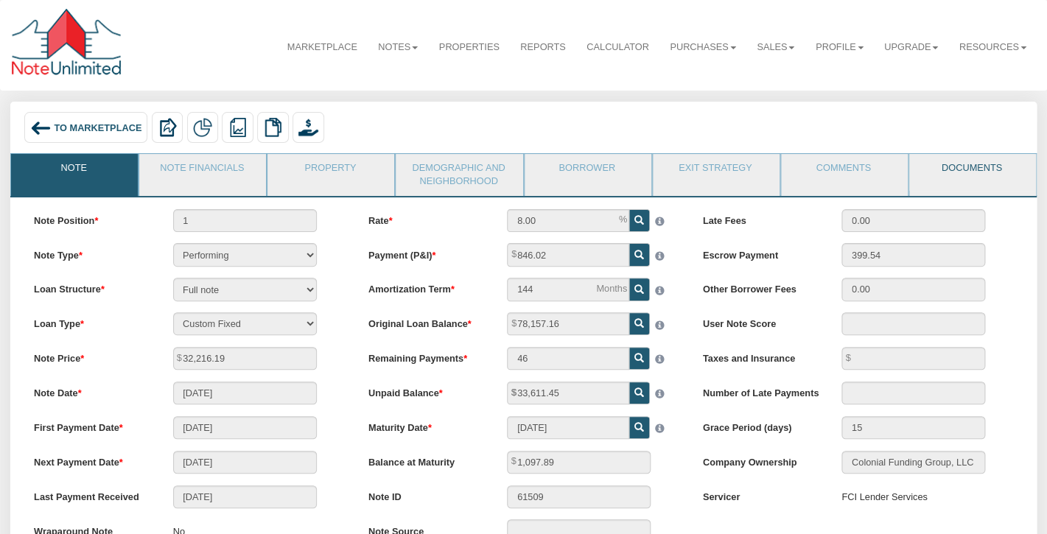
click at [952, 161] on link "Documents" at bounding box center [971, 172] width 125 height 37
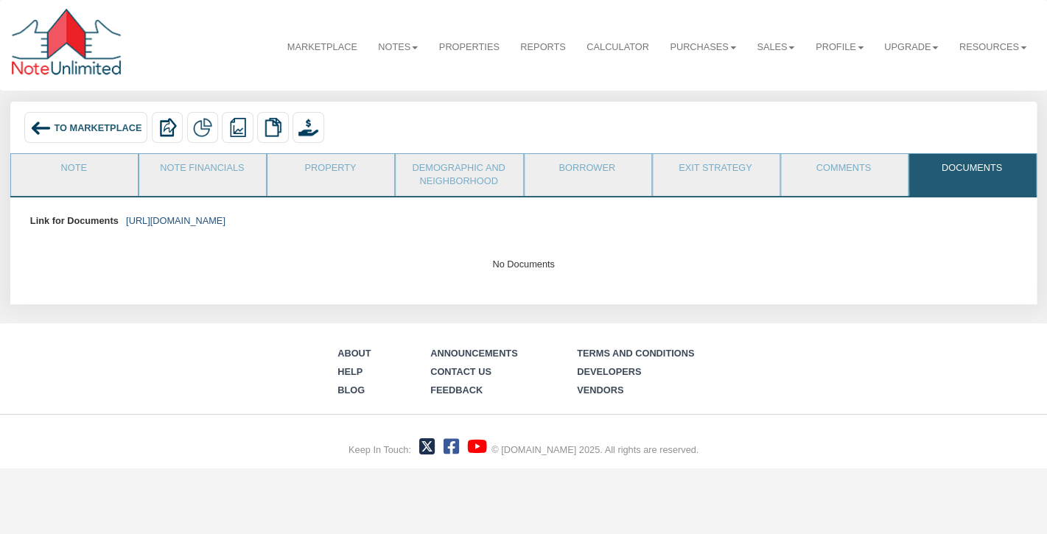
click at [225, 221] on link "https://colonialfundinggroup.sharepoint.com/:f:/s/operationsteam/EgeNnwmtDTBFl-…" at bounding box center [175, 220] width 99 height 11
click at [82, 124] on span "To Marketplace" at bounding box center [98, 127] width 88 height 11
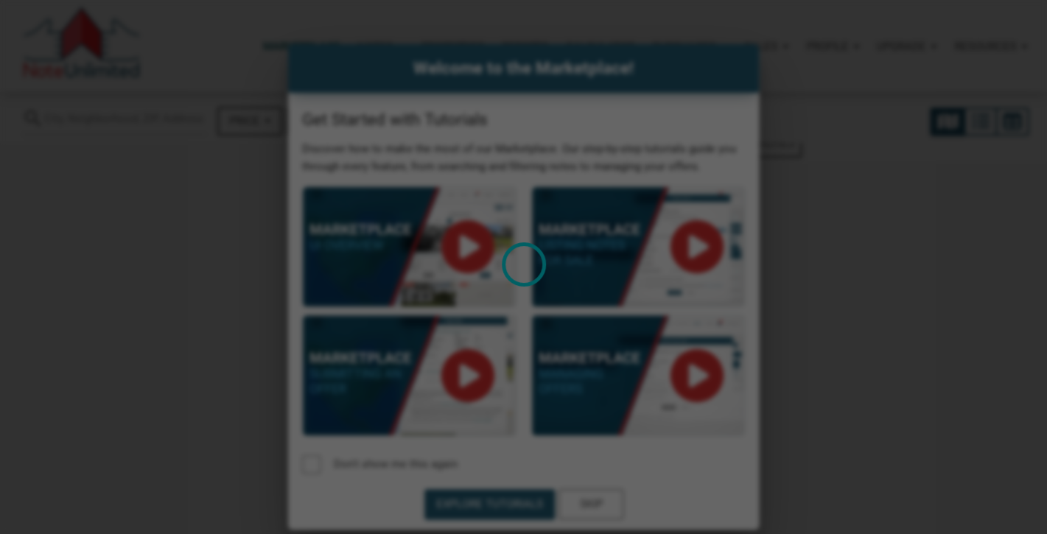
select select
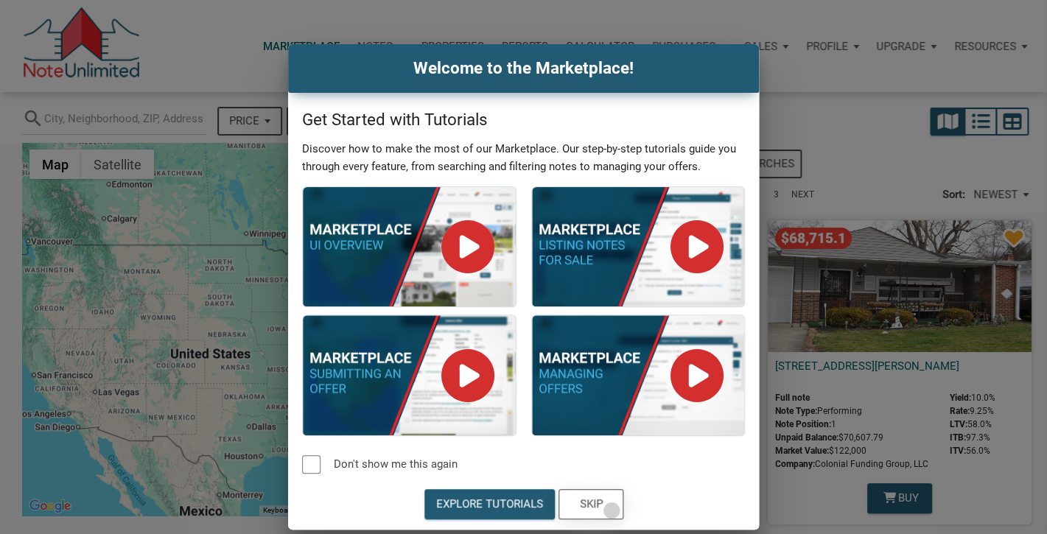
click at [611, 510] on div "Skip" at bounding box center [590, 504] width 63 height 29
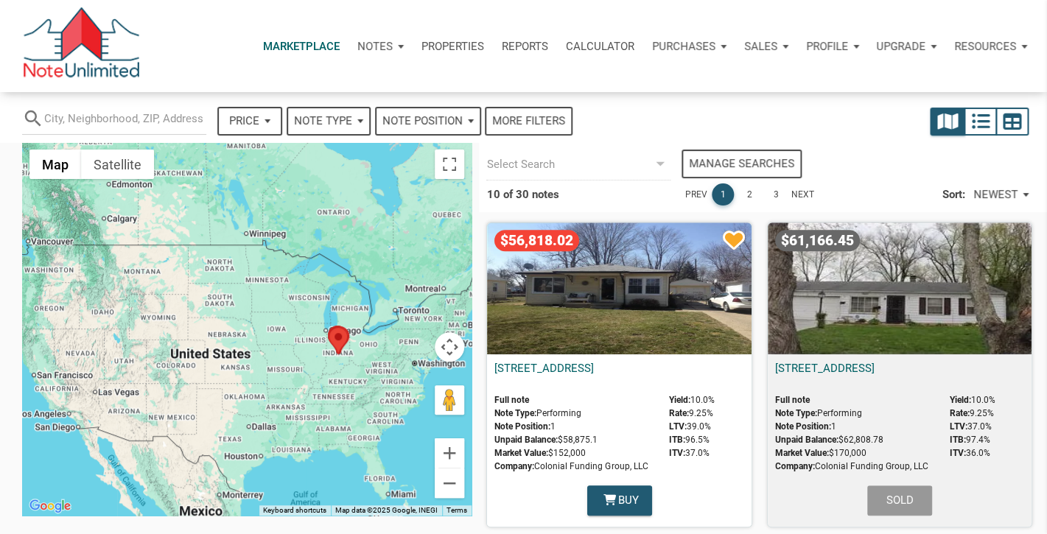
scroll to position [331, 0]
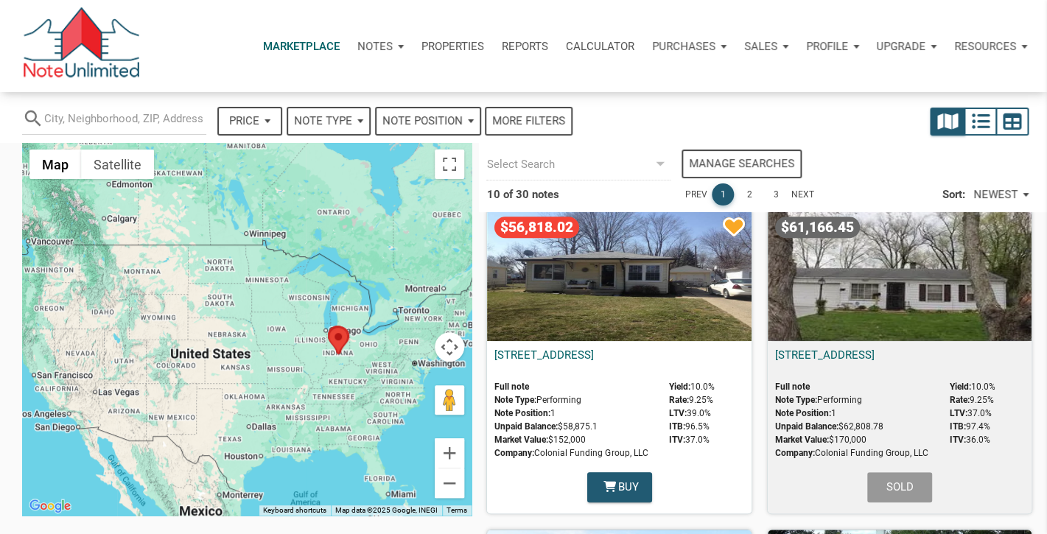
click at [604, 286] on div "$56,818.02" at bounding box center [619, 275] width 264 height 132
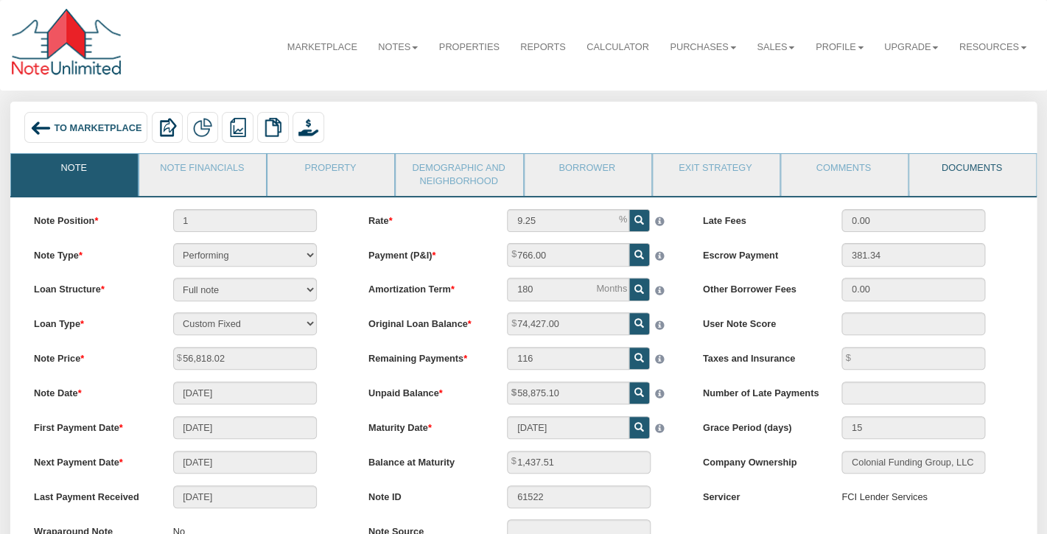
click at [983, 166] on link "Documents" at bounding box center [971, 172] width 125 height 37
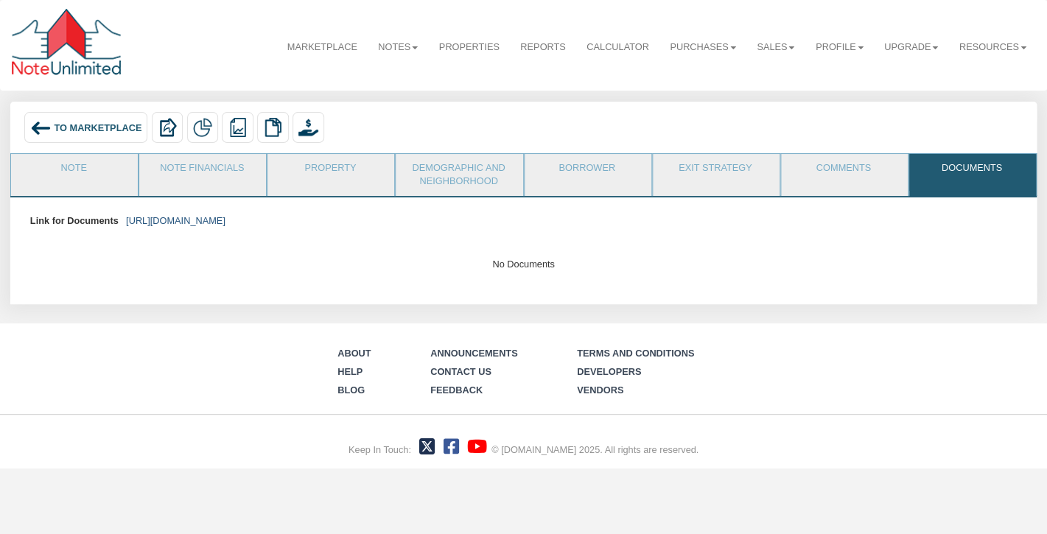
click at [225, 220] on link "[URL][DOMAIN_NAME]" at bounding box center [175, 220] width 99 height 11
click at [66, 122] on span "To Marketplace" at bounding box center [98, 127] width 88 height 11
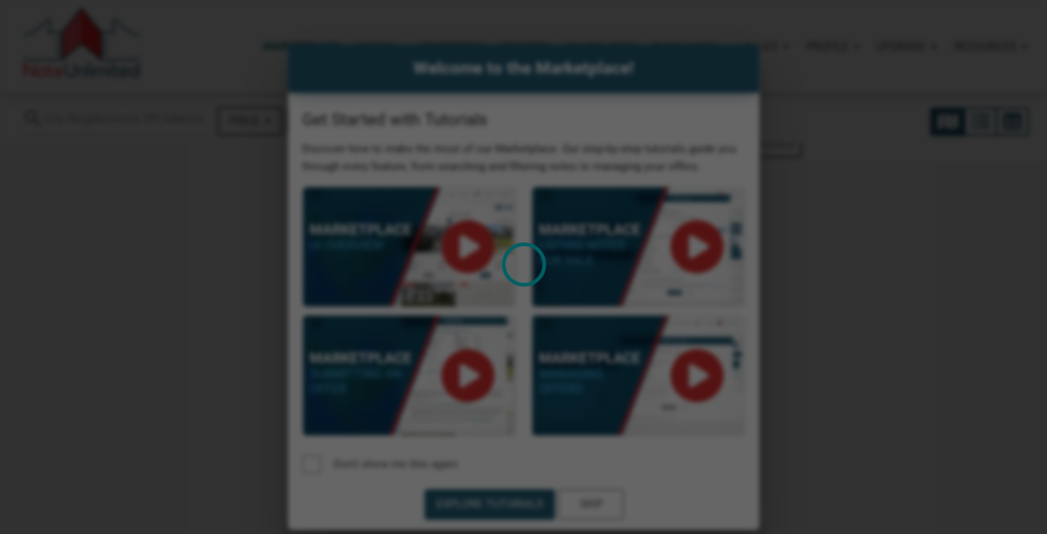
select select
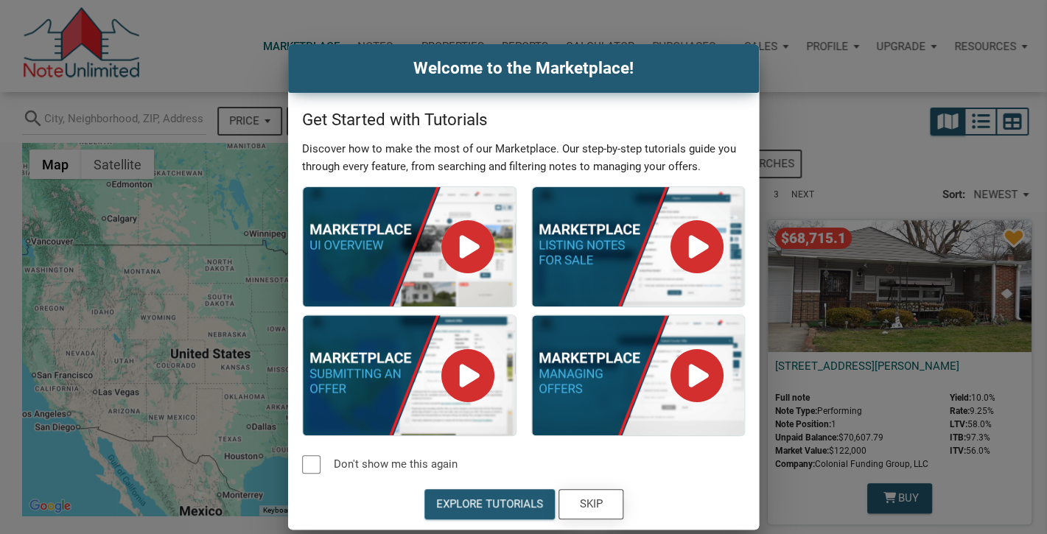
click at [597, 509] on div "Skip" at bounding box center [590, 504] width 23 height 17
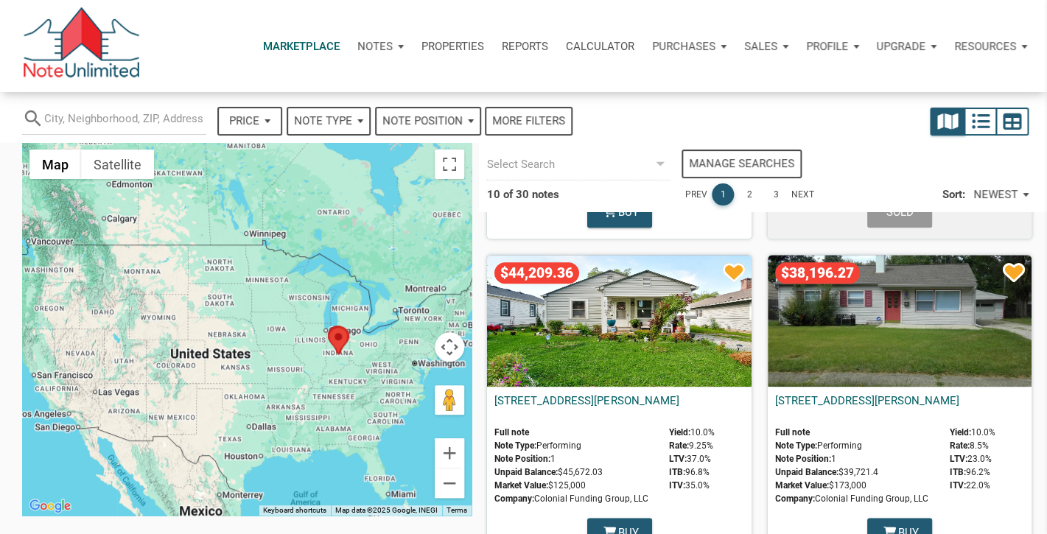
scroll to position [607, 0]
click at [622, 323] on div "$44,209.36" at bounding box center [619, 320] width 264 height 132
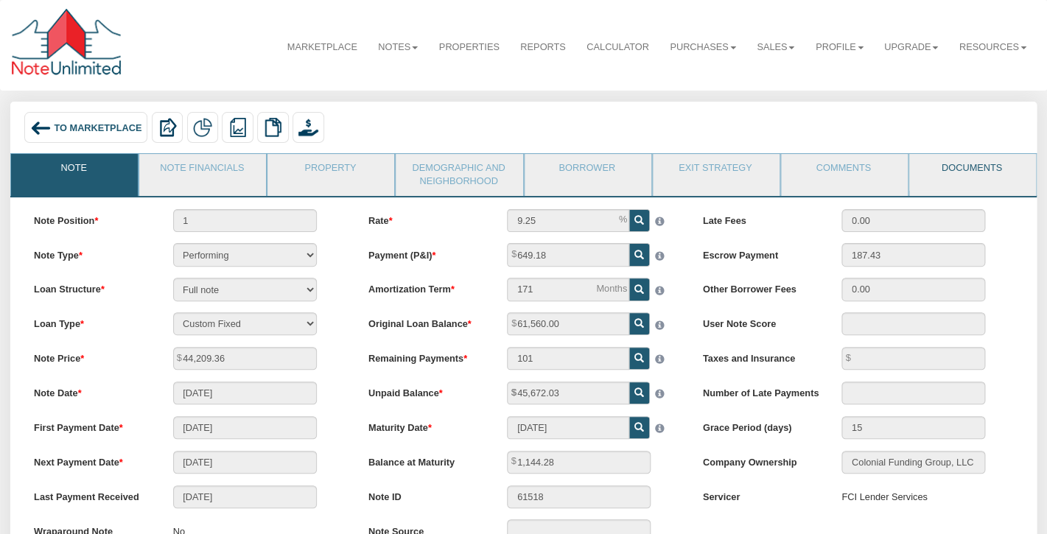
click at [984, 176] on link "Documents" at bounding box center [971, 172] width 125 height 37
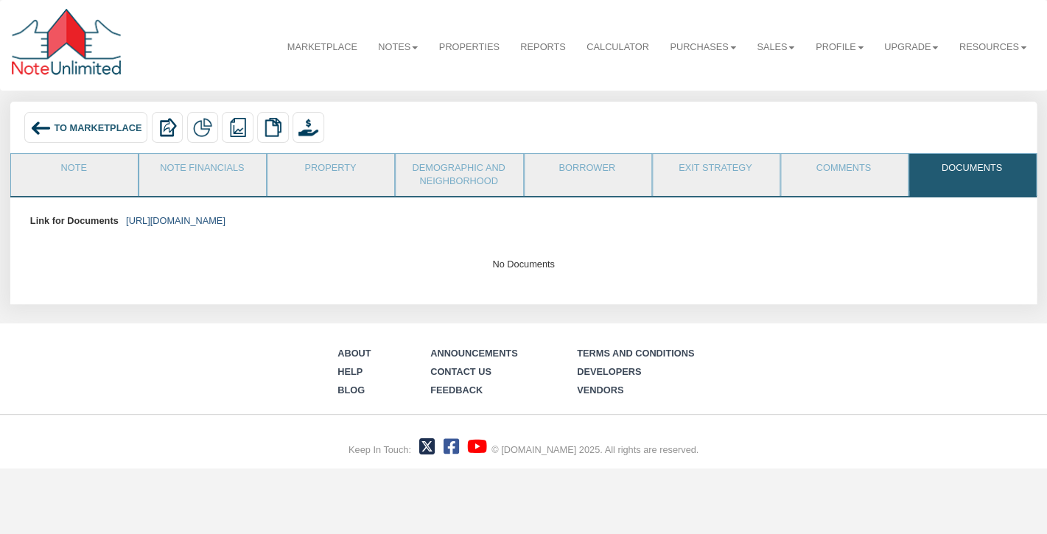
click at [225, 218] on link "https://colonialfundinggroup.sharepoint.com/:f:/s/operationsteam/Eie3GP2J02VNpG…" at bounding box center [175, 220] width 99 height 11
click at [73, 158] on link "Note" at bounding box center [73, 172] width 125 height 37
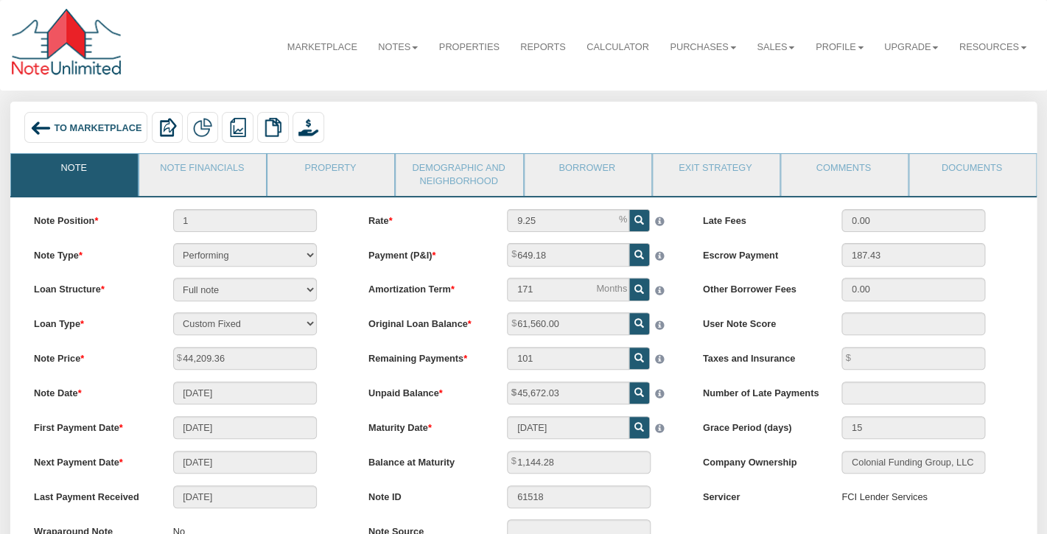
click at [99, 127] on span "To Marketplace" at bounding box center [98, 127] width 88 height 11
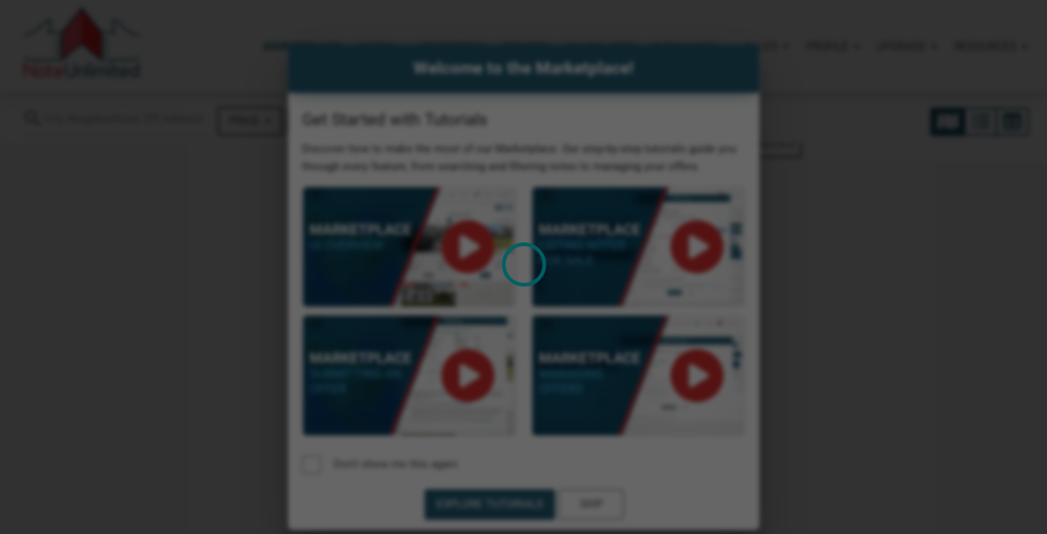
select select
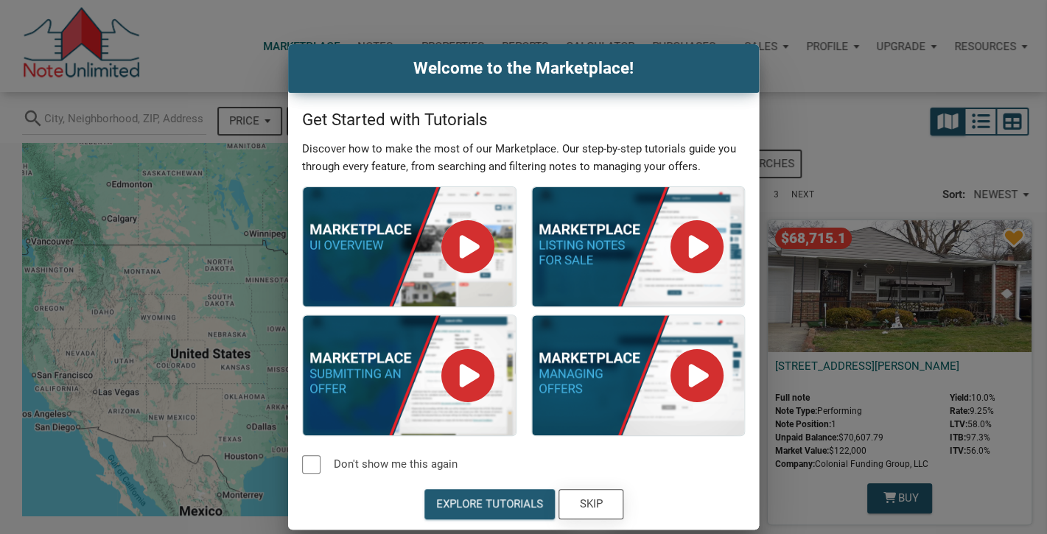
click at [600, 504] on div "Skip" at bounding box center [590, 504] width 23 height 17
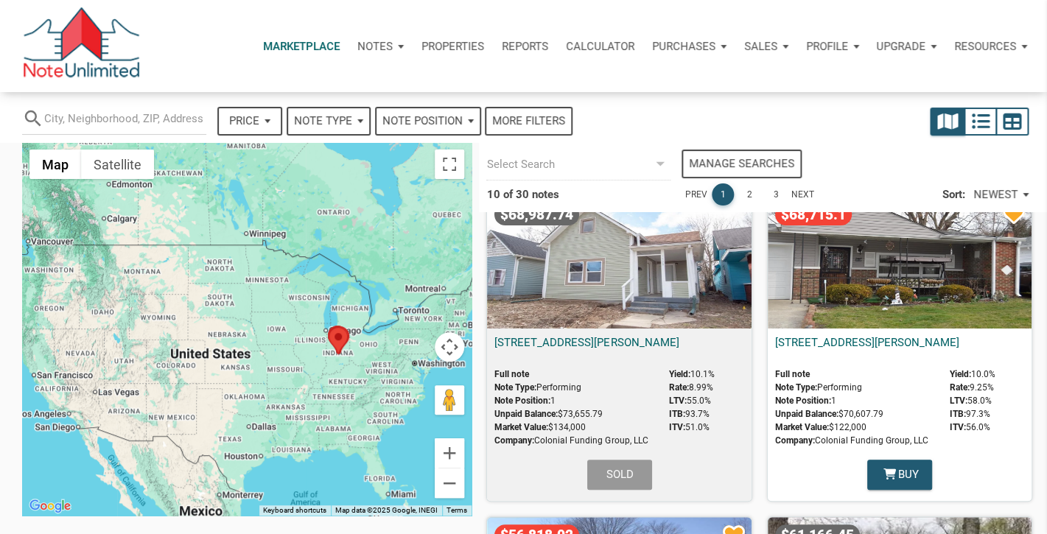
scroll to position [2, 0]
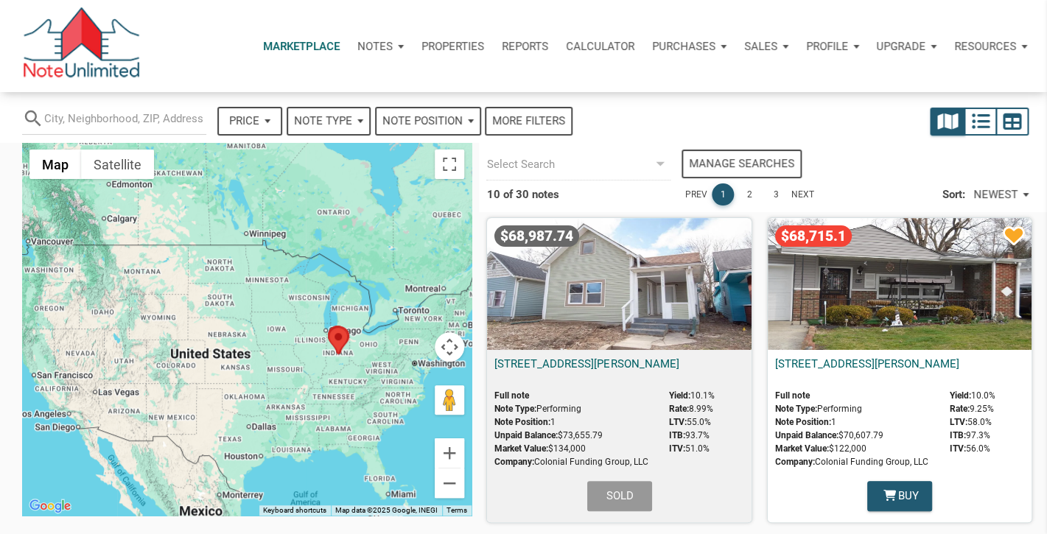
click at [645, 285] on div "$68,987.74" at bounding box center [619, 284] width 264 height 132
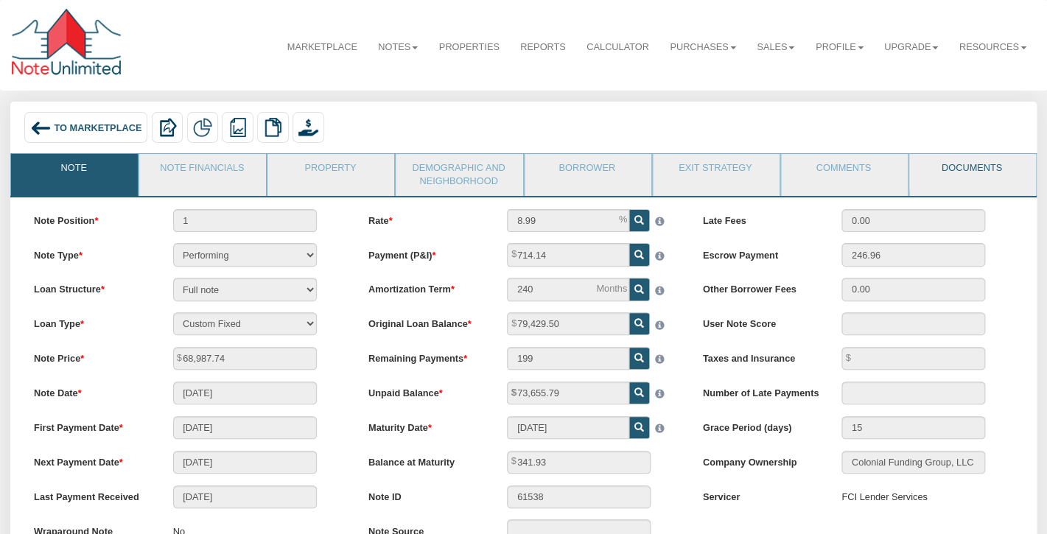
click at [981, 166] on link "Documents" at bounding box center [971, 172] width 125 height 37
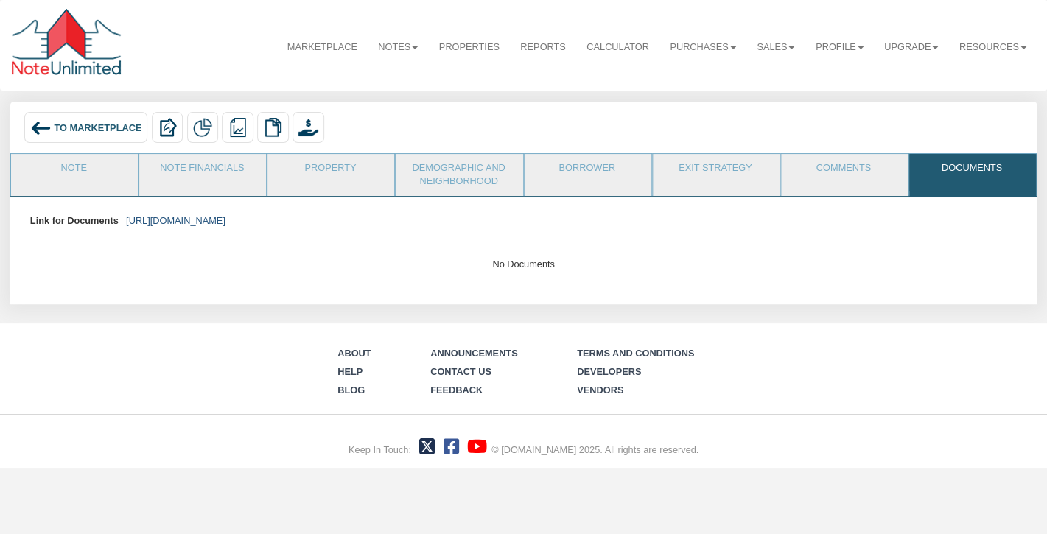
click at [225, 221] on link "[URL][DOMAIN_NAME]" at bounding box center [175, 220] width 99 height 11
click at [82, 128] on span "To Marketplace" at bounding box center [98, 127] width 88 height 11
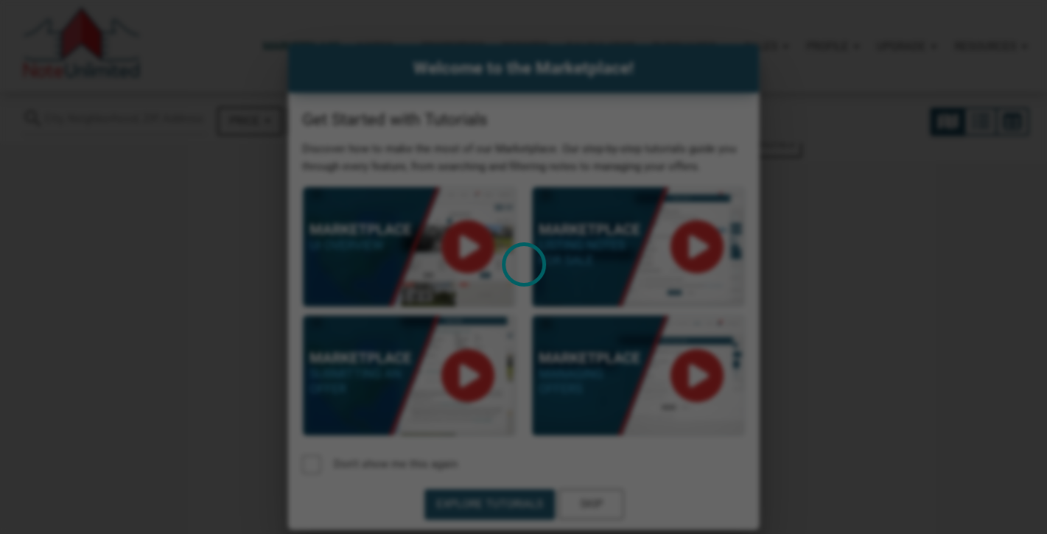
select select
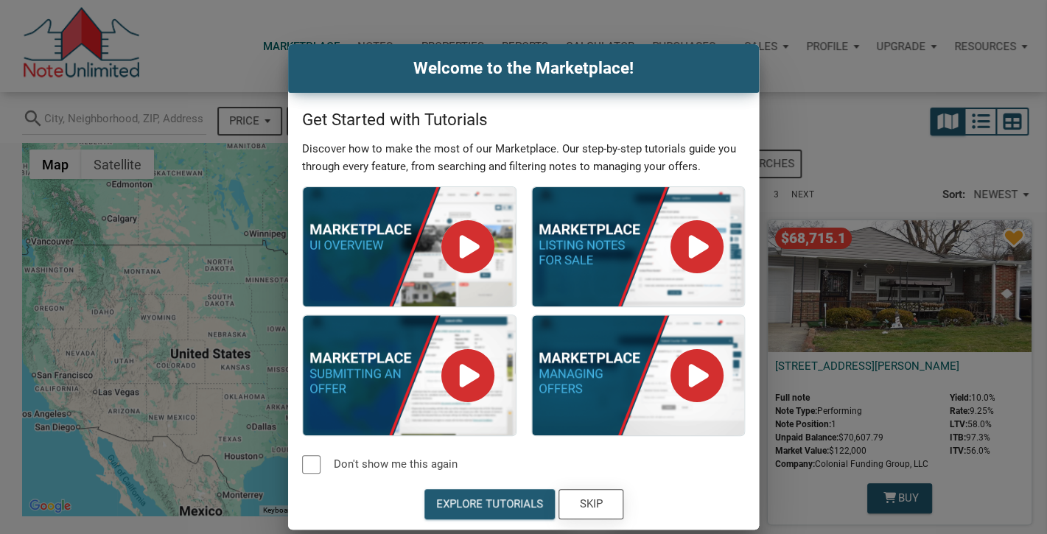
click at [597, 503] on div "Skip" at bounding box center [590, 504] width 23 height 17
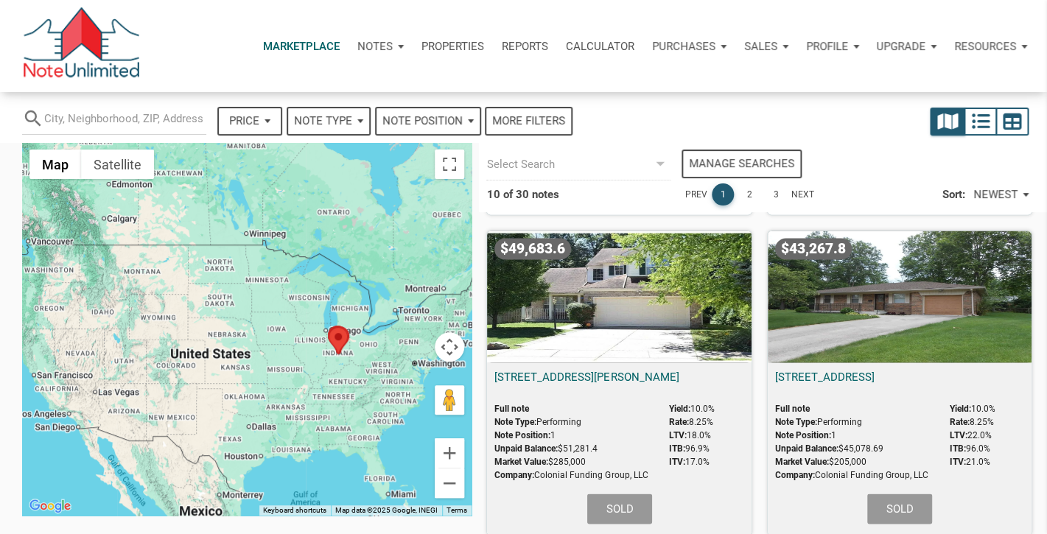
scroll to position [954, 0]
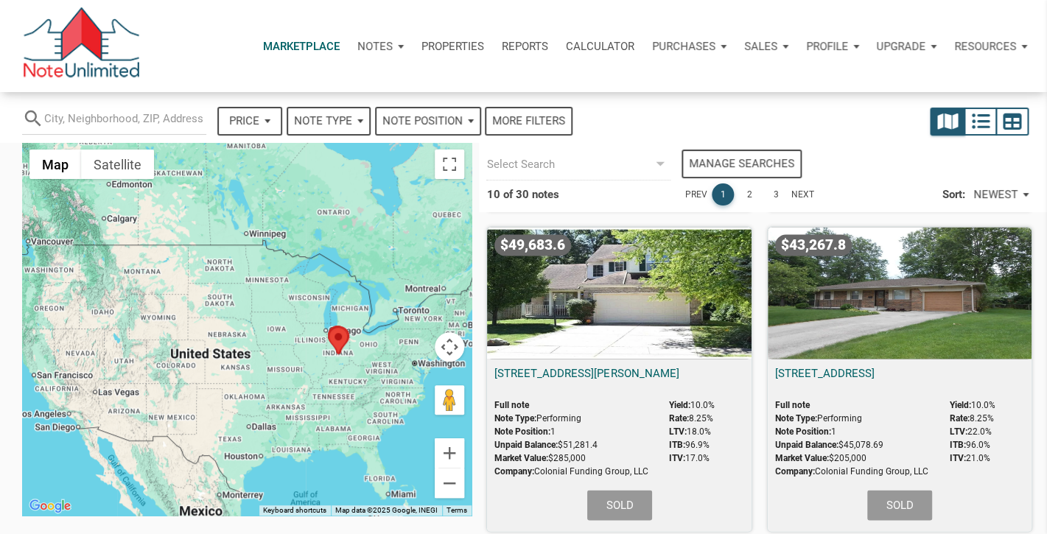
click at [920, 287] on div "$43,267.8" at bounding box center [900, 293] width 264 height 132
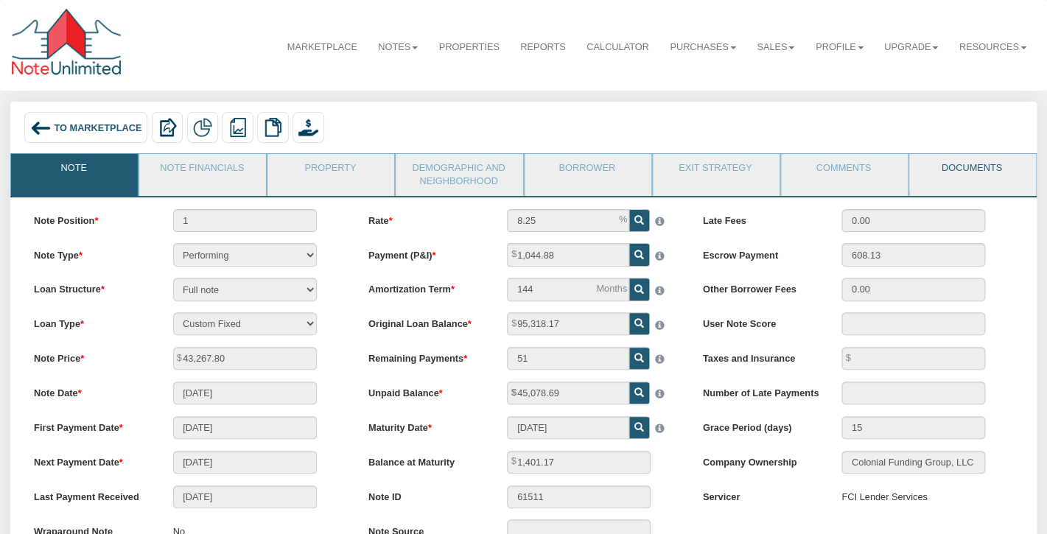
click at [975, 169] on link "Documents" at bounding box center [971, 172] width 125 height 37
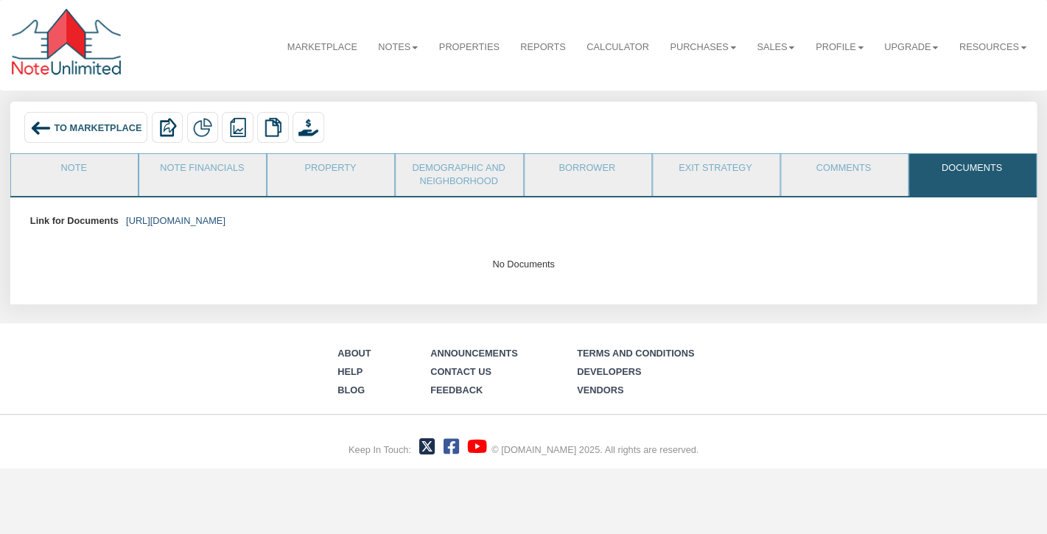
click at [225, 218] on link "[URL][DOMAIN_NAME]" at bounding box center [175, 220] width 99 height 11
click at [67, 117] on div "To Marketplace" at bounding box center [85, 128] width 123 height 32
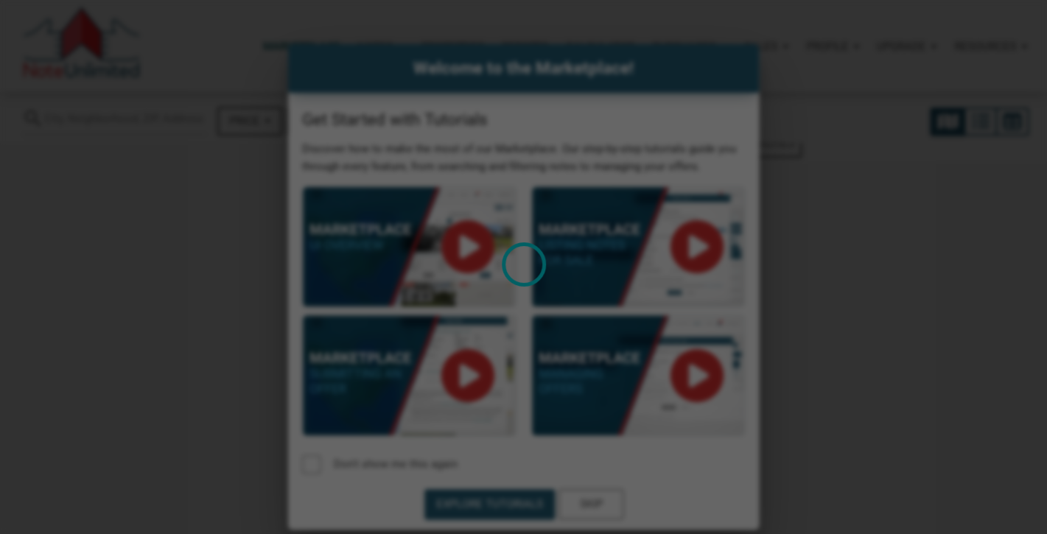
select select
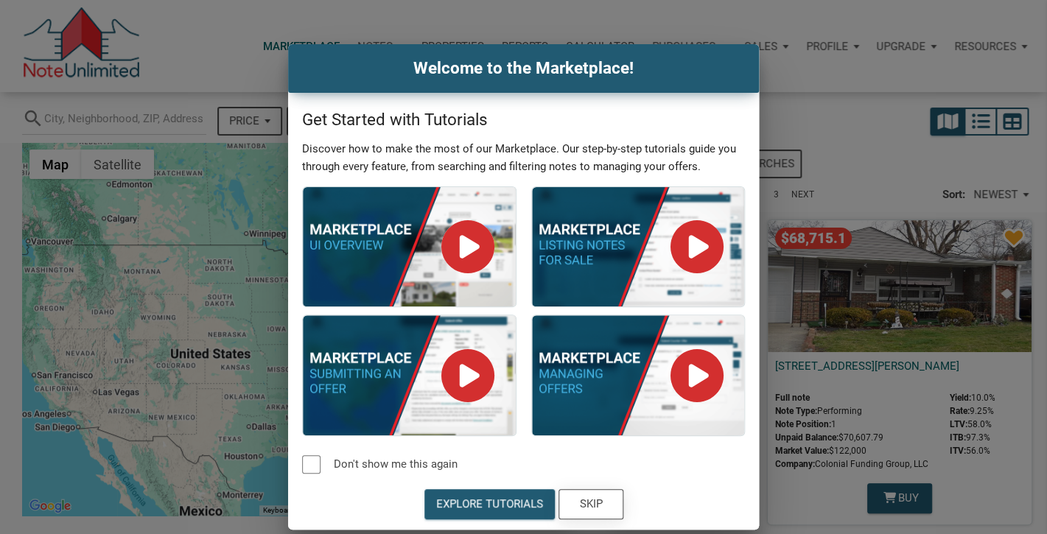
click at [594, 505] on div "Skip" at bounding box center [590, 504] width 23 height 17
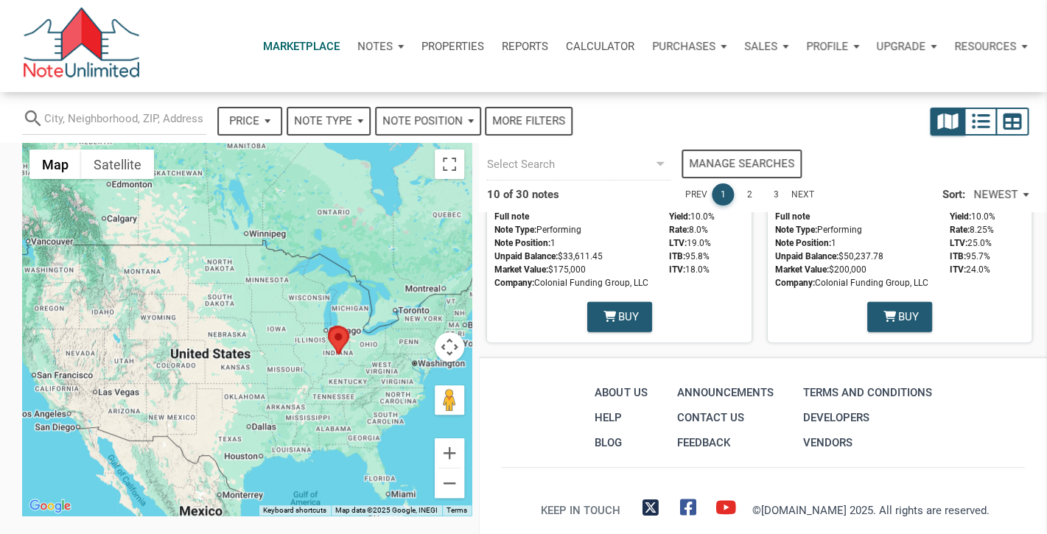
scroll to position [1486, 0]
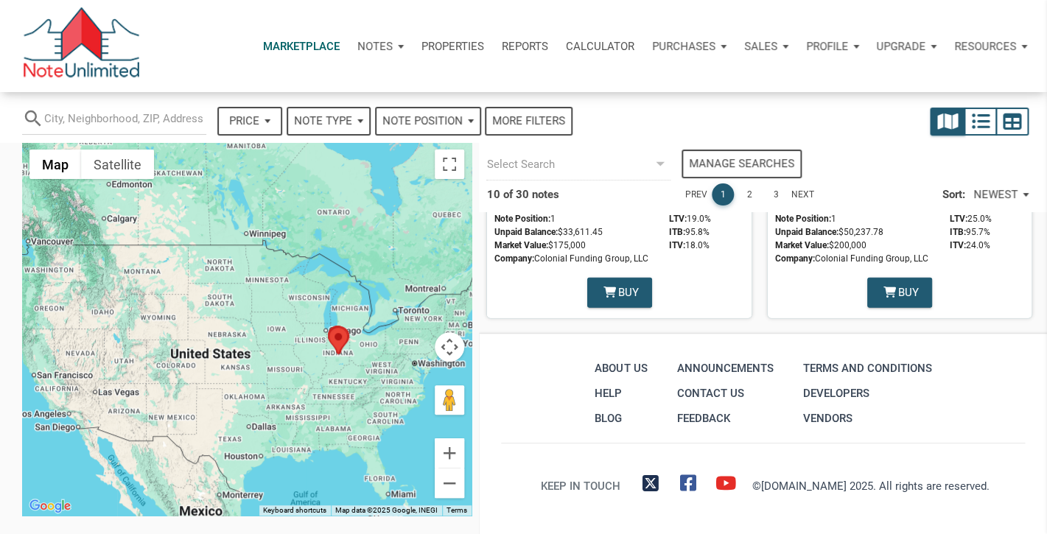
click at [747, 192] on link "2" at bounding box center [749, 194] width 22 height 22
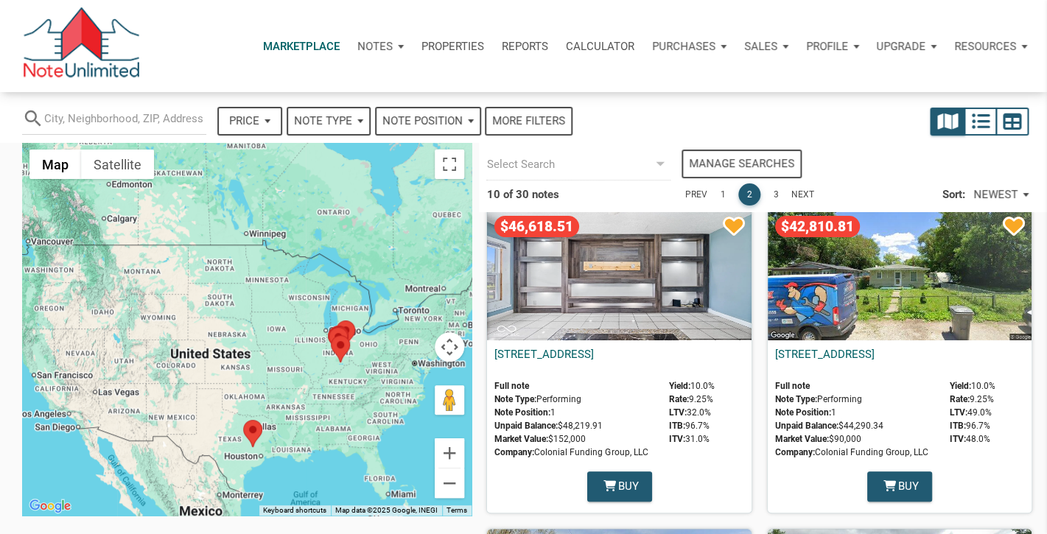
scroll to position [13, 0]
click at [918, 268] on div "$42,810.81" at bounding box center [900, 274] width 264 height 132
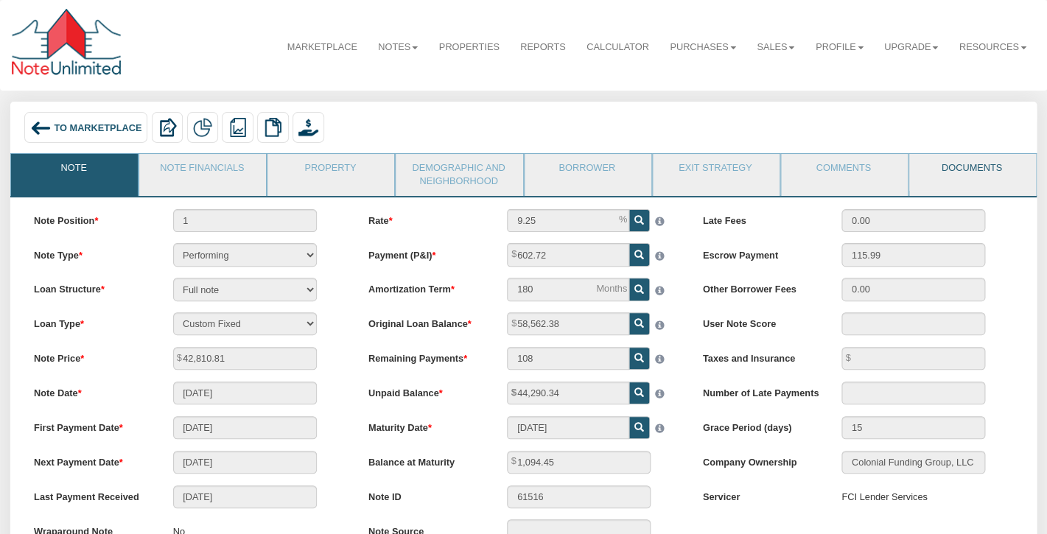
click at [969, 166] on link "Documents" at bounding box center [971, 172] width 125 height 37
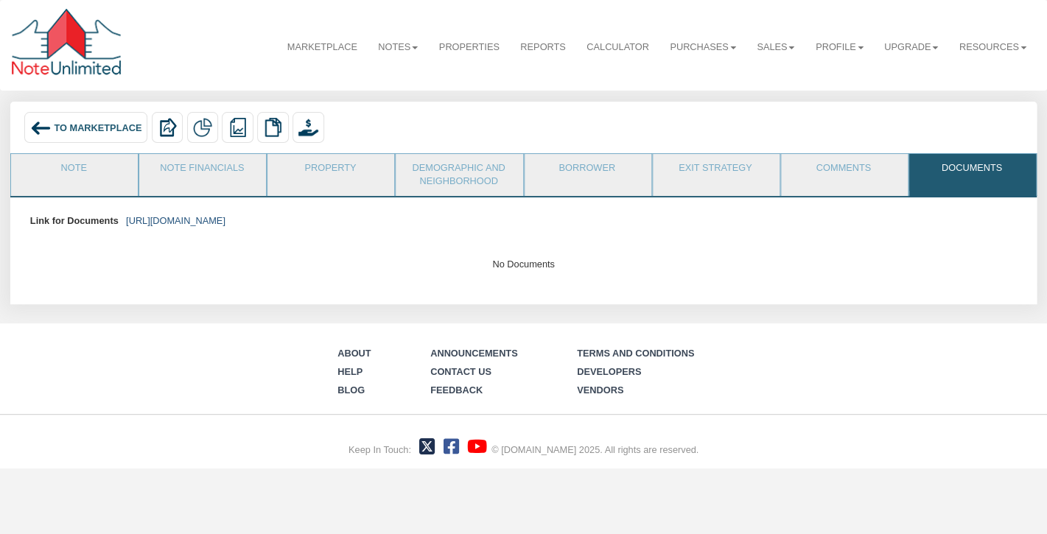
click at [225, 220] on link "https://colonialfundinggroup.sharepoint.com/:f:/s/operationsteam/EvO-oKxeN0NNgD…" at bounding box center [175, 220] width 99 height 11
click at [75, 171] on link "Note" at bounding box center [73, 172] width 125 height 37
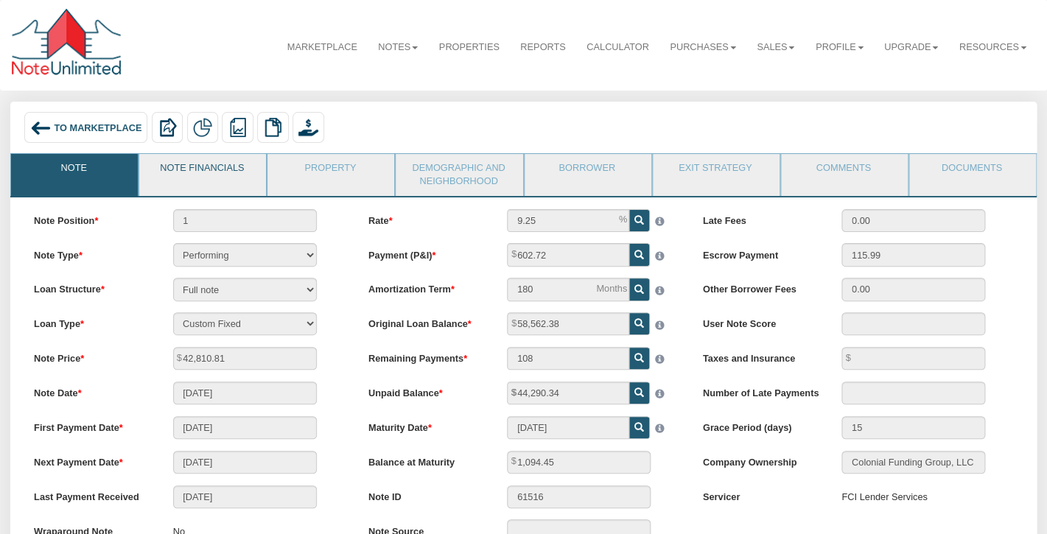
click at [198, 165] on link "Note Financials" at bounding box center [201, 172] width 125 height 37
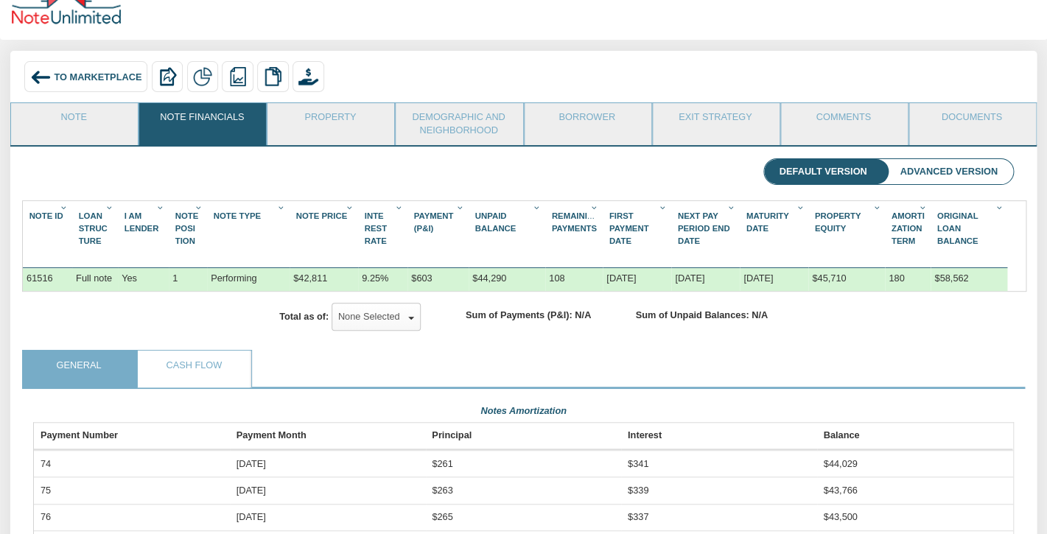
scroll to position [47, 0]
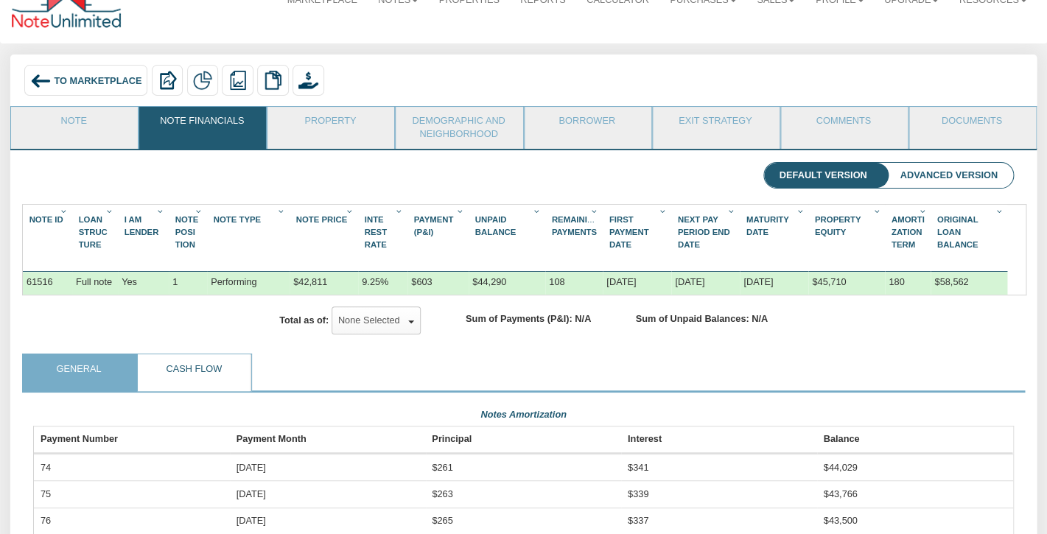
click at [185, 358] on link "Cash Flow" at bounding box center [194, 372] width 112 height 37
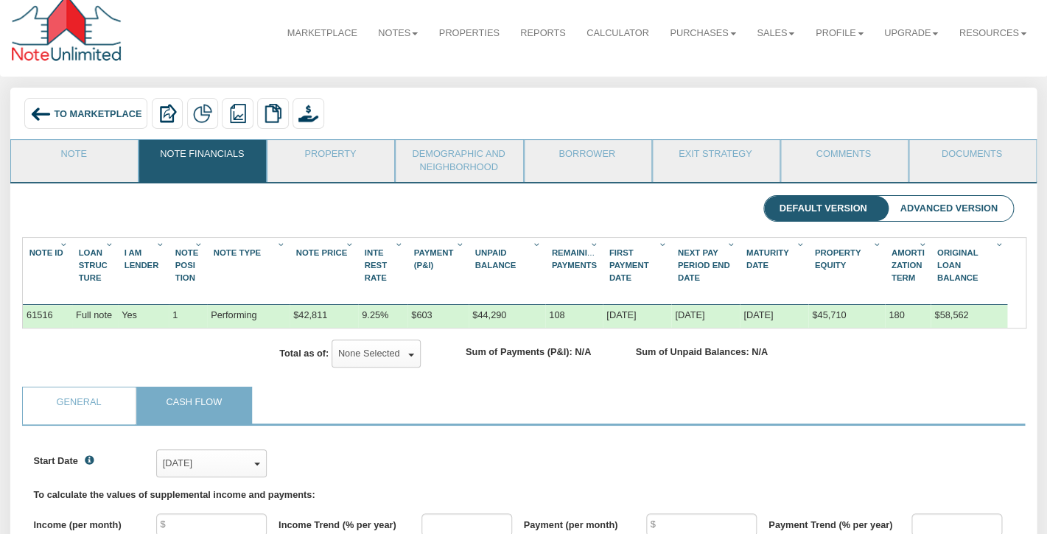
scroll to position [13, 0]
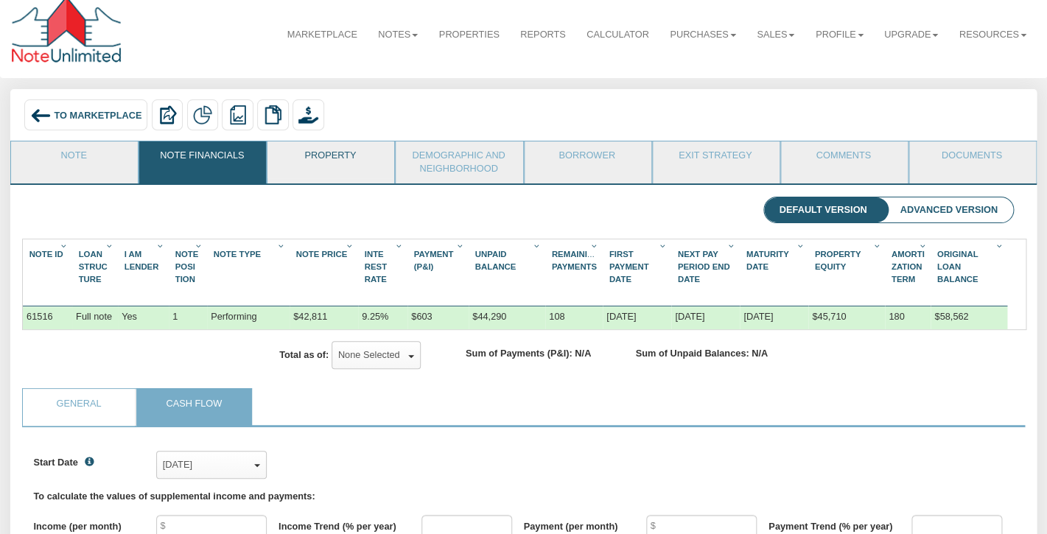
click at [342, 161] on link "Property" at bounding box center [329, 159] width 125 height 37
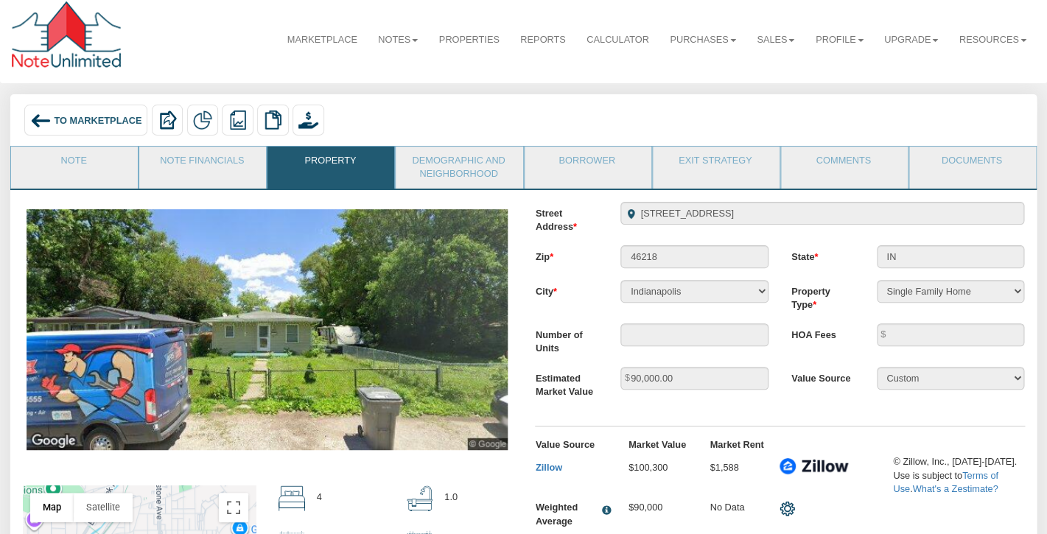
scroll to position [3, 0]
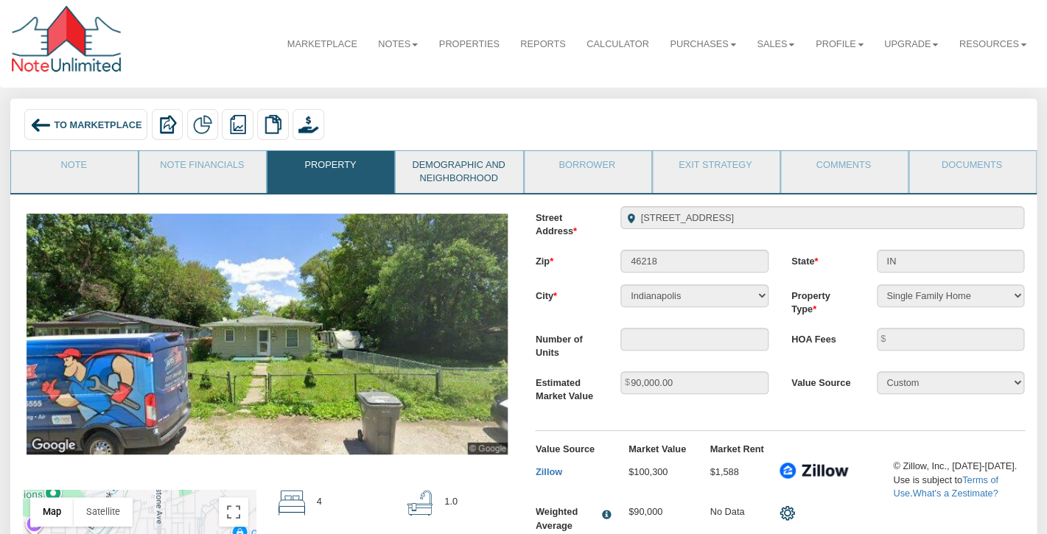
click at [459, 174] on link "Demographic and Neighborhood" at bounding box center [458, 172] width 125 height 42
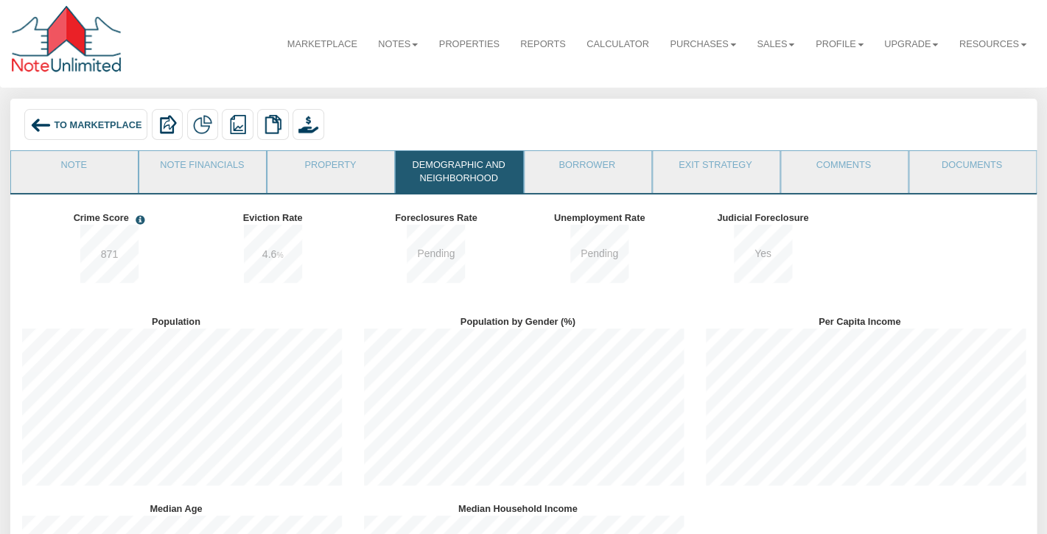
scroll to position [0, 0]
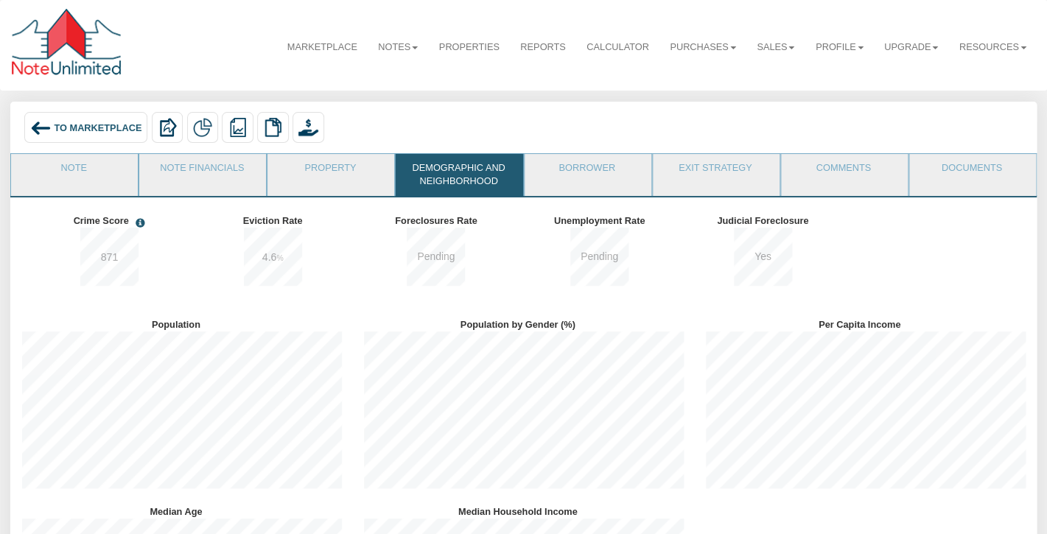
click at [87, 126] on span "To Marketplace" at bounding box center [98, 127] width 88 height 11
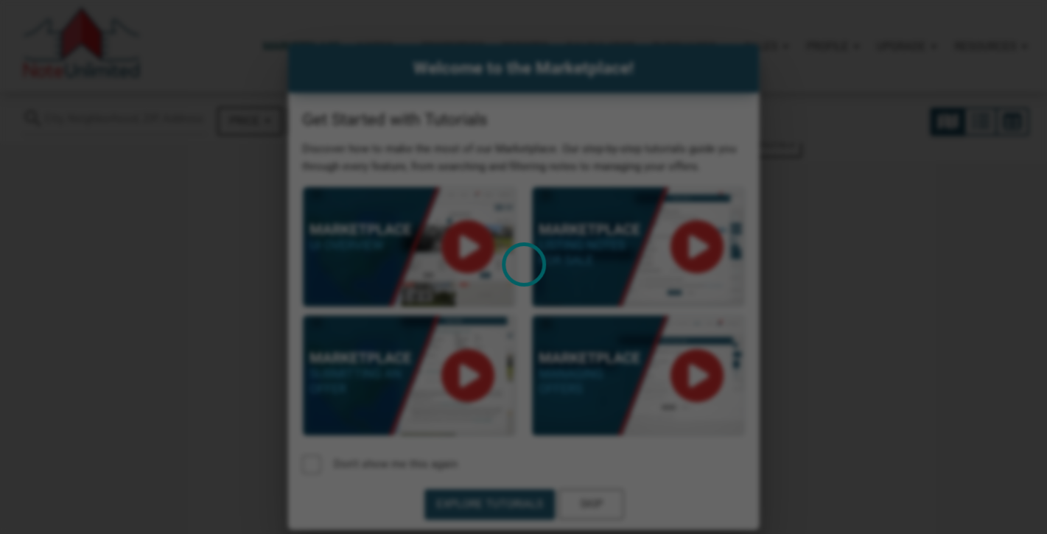
select select
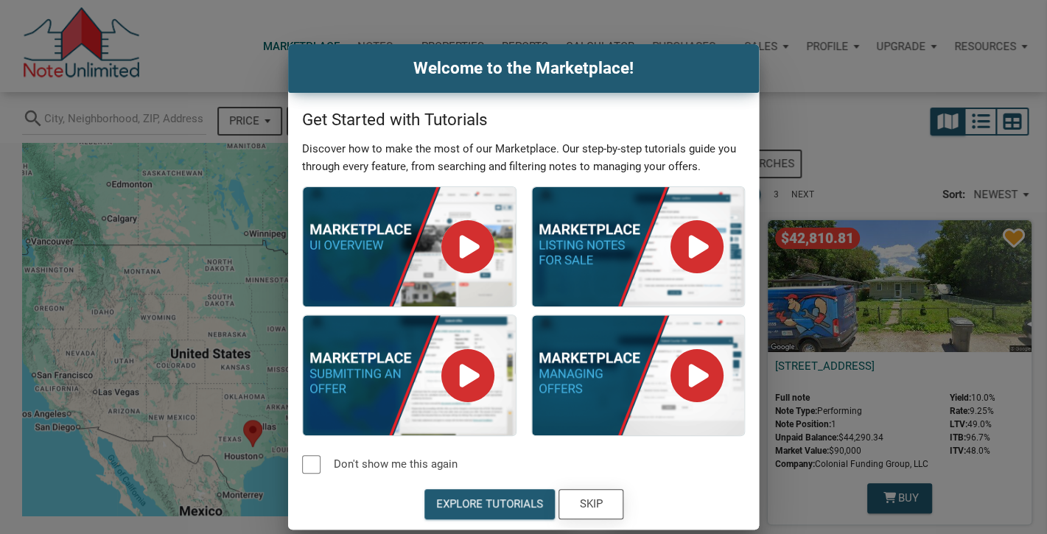
click at [599, 506] on div "Skip" at bounding box center [590, 504] width 23 height 17
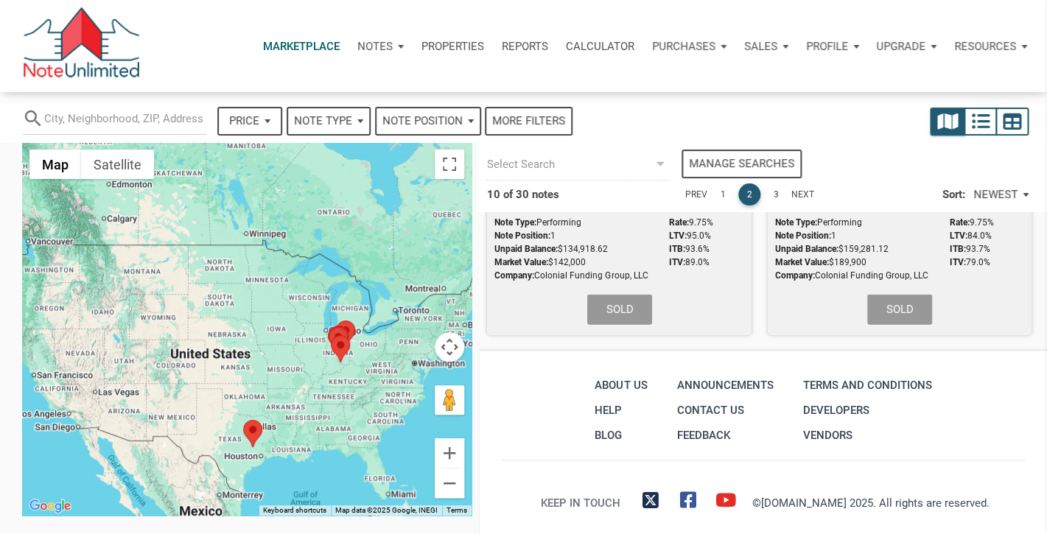
scroll to position [1486, 0]
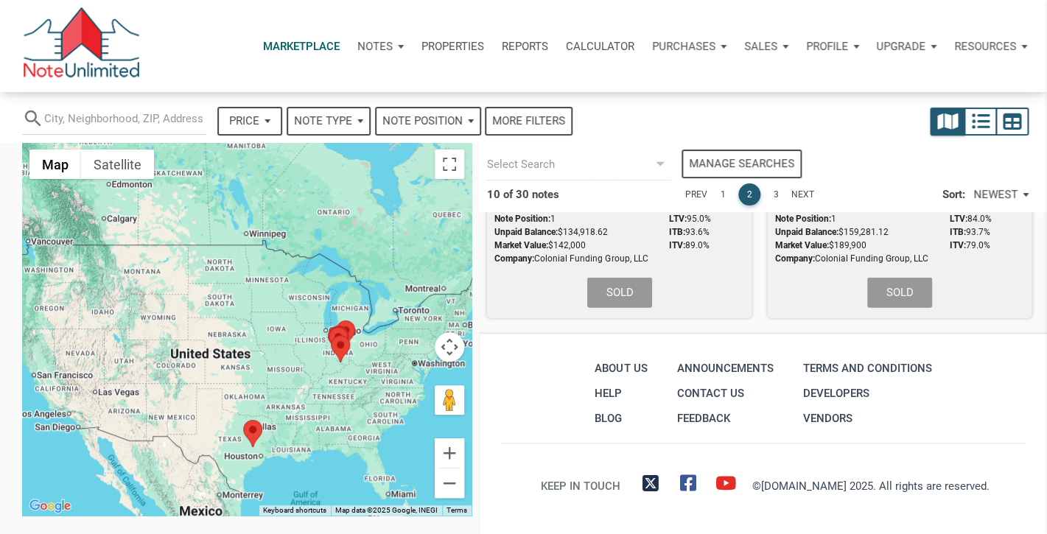
click at [774, 193] on link "3" at bounding box center [776, 194] width 22 height 22
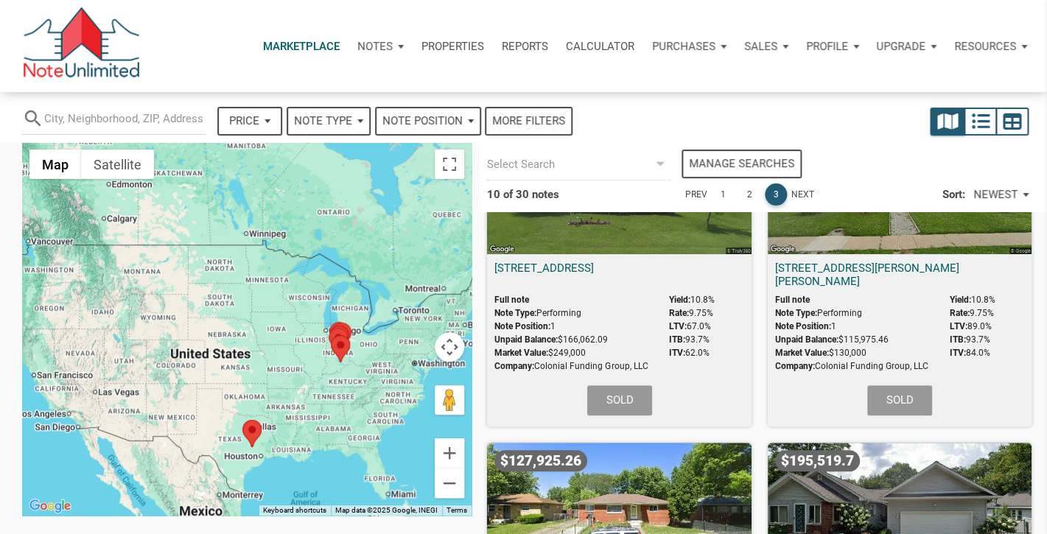
scroll to position [0, 0]
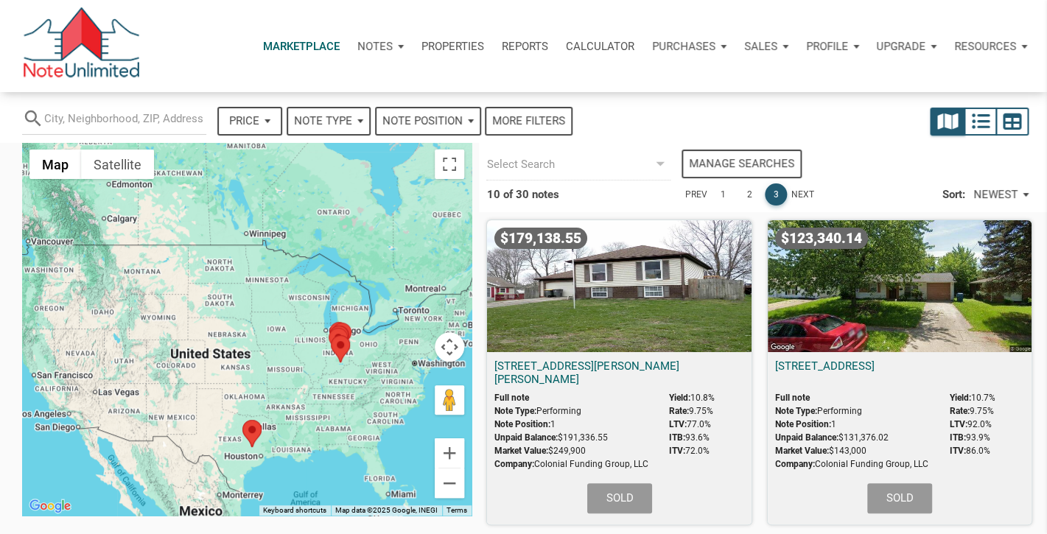
click at [719, 192] on link "1" at bounding box center [723, 194] width 22 height 22
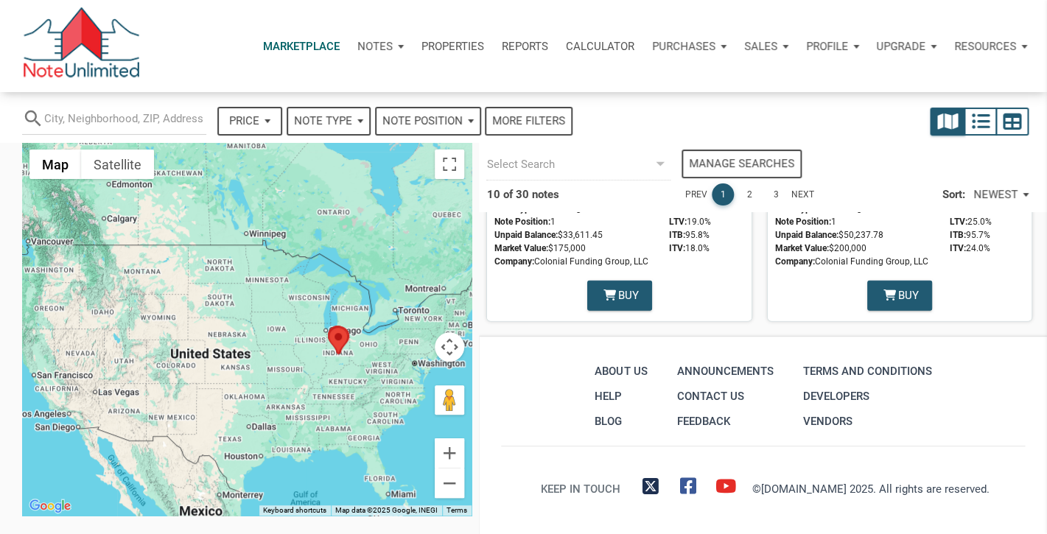
scroll to position [1486, 0]
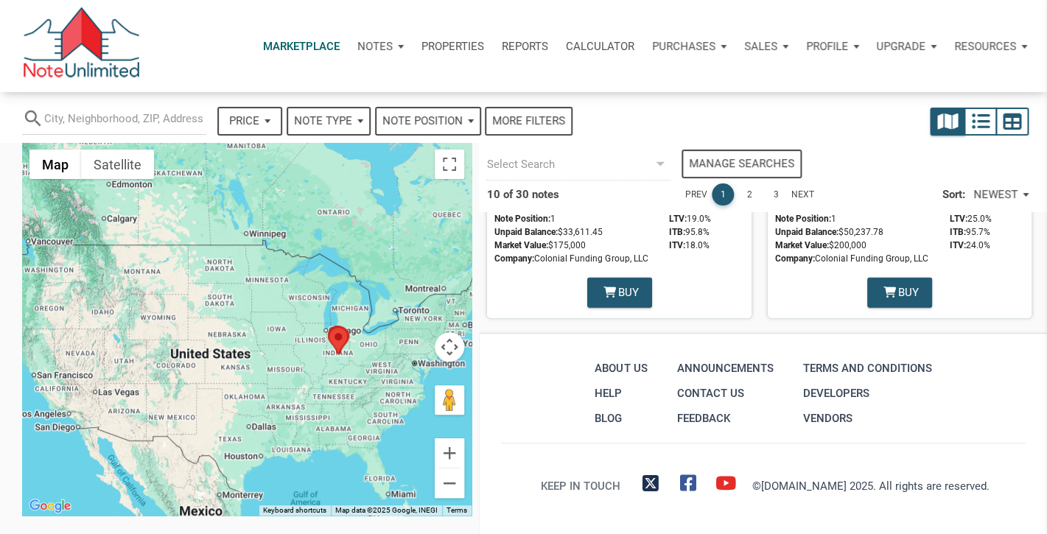
click at [747, 194] on link "2" at bounding box center [749, 194] width 22 height 22
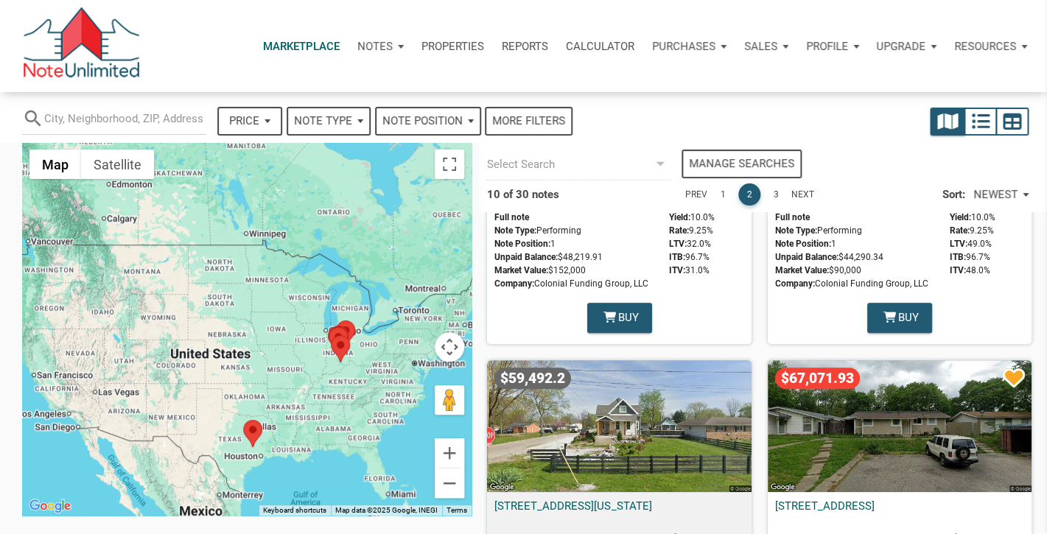
scroll to position [0, 0]
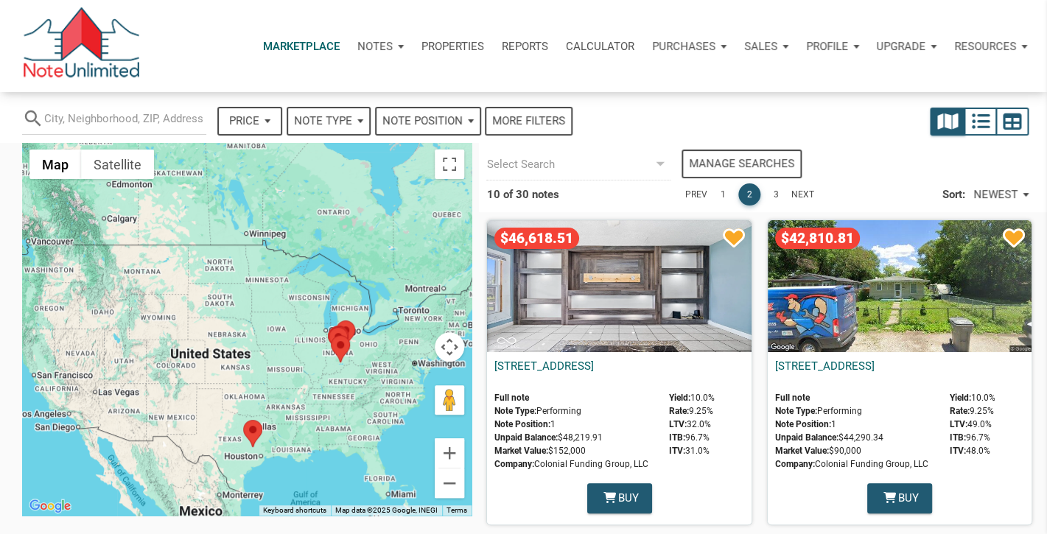
click at [513, 118] on div "More filters" at bounding box center [528, 121] width 73 height 17
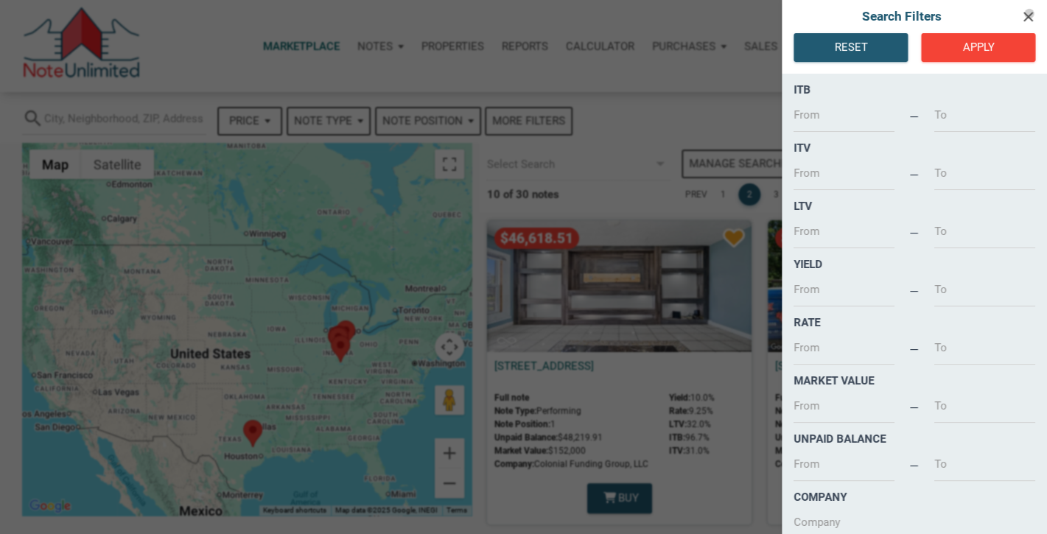
click at [1028, 13] on icon "clear" at bounding box center [1028, 16] width 18 height 17
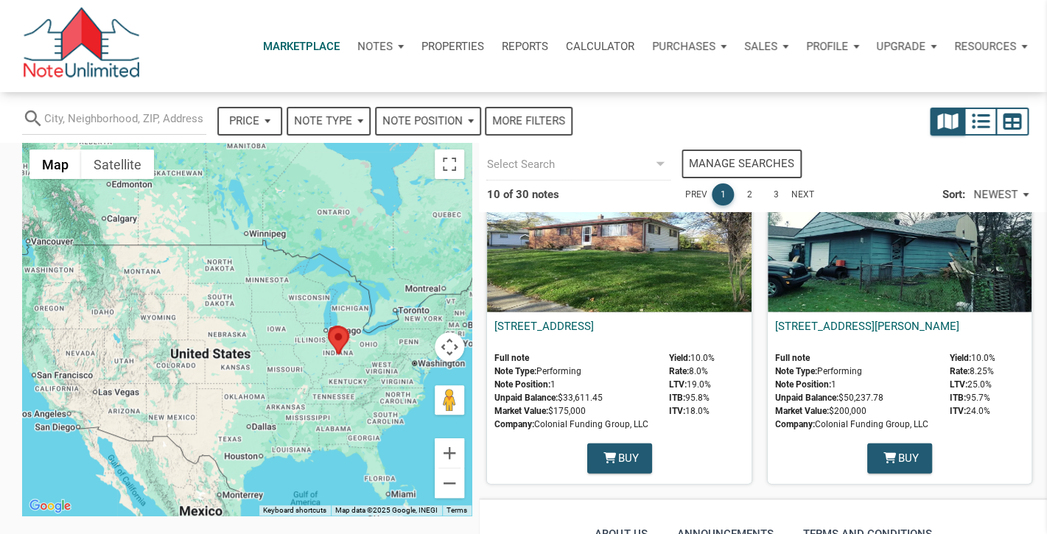
scroll to position [1408, 0]
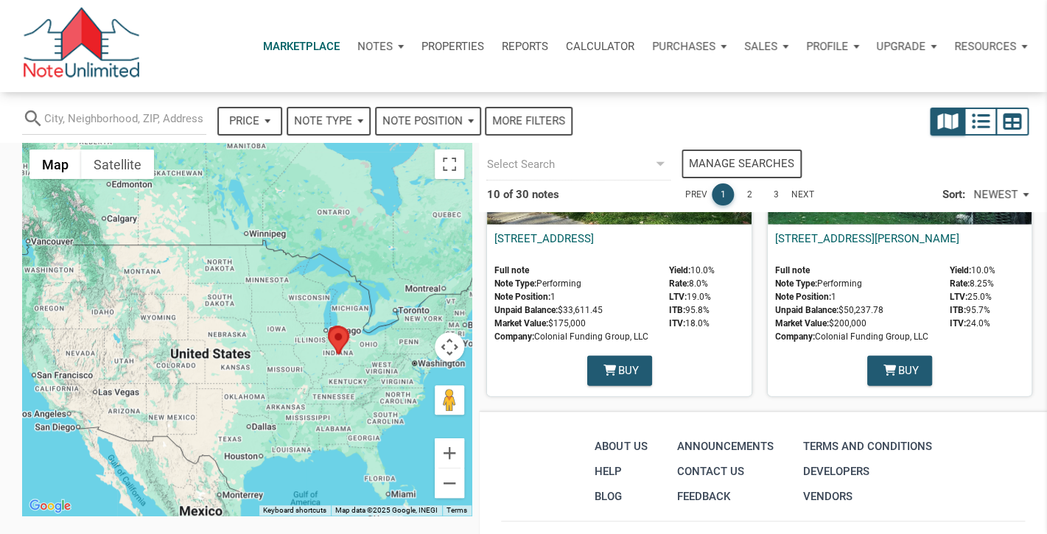
click at [750, 195] on link "2" at bounding box center [749, 194] width 22 height 22
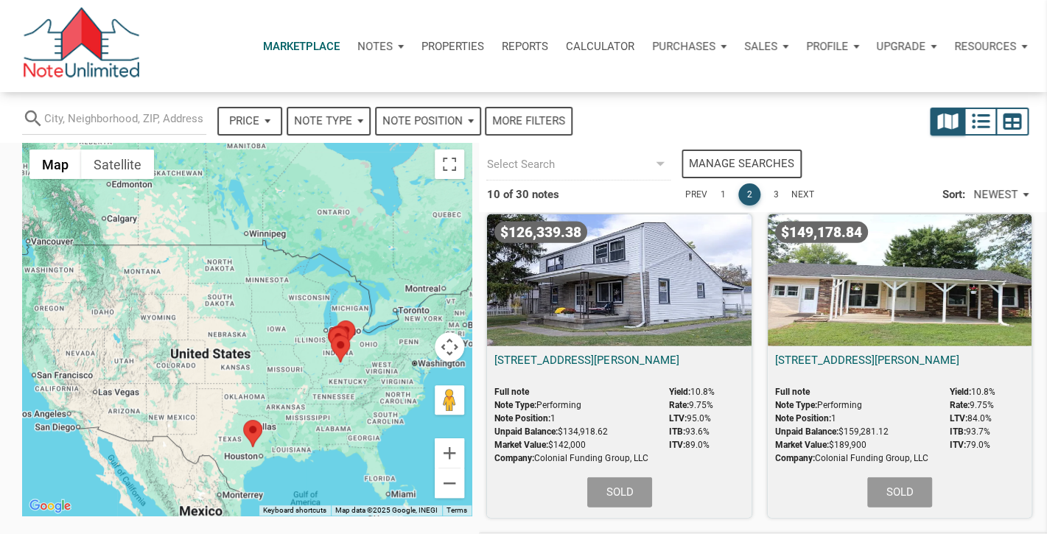
scroll to position [1286, 0]
click at [879, 305] on div "$149,178.84" at bounding box center [900, 281] width 264 height 132
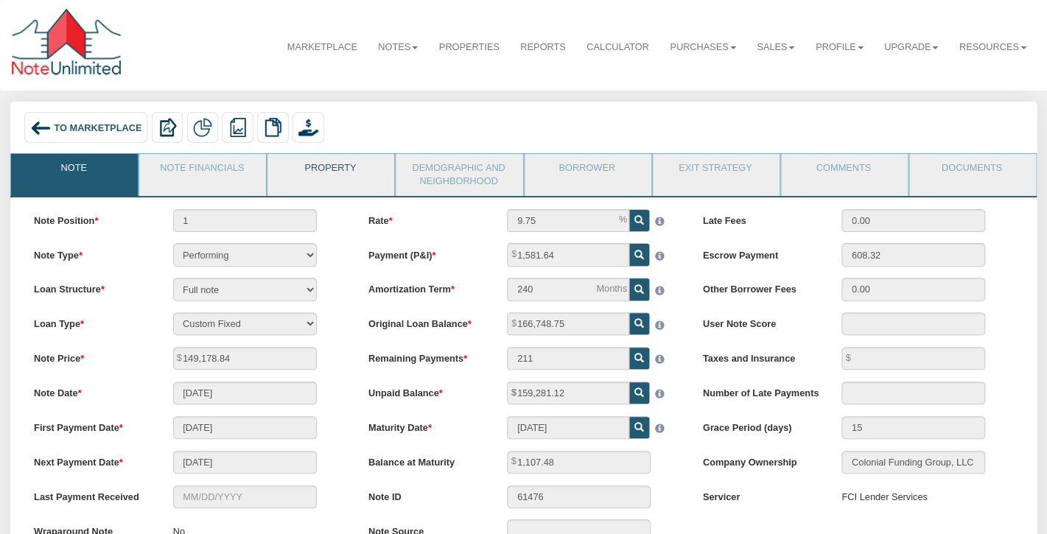
click at [329, 175] on link "Property" at bounding box center [329, 172] width 125 height 37
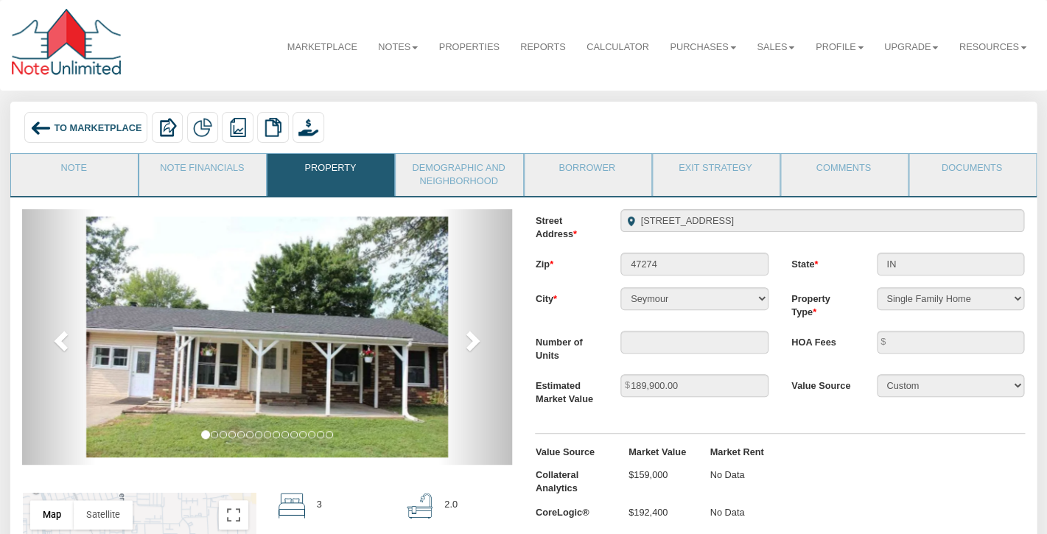
scroll to position [3, 0]
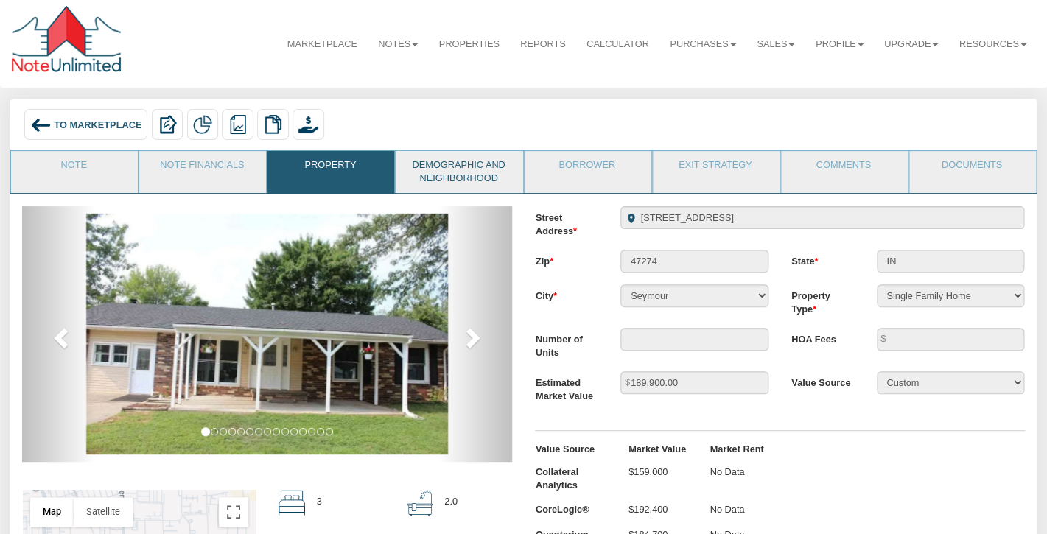
click at [466, 155] on link "Demographic and Neighborhood" at bounding box center [458, 172] width 125 height 42
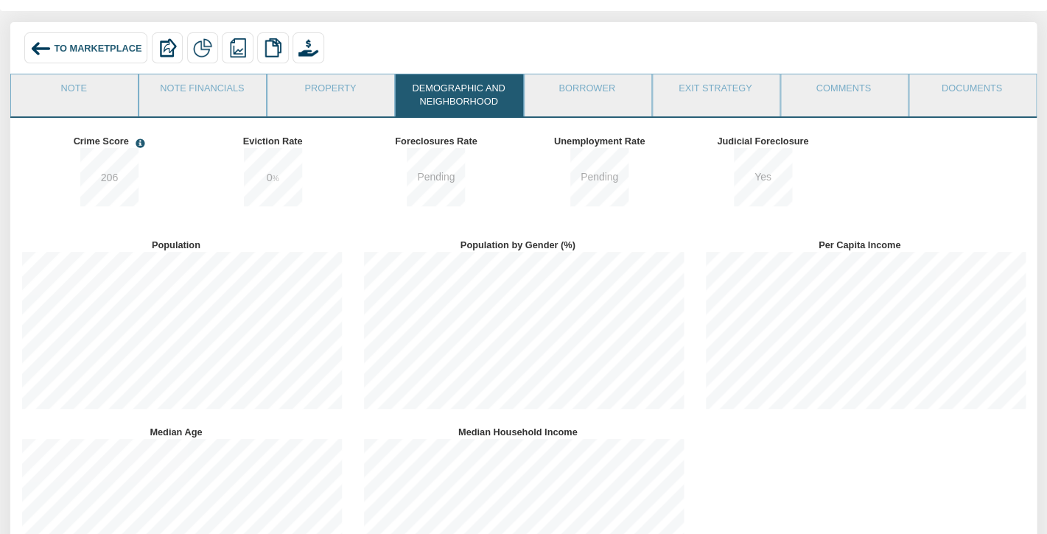
scroll to position [0, 0]
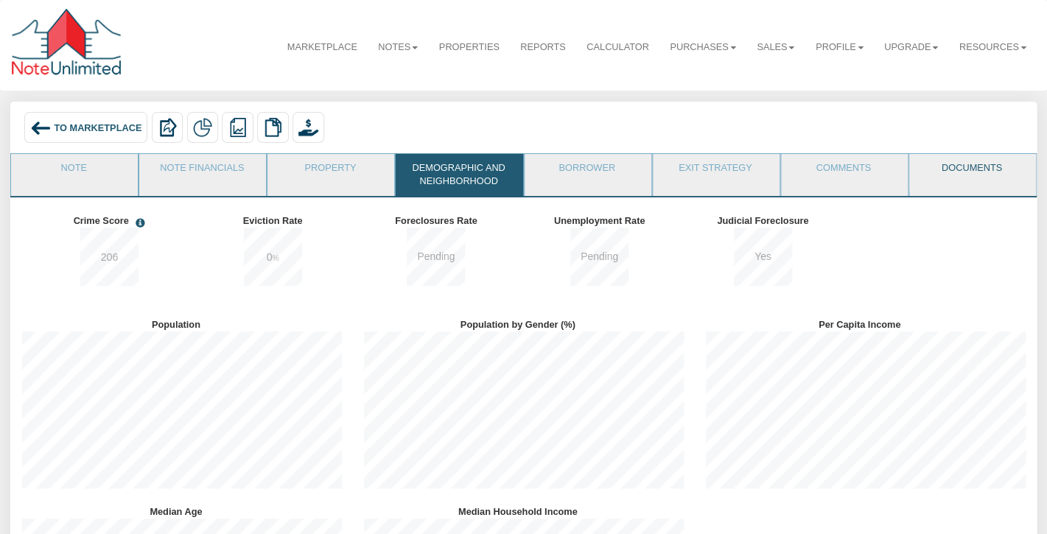
click at [948, 169] on link "Documents" at bounding box center [971, 172] width 125 height 37
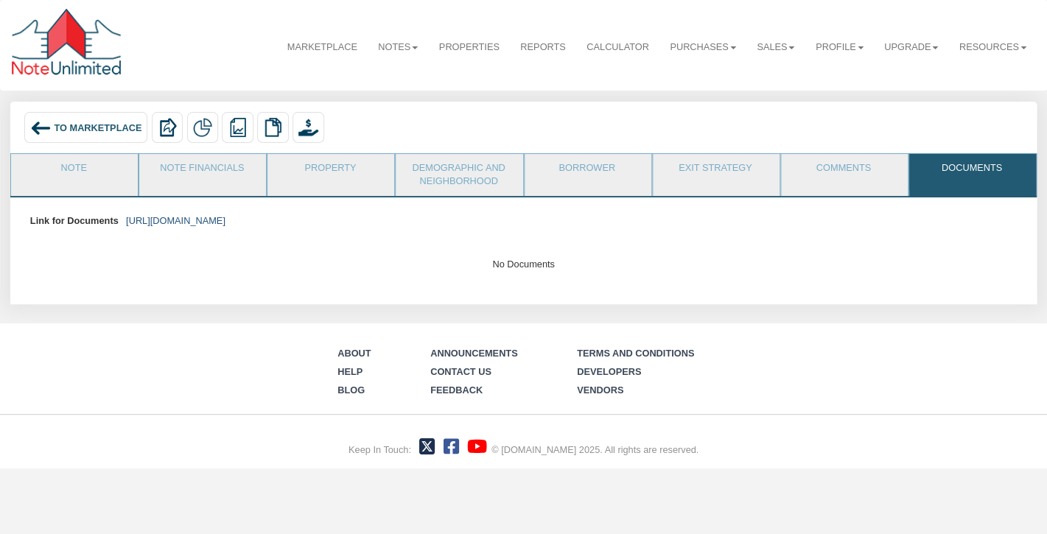
click at [225, 217] on link "https://colonialfundinggroup.sharepoint.com/:f:/s/operationsteam/El0CpBg_ZslIoL…" at bounding box center [175, 220] width 99 height 11
click at [82, 124] on span "To Marketplace" at bounding box center [98, 127] width 88 height 11
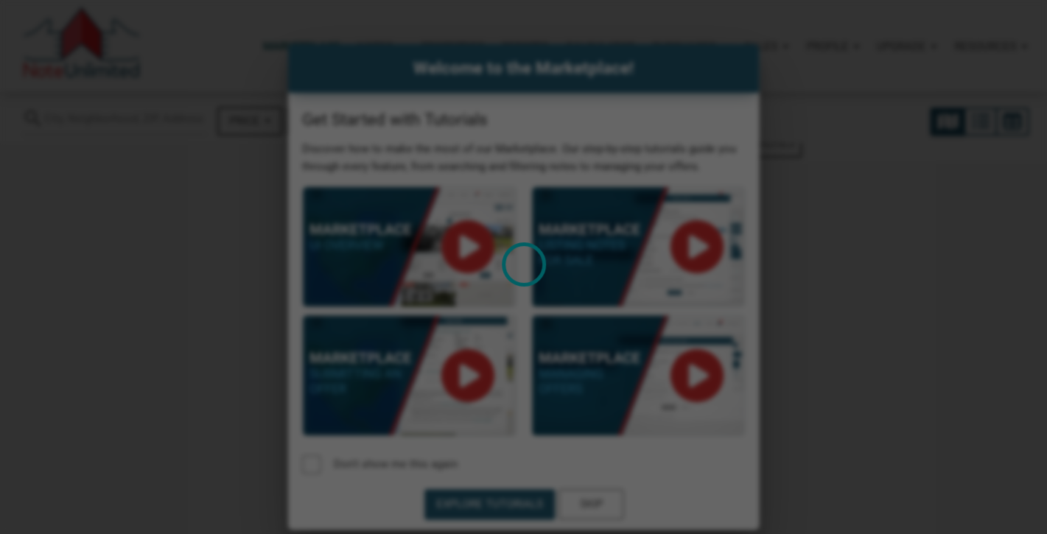
select select
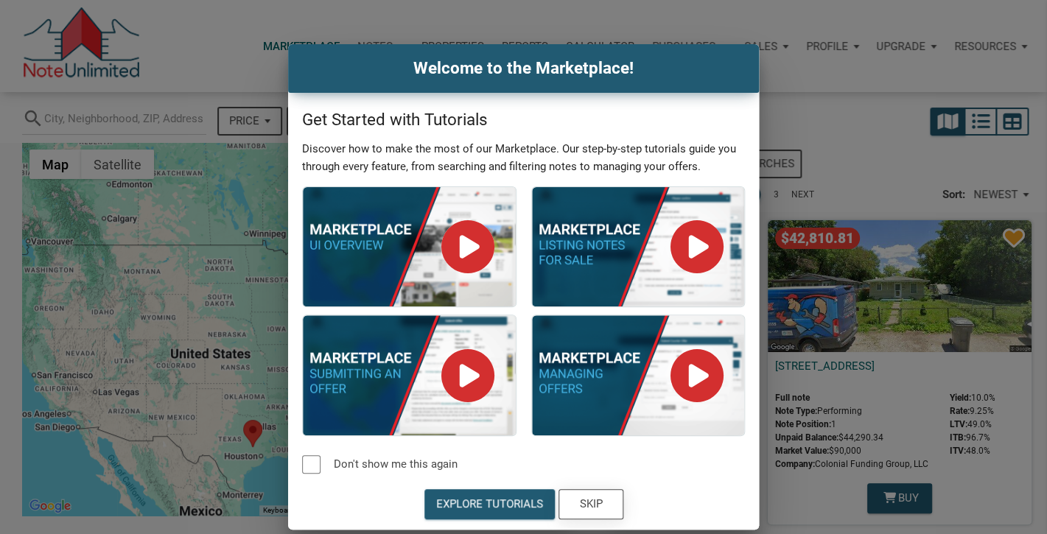
click at [592, 504] on div "Skip" at bounding box center [590, 504] width 23 height 17
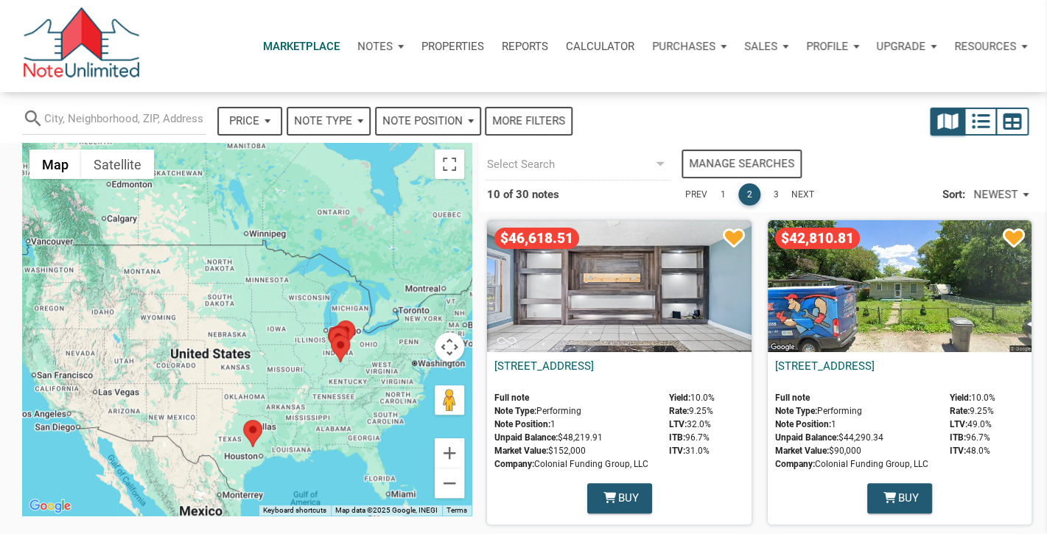
click at [625, 284] on div "$46,618.51" at bounding box center [619, 286] width 264 height 132
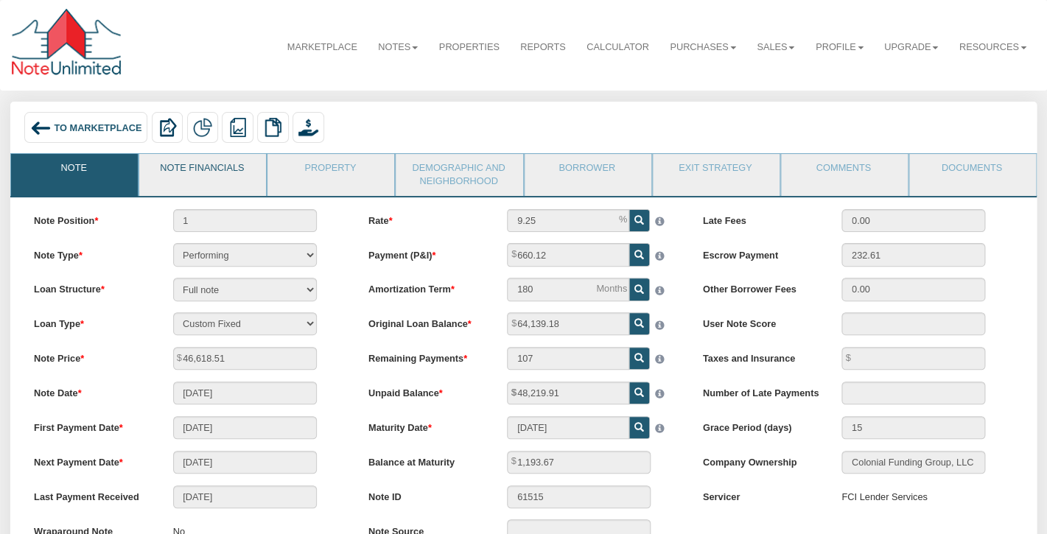
click at [219, 168] on link "Note Financials" at bounding box center [201, 172] width 125 height 37
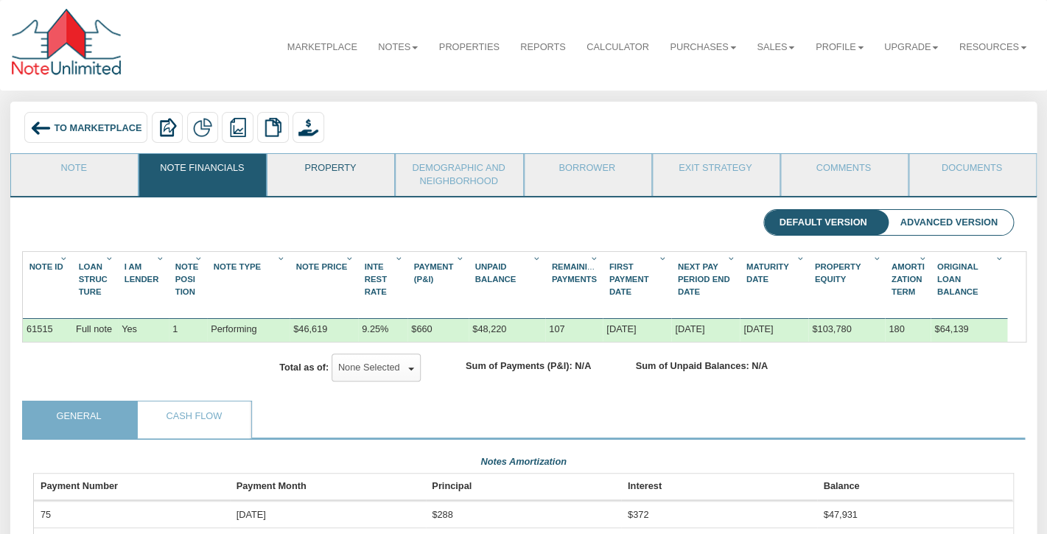
click at [344, 161] on link "Property" at bounding box center [329, 172] width 125 height 37
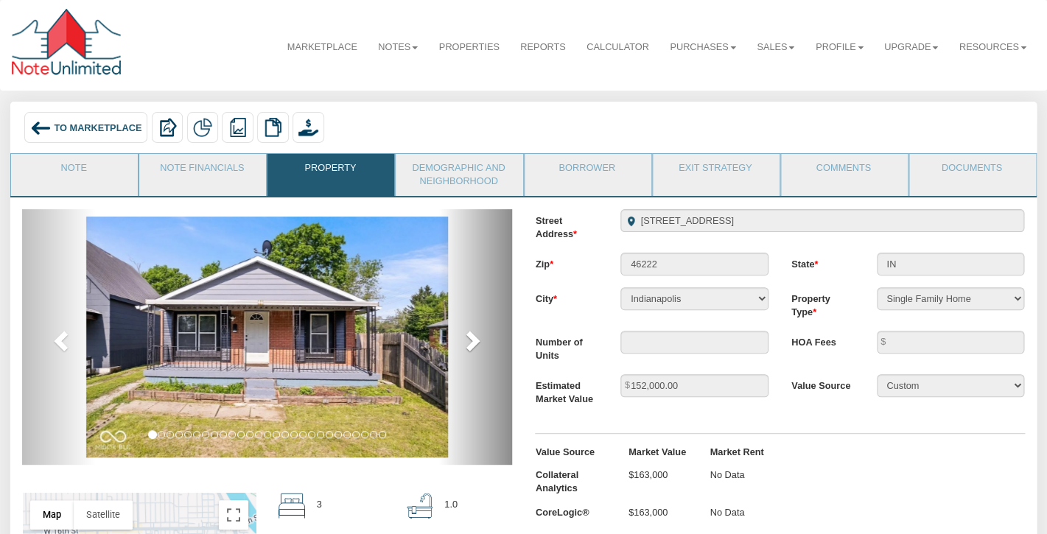
click at [474, 343] on span at bounding box center [471, 340] width 22 height 22
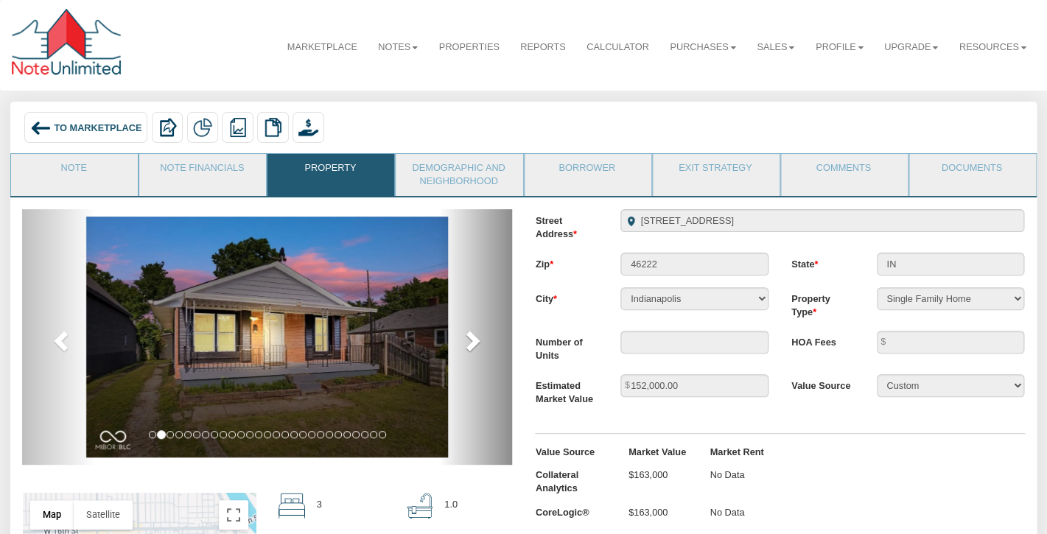
click at [474, 343] on span at bounding box center [471, 340] width 22 height 22
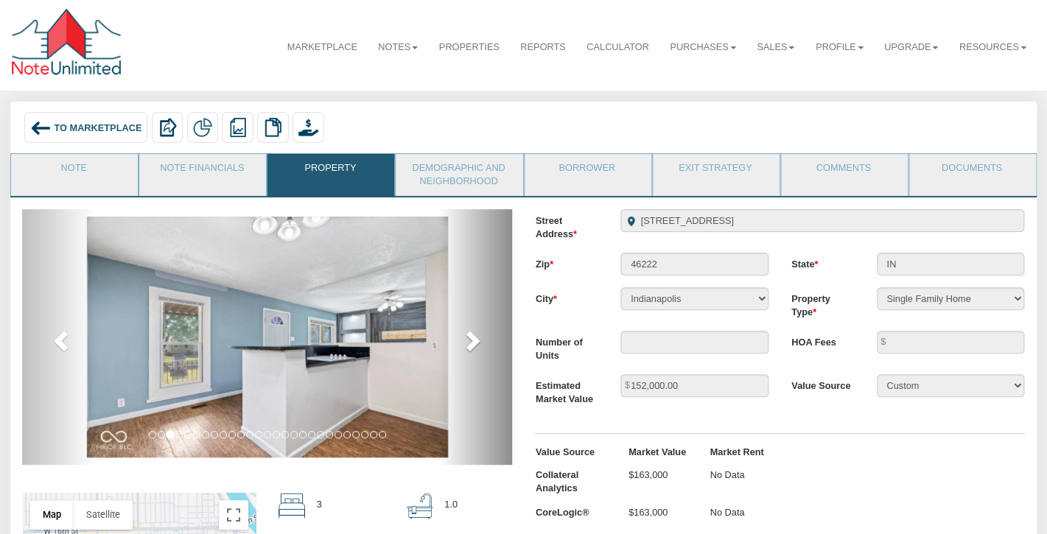
click at [474, 343] on span at bounding box center [471, 340] width 22 height 22
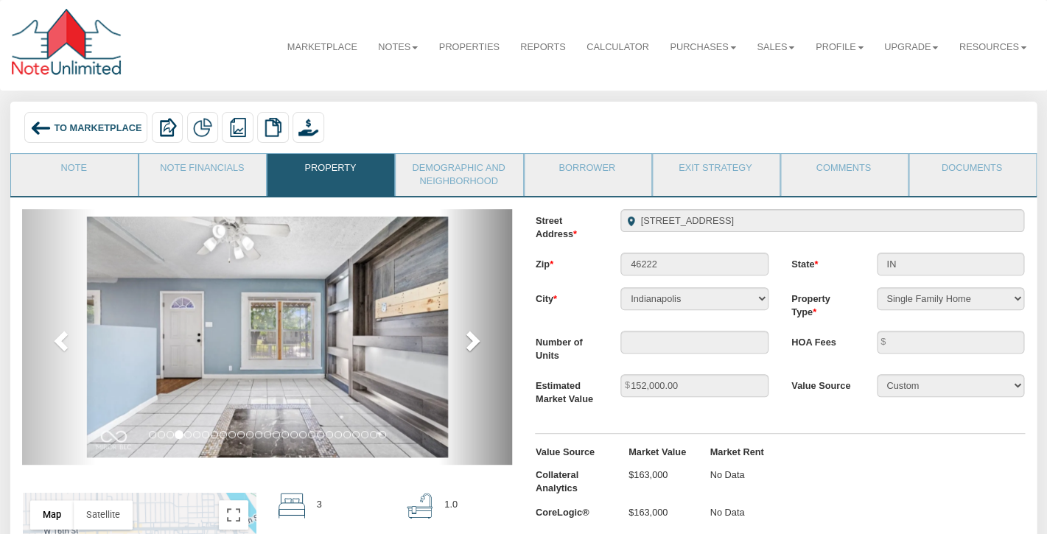
click at [474, 343] on span at bounding box center [471, 340] width 22 height 22
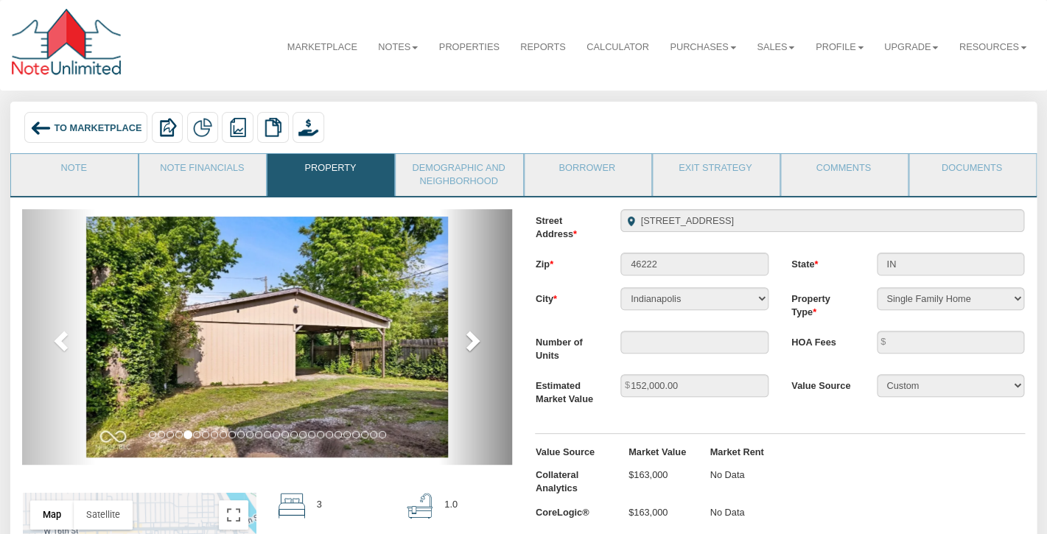
click at [474, 343] on span at bounding box center [471, 340] width 22 height 22
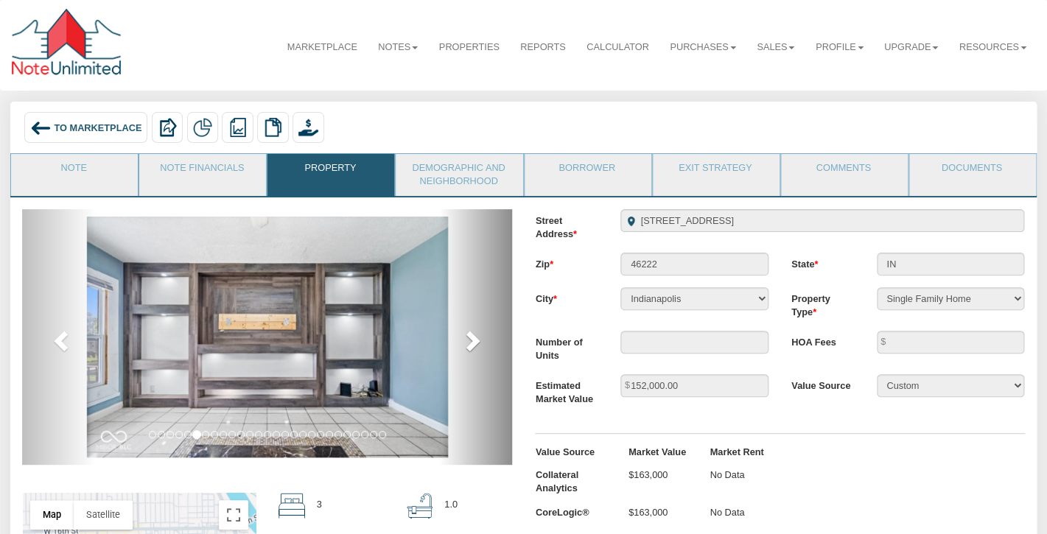
click at [474, 343] on span at bounding box center [471, 340] width 22 height 22
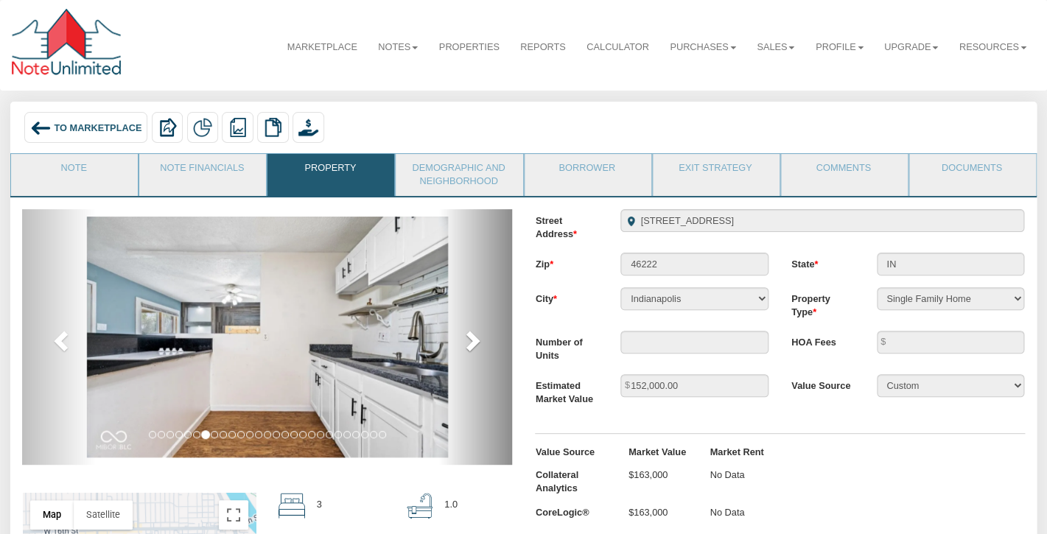
click at [474, 343] on span at bounding box center [471, 340] width 22 height 22
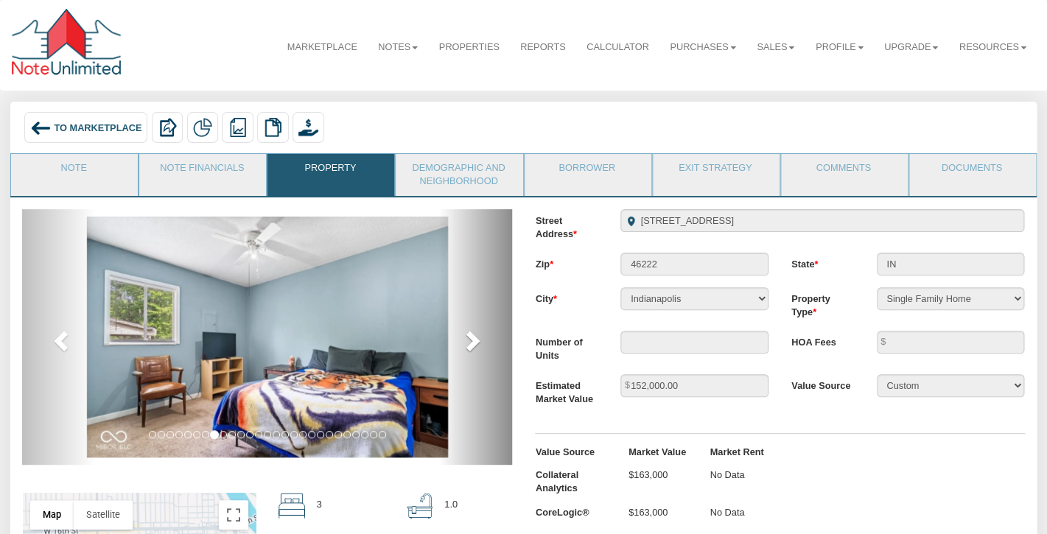
click at [474, 343] on span at bounding box center [471, 340] width 22 height 22
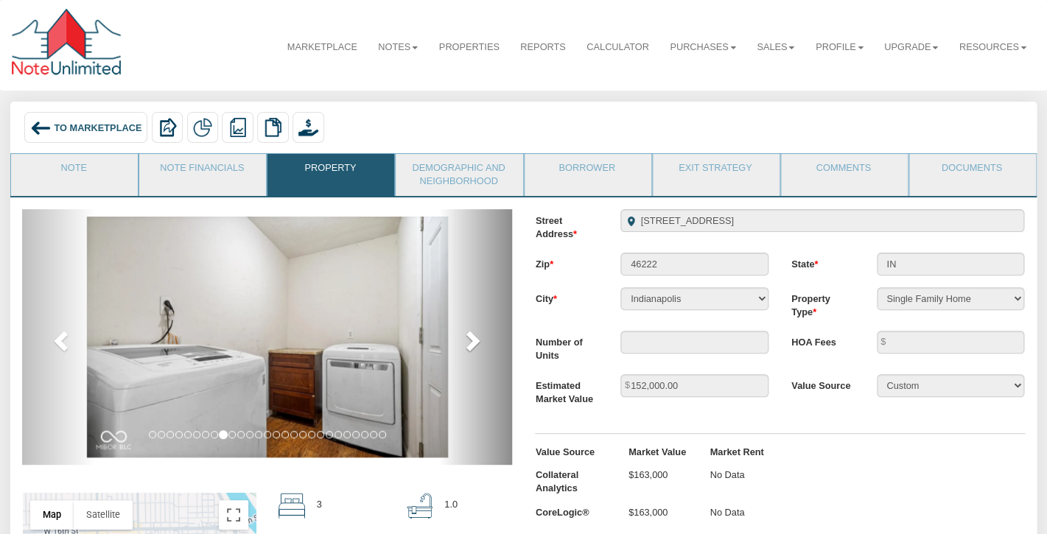
click at [474, 343] on span at bounding box center [471, 340] width 22 height 22
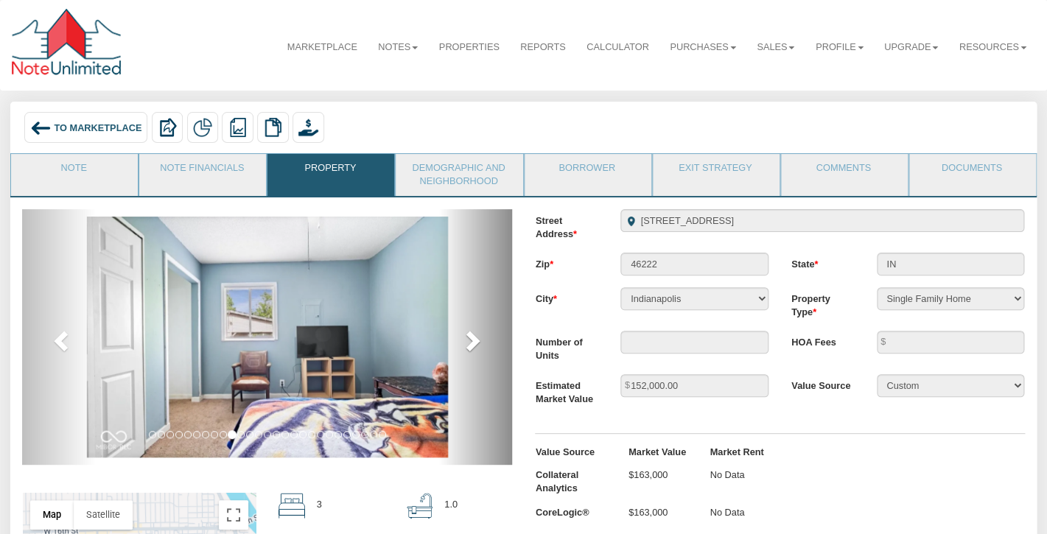
click at [474, 343] on span at bounding box center [471, 340] width 22 height 22
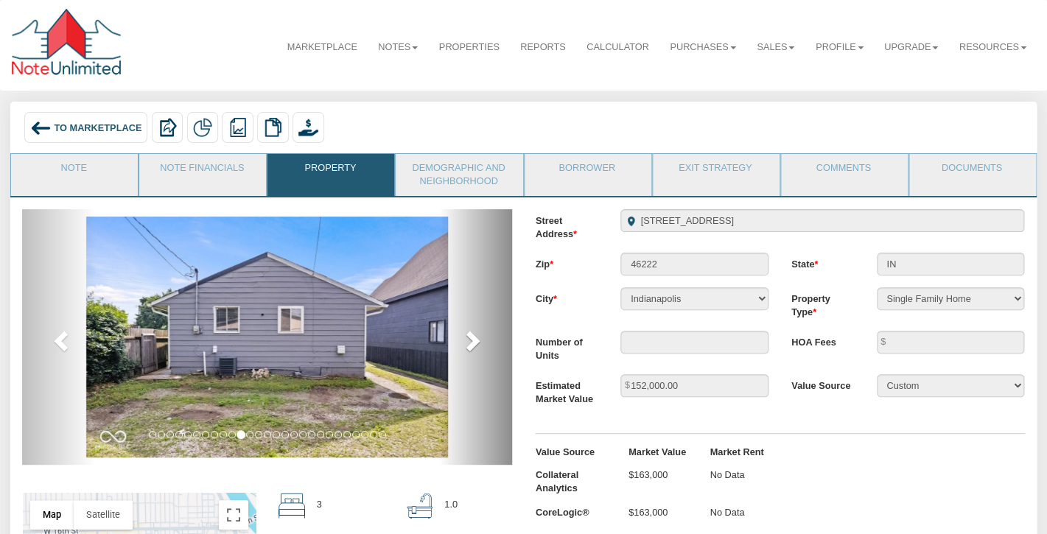
click at [474, 343] on span at bounding box center [471, 340] width 22 height 22
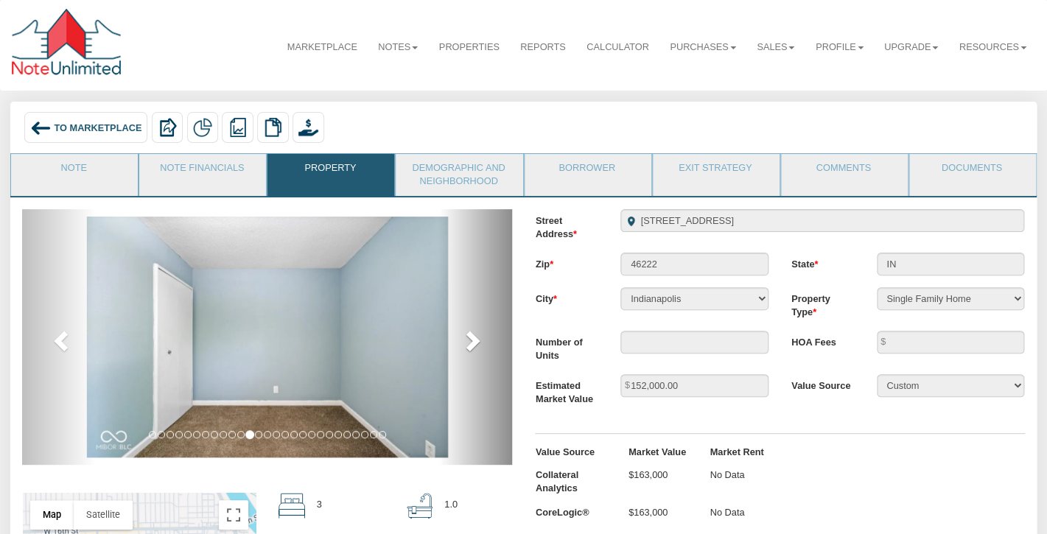
click at [474, 343] on span at bounding box center [471, 340] width 22 height 22
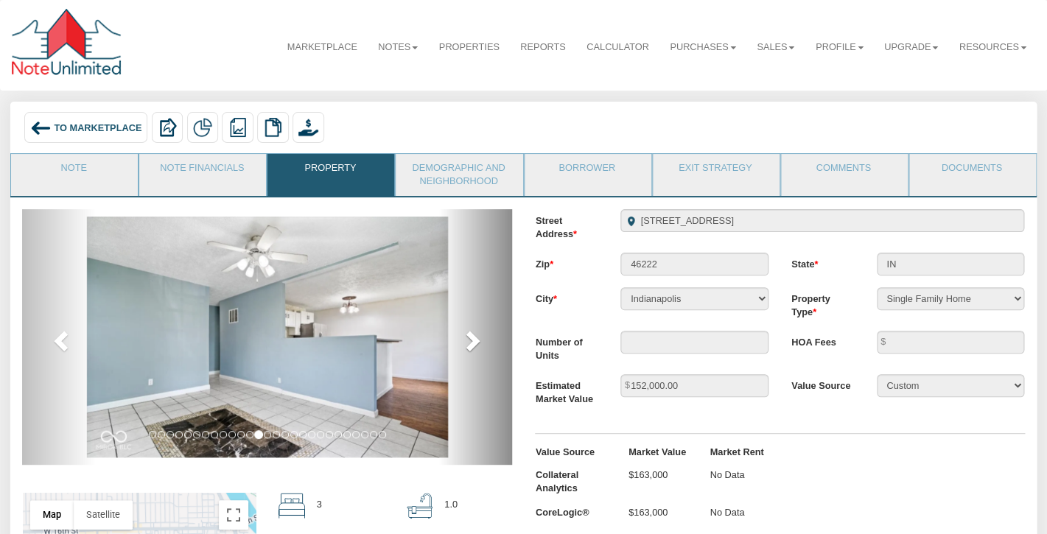
click at [474, 343] on span at bounding box center [471, 340] width 22 height 22
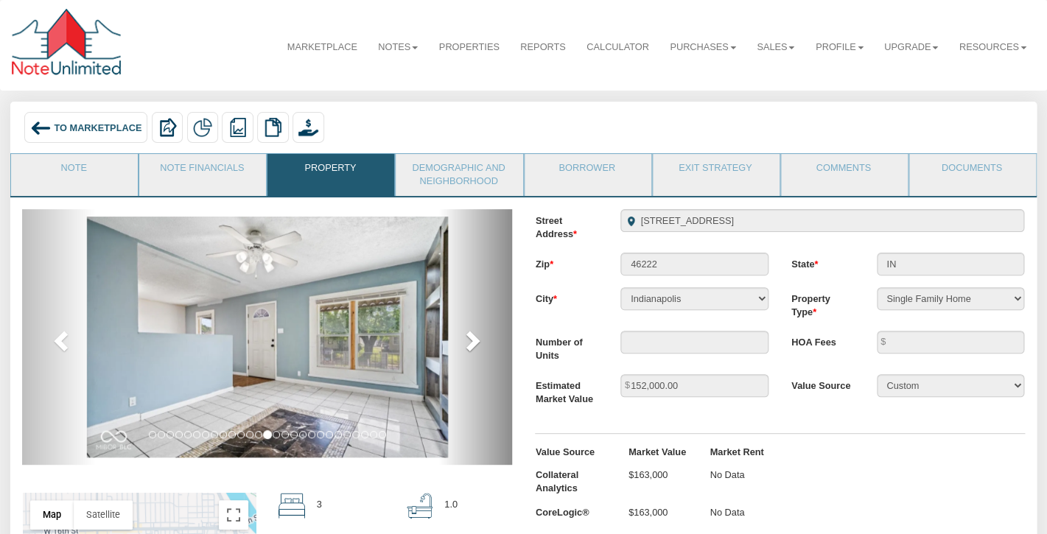
click at [474, 343] on span at bounding box center [471, 340] width 22 height 22
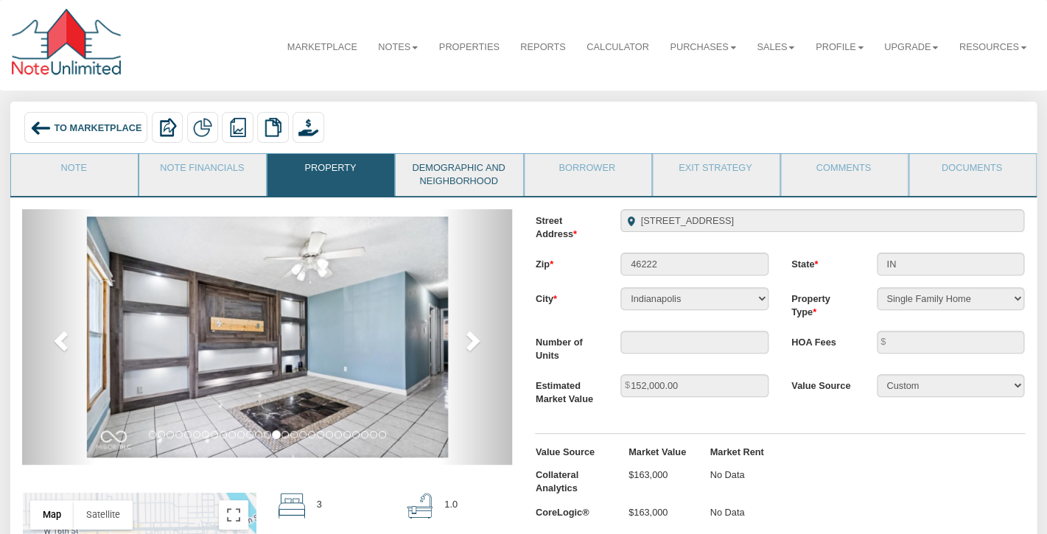
click at [448, 171] on link "Demographic and Neighborhood" at bounding box center [458, 175] width 125 height 42
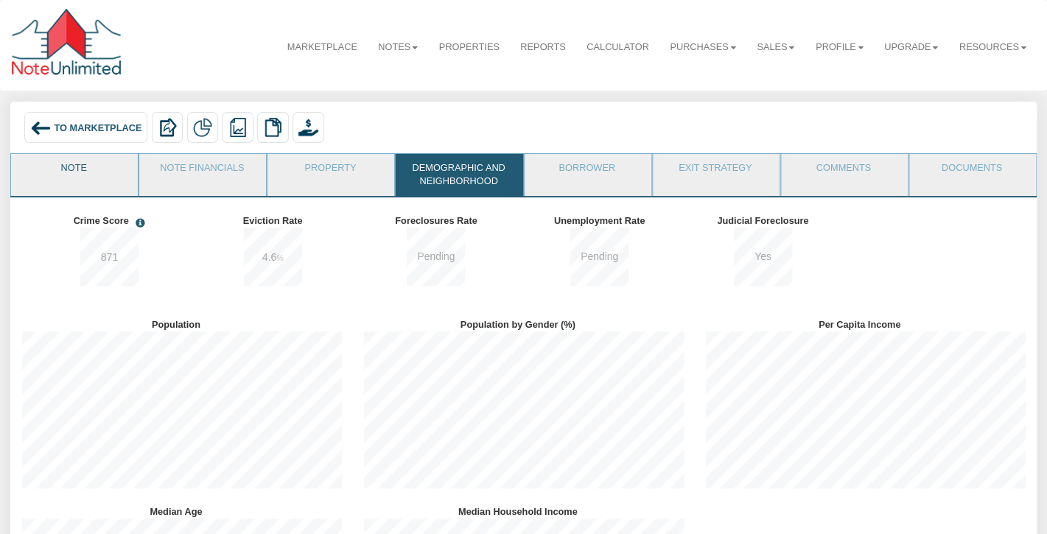
click at [81, 175] on link "Note" at bounding box center [73, 172] width 125 height 37
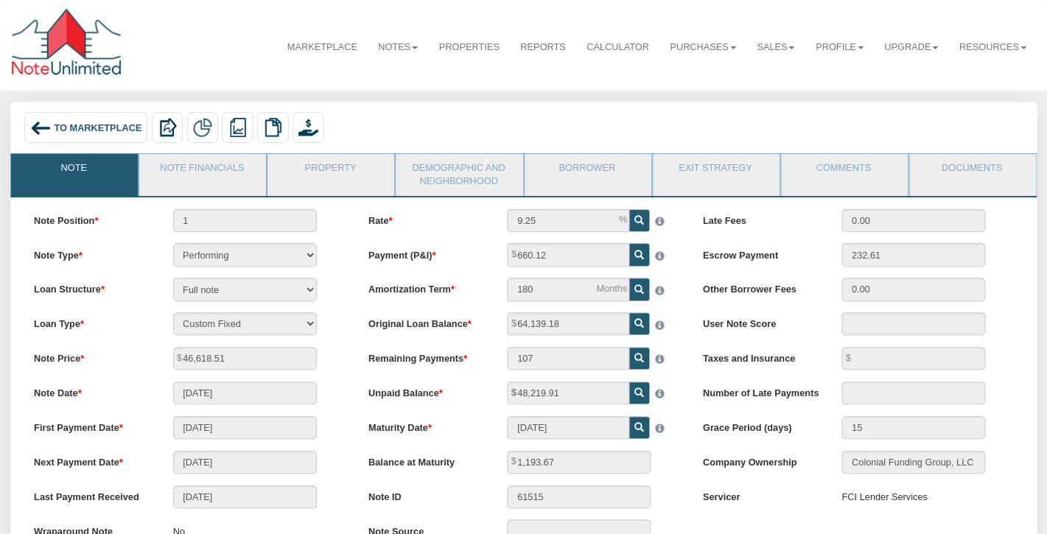
click at [107, 124] on span "To Marketplace" at bounding box center [98, 127] width 88 height 11
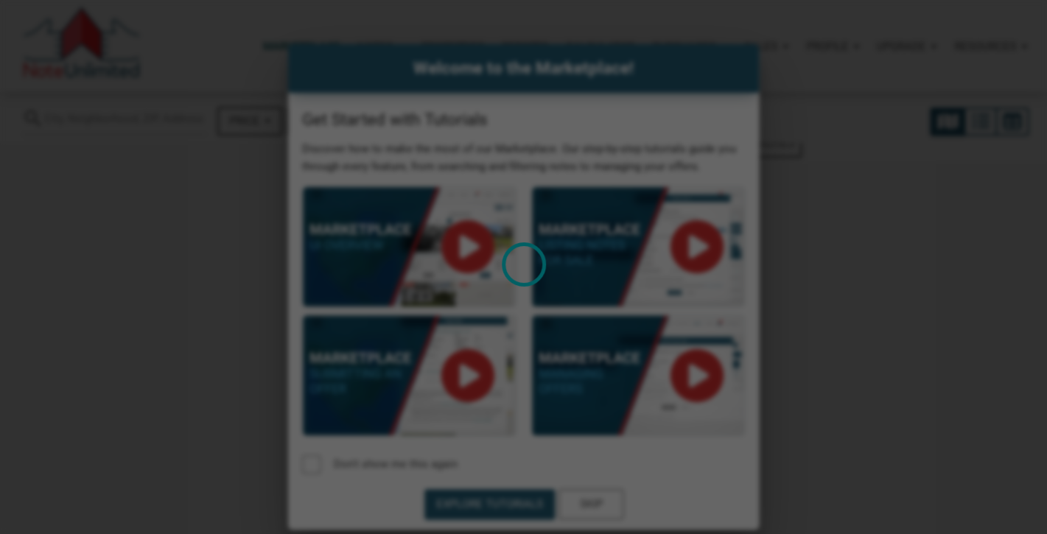
select select
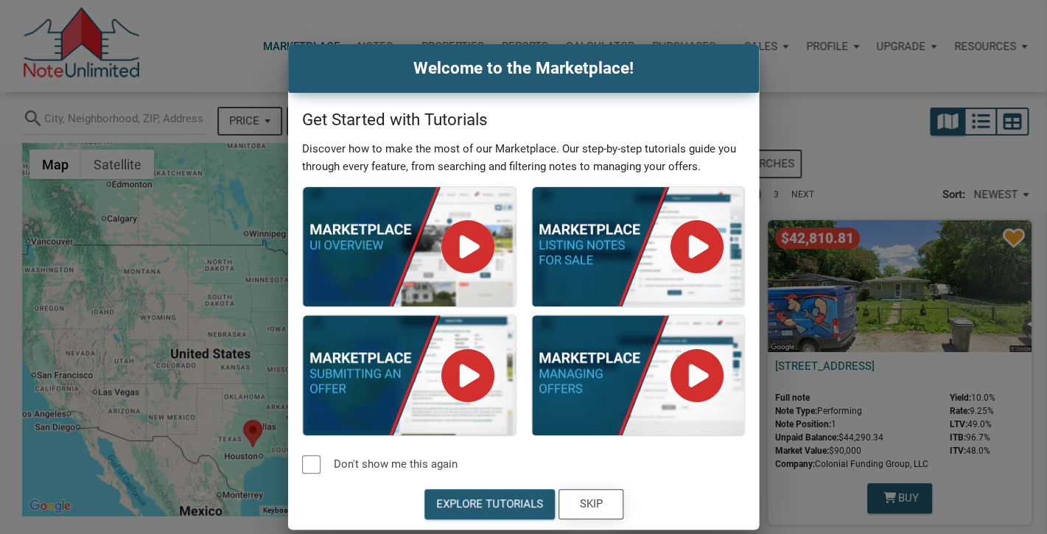
click at [595, 500] on div "Skip" at bounding box center [590, 504] width 23 height 17
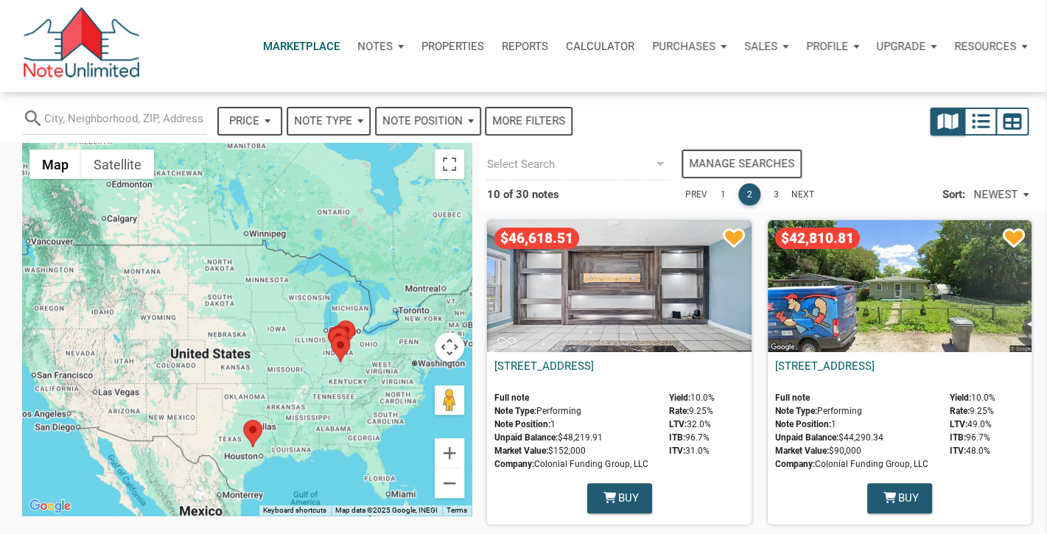
click at [208, 35] on div "Marketplace Notes Dashboard Transactions Properties Reports Calculator Purchase…" at bounding box center [588, 46] width 895 height 44
click at [840, 41] on p "Profile" at bounding box center [827, 46] width 42 height 13
click at [756, 113] on link "Logout" at bounding box center [793, 116] width 140 height 30
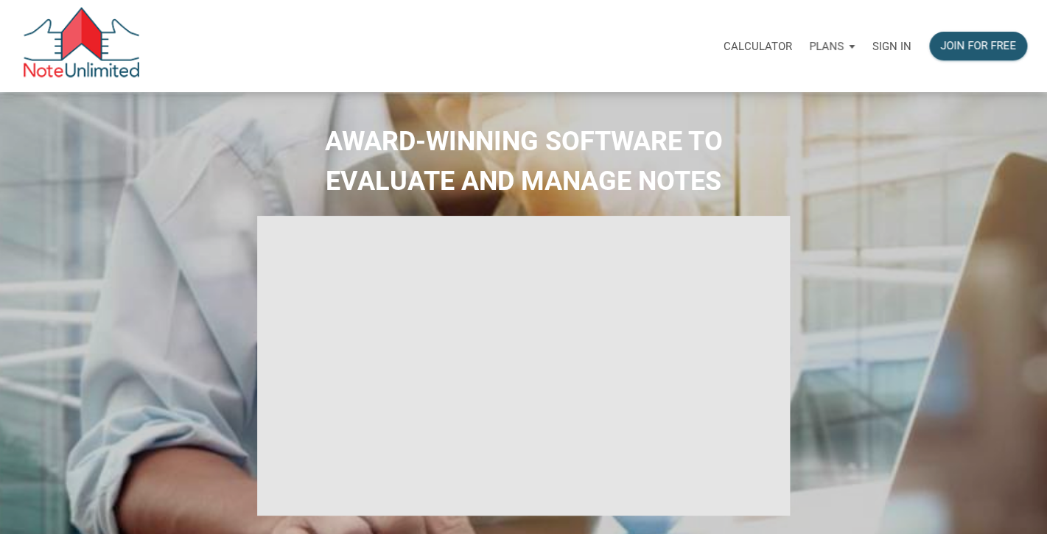
select select
